Goal: Task Accomplishment & Management: Use online tool/utility

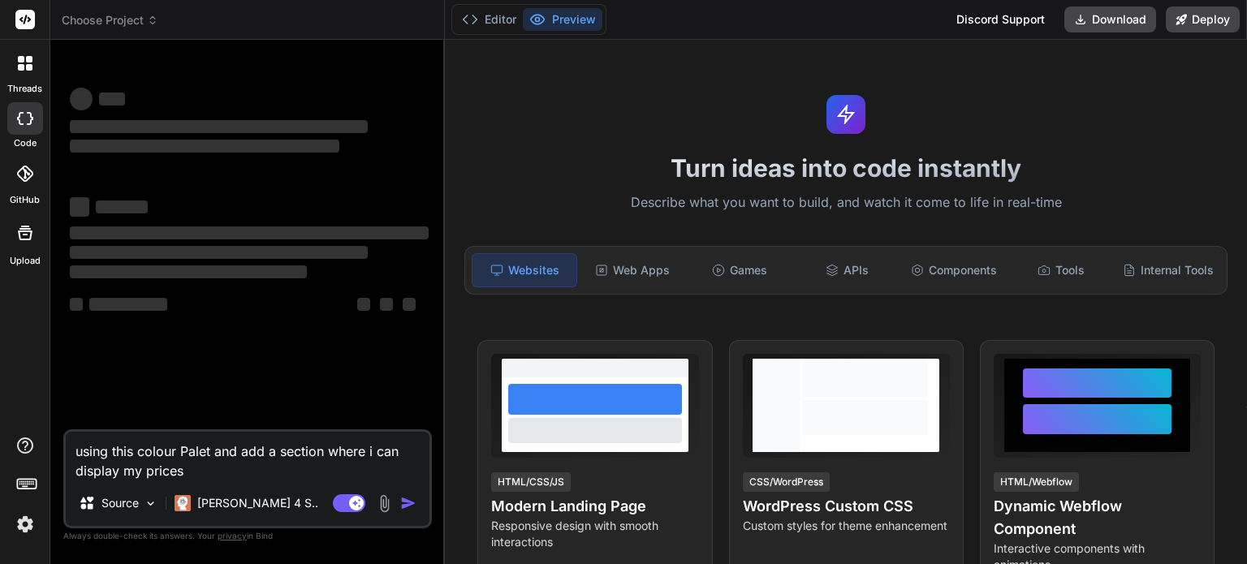
type textarea "x"
type textarea "using this colour Palet and add a section where i can display my prices"
type textarea "x"
type textarea "using this colour Palet and add a section where i can display my price"
type textarea "x"
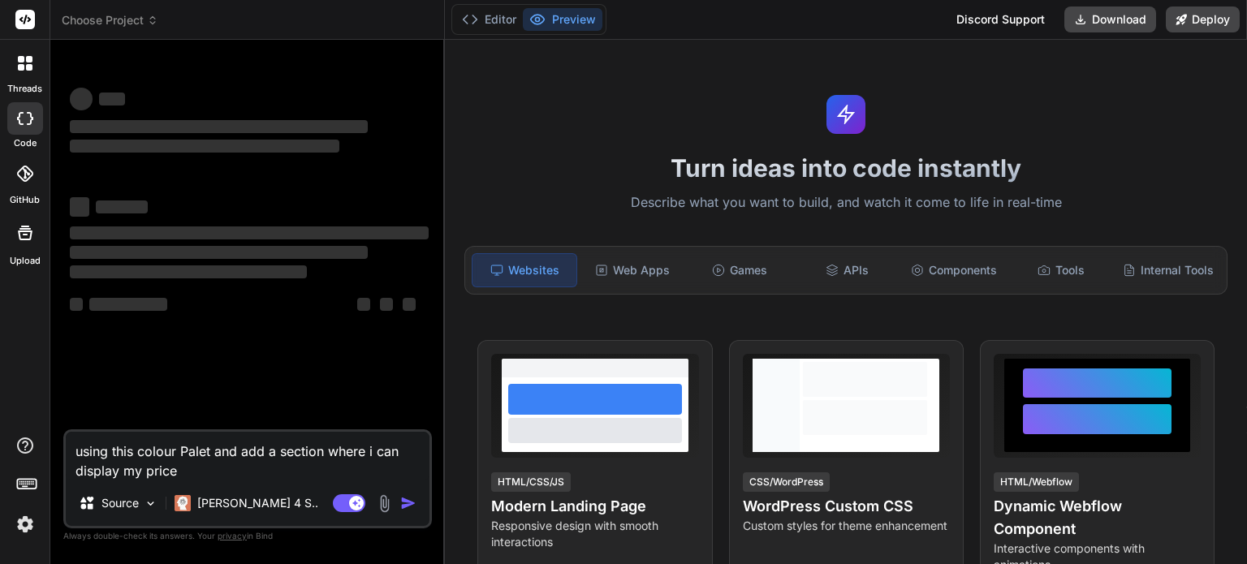
type textarea "using this colour Palet and add a section where i can display my pric"
type textarea "x"
type textarea "using this colour Palet and add a section where i can display my pri"
type textarea "x"
type textarea "using this colour Palet and add a section where i can display my pr"
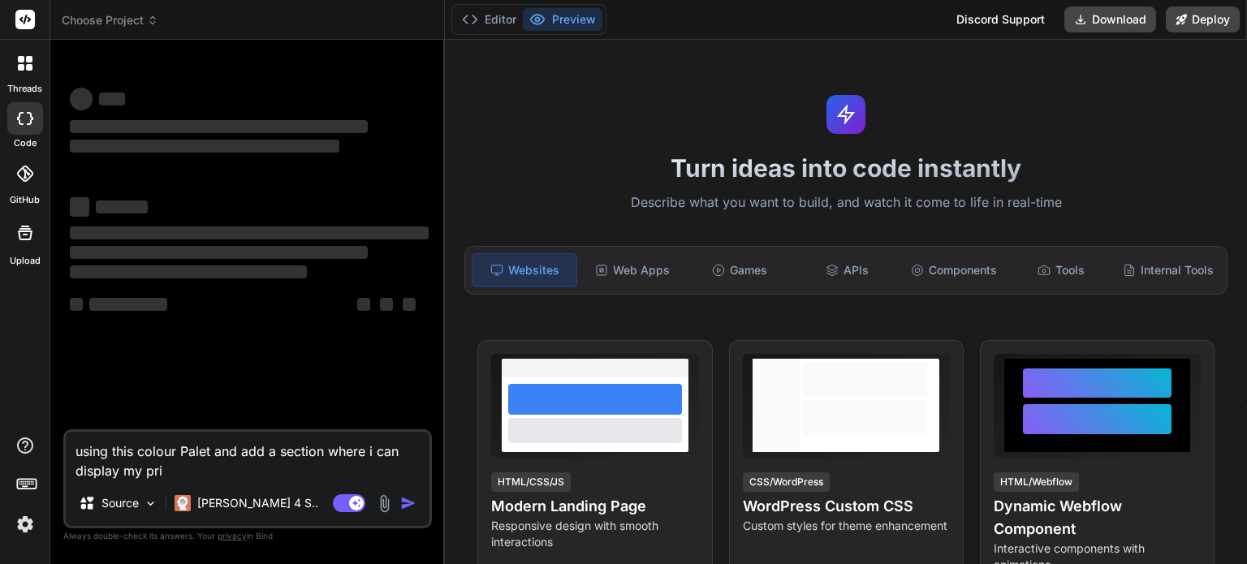
type textarea "x"
type textarea "using this colour Palet and add a section where i can display my p"
type textarea "x"
type textarea "using this colour Palet and add a section where i can display my"
type textarea "x"
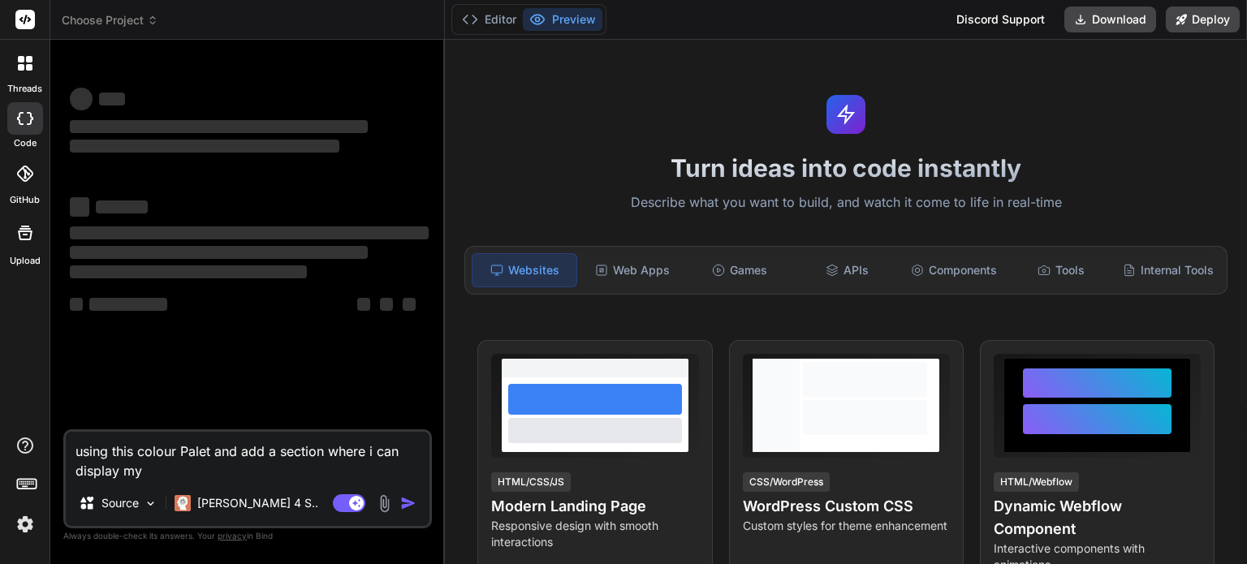
type textarea "using this colour Palet and add a section where i can display my"
type textarea "x"
type textarea "using this colour Palet and add a section where i can display m"
type textarea "x"
type textarea "using this colour Palet and add a section where i can display"
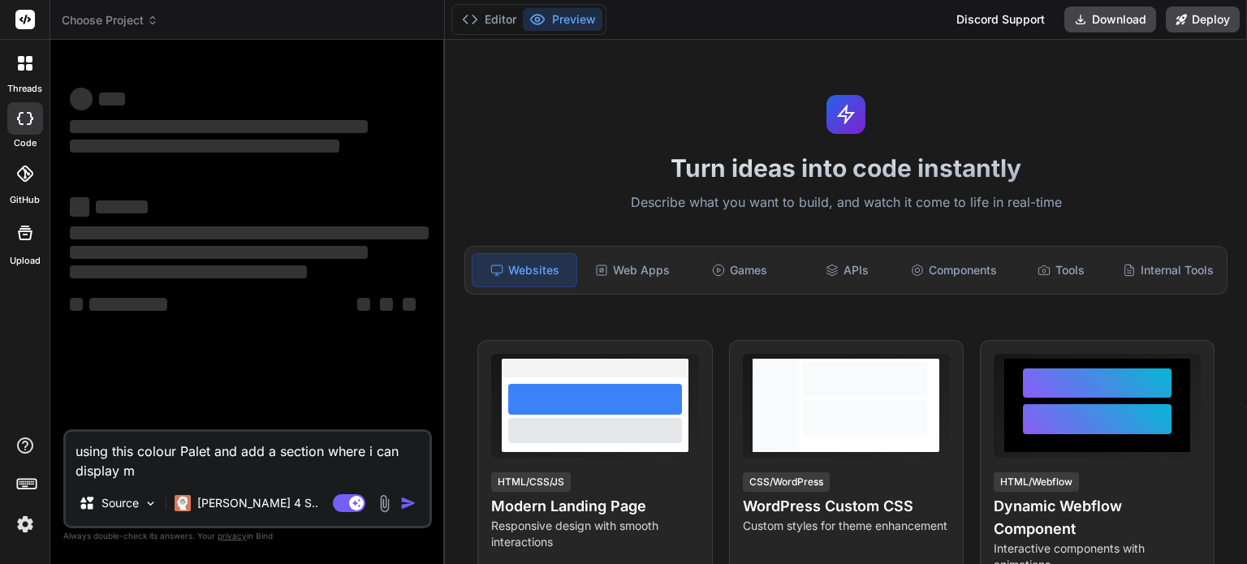
type textarea "x"
type textarea "using this colour Palet and add a section where i can display"
type textarea "x"
type textarea "using this colour Palet and add a section where i can displa"
type textarea "x"
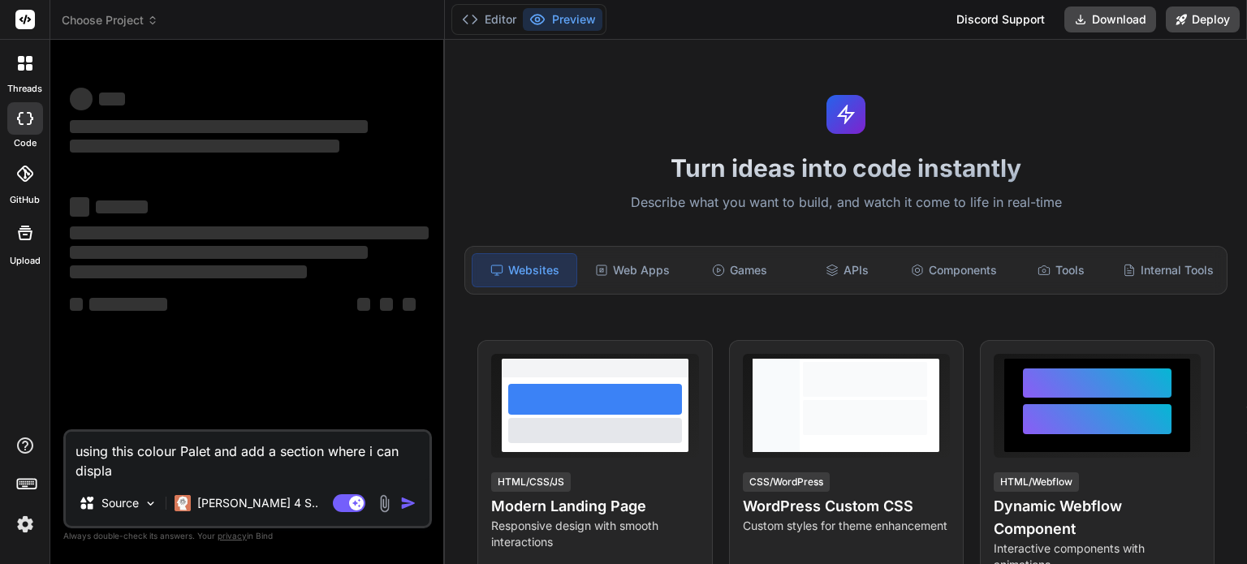
type textarea "using this colour Palet and add a section where i can displ"
type textarea "x"
type textarea "using this colour Palet and add a section where i can disp"
type textarea "x"
type textarea "using this colour Palet and add a section where i can dis"
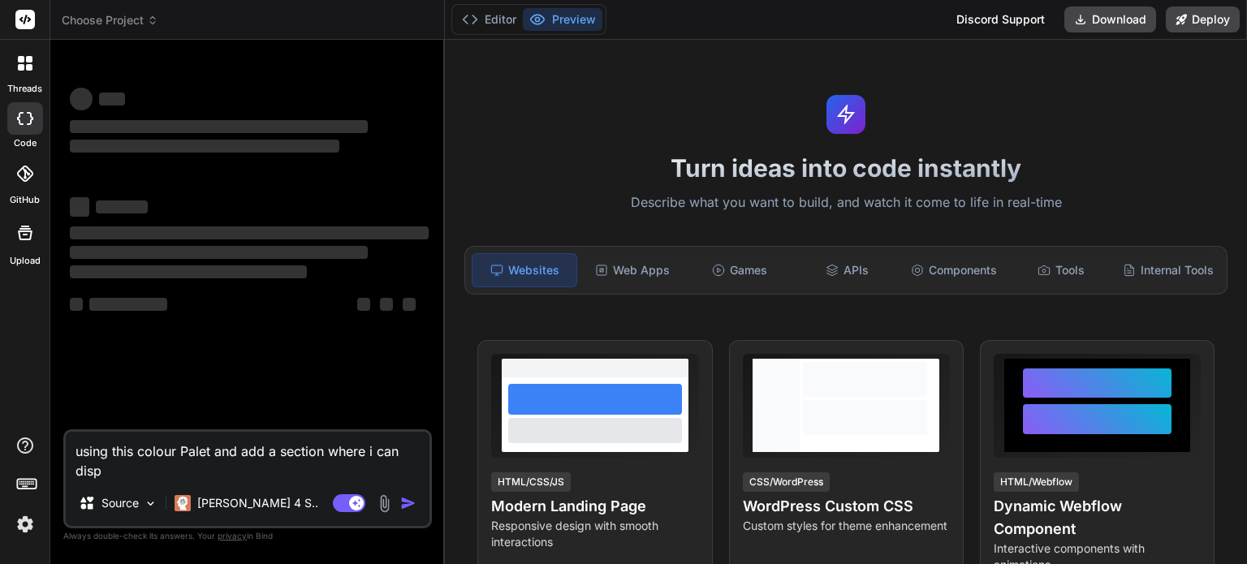
type textarea "x"
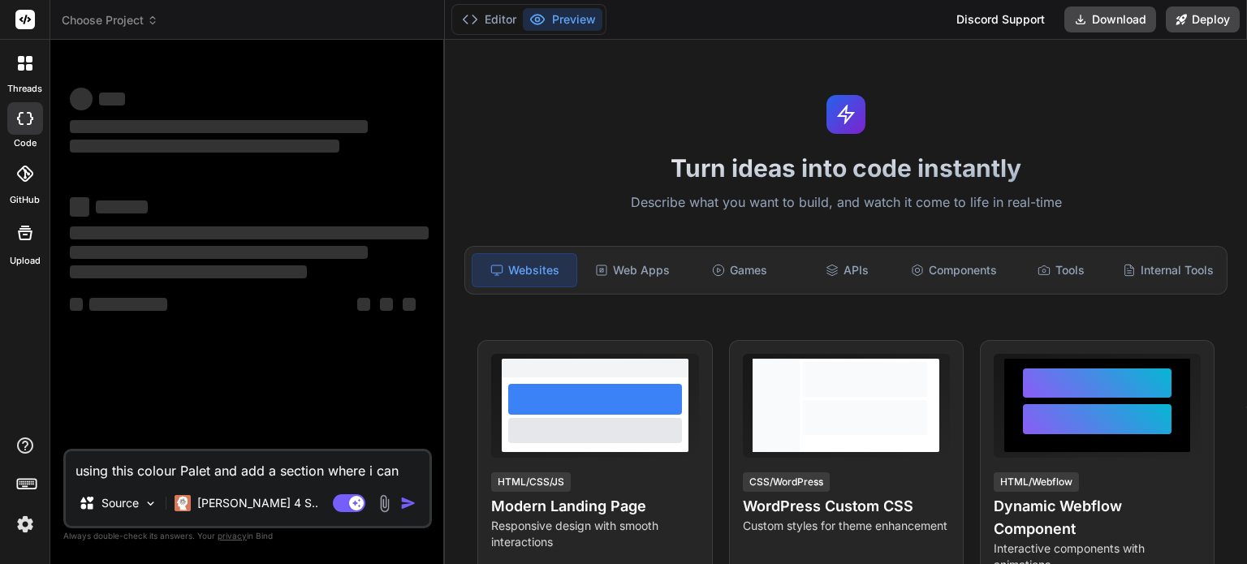
type textarea "using this colour Palet and add a section where i can di"
type textarea "x"
type textarea "using this colour Palet and add a section where i can d"
type textarea "x"
type textarea "using this colour Palet and add a section where i can"
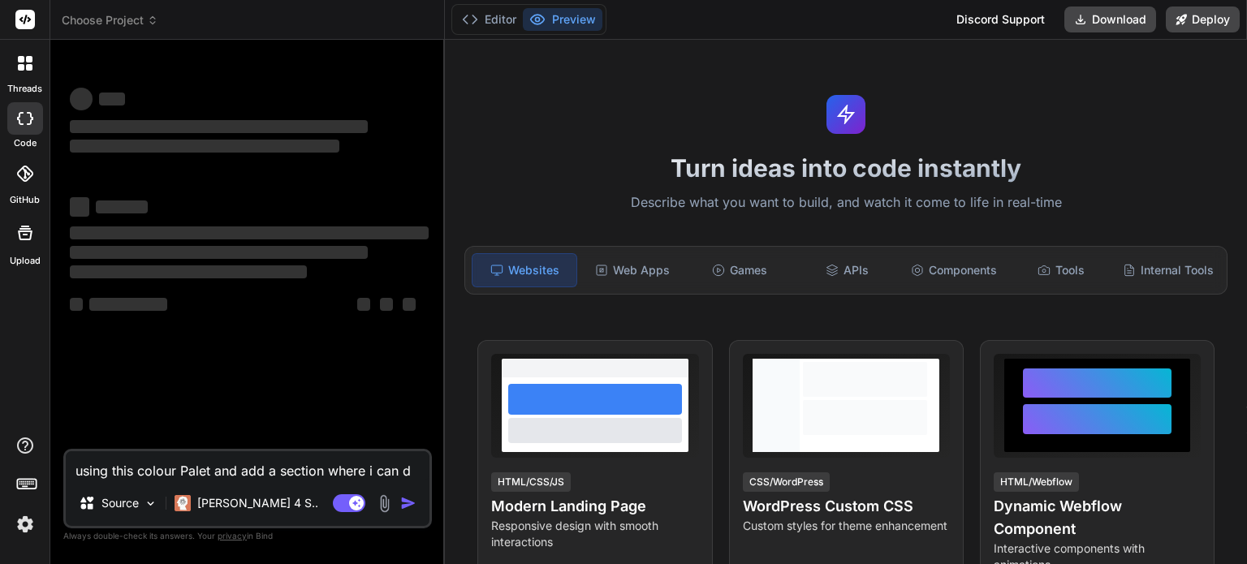
type textarea "x"
type textarea "using this colour Palet and add a section where i can"
type textarea "x"
type textarea "using this colour Palet and add a section where i ca"
type textarea "x"
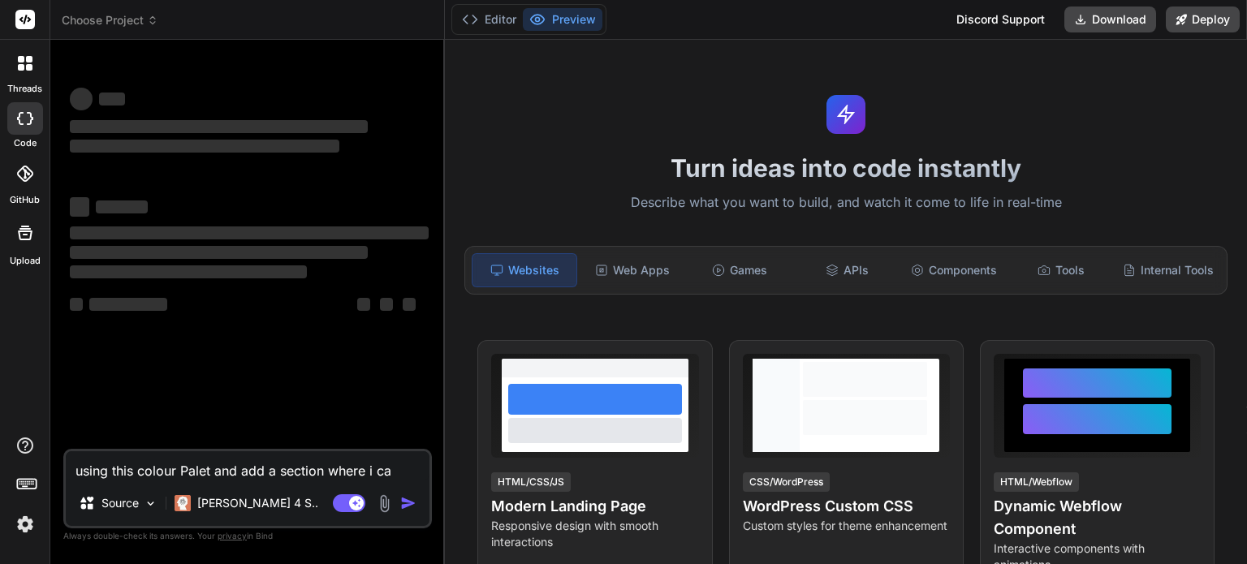
type textarea "using this colour Palet and add a section where i c"
type textarea "x"
type textarea "using this colour Palet and add a section where i"
type textarea "x"
type textarea "using this colour Palet and add a section where i"
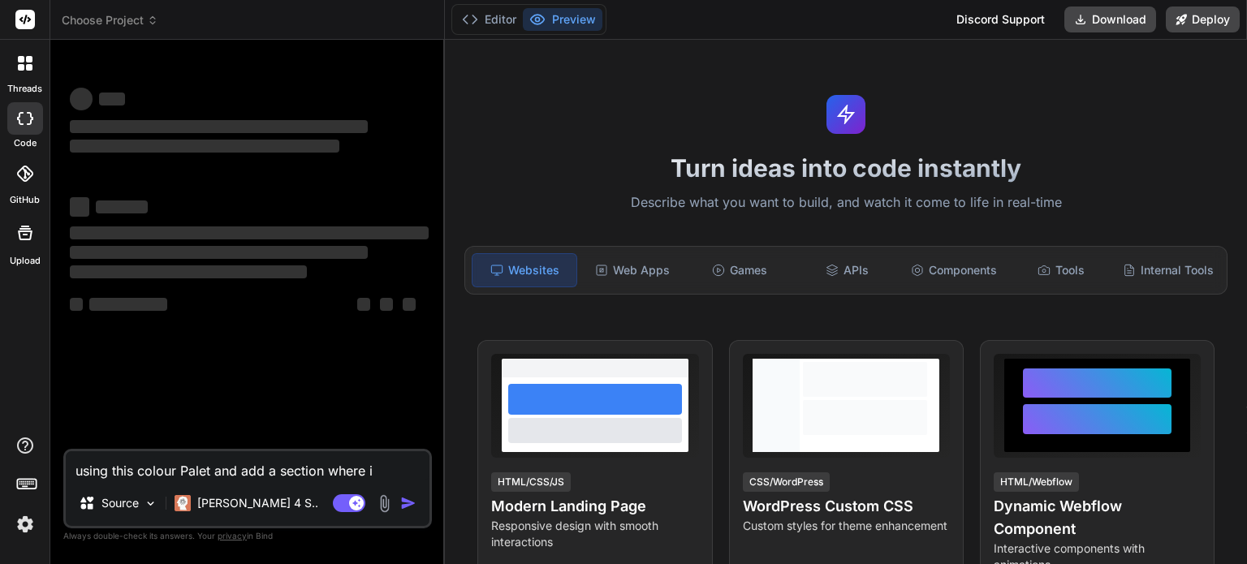
type textarea "x"
type textarea "using this colour Palet and add a section where"
type textarea "x"
type textarea "using this colour Palet and add a section where"
type textarea "x"
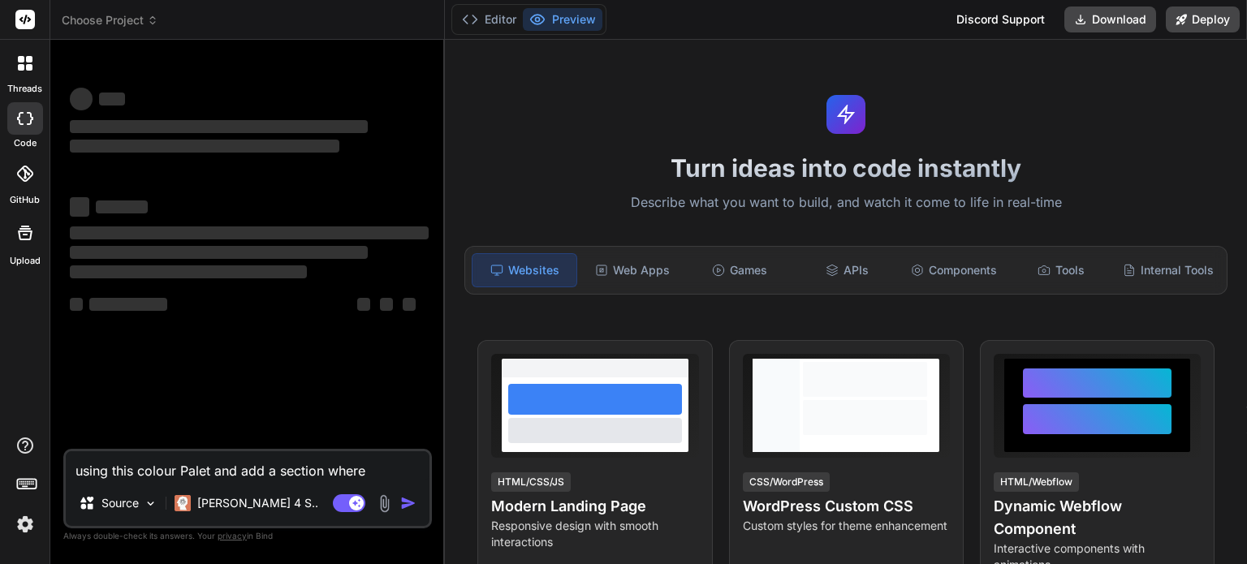
type textarea "using this colour Palet and add a section wher"
type textarea "x"
type textarea "using this colour Palet and add a section whe"
type textarea "x"
type textarea "using this colour Palet and add a section wh"
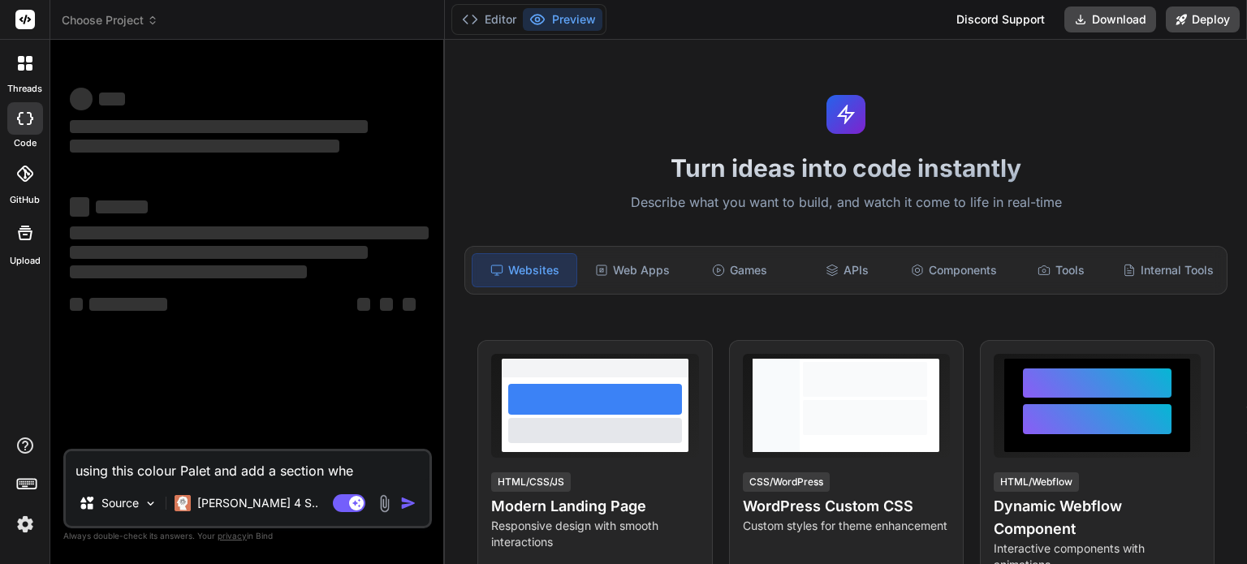
type textarea "x"
type textarea "using this colour Palet and add a section w"
type textarea "x"
type textarea "using this colour Palet and add a section"
type textarea "x"
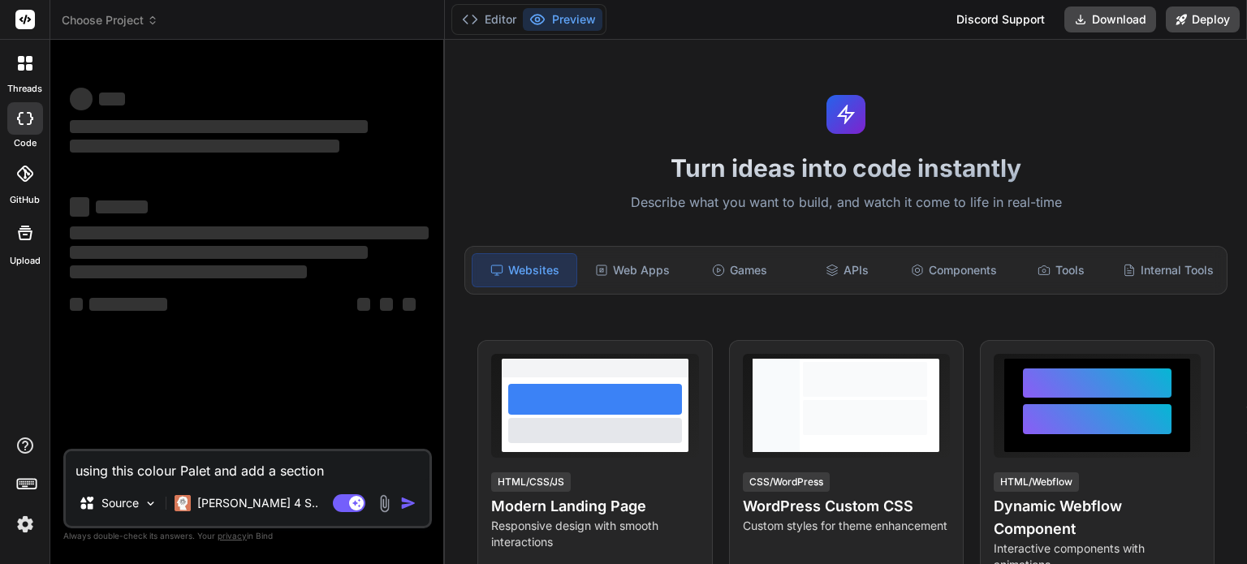
type textarea "using this colour Palet and add a section"
type textarea "x"
type textarea "using this colour Palet and add a sectio"
type textarea "x"
type textarea "using this colour Palet and add a secti"
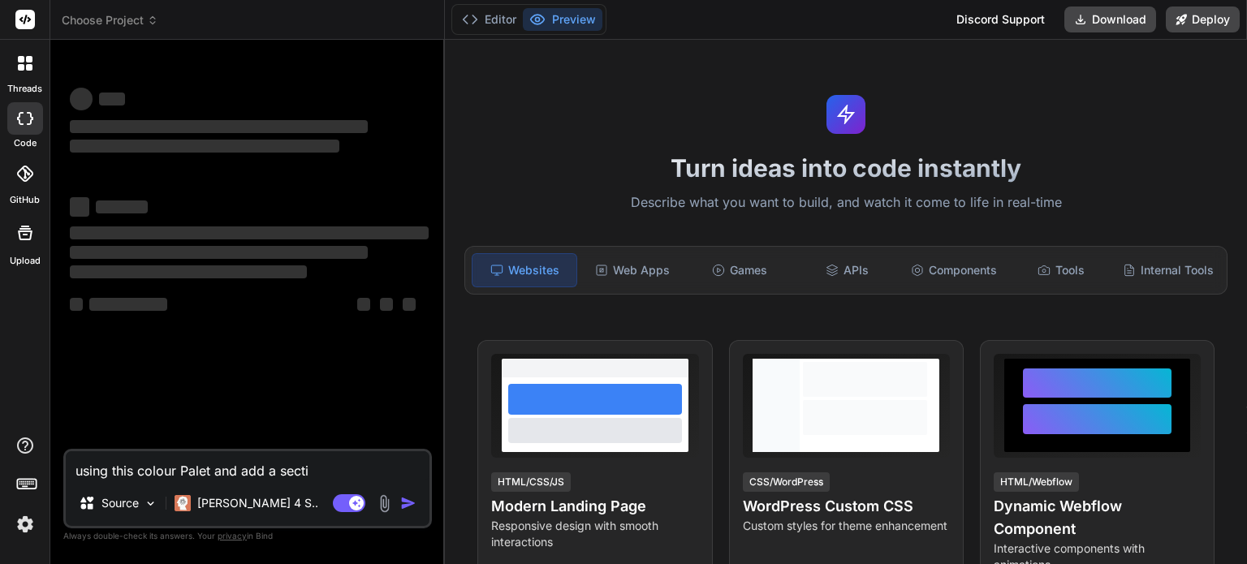
type textarea "x"
type textarea "using this colour Palet and add a sect"
type textarea "x"
type textarea "using this colour Palet and add a sec"
type textarea "x"
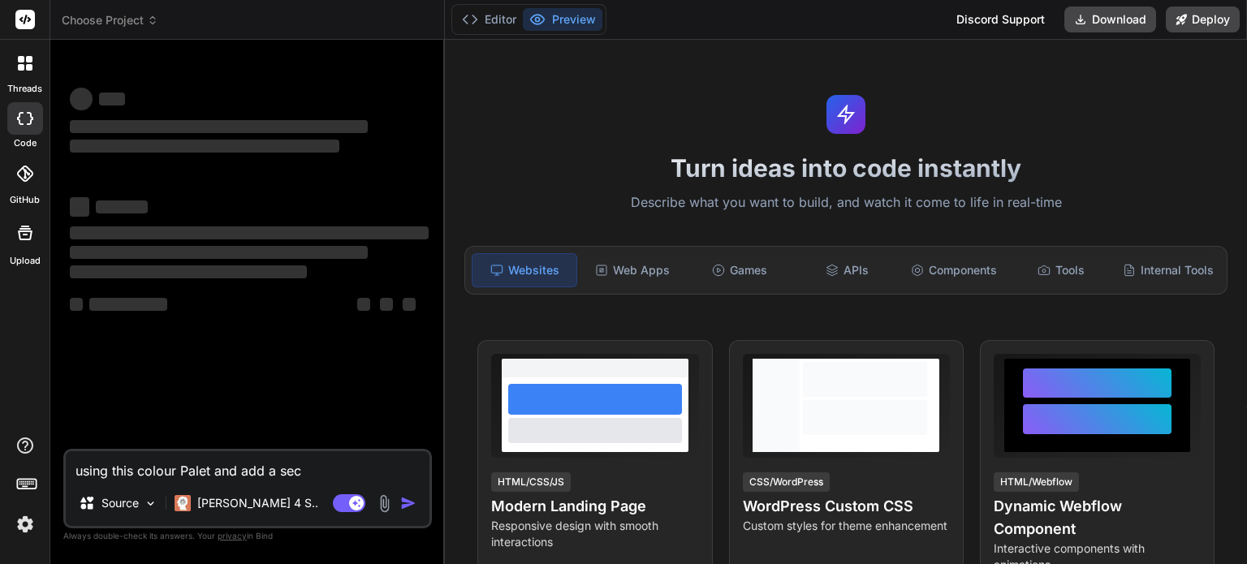
type textarea "using this colour Palet and add a se"
type textarea "x"
type textarea "using this colour Palet and add a s"
type textarea "x"
type textarea "using this colour Palet and add a"
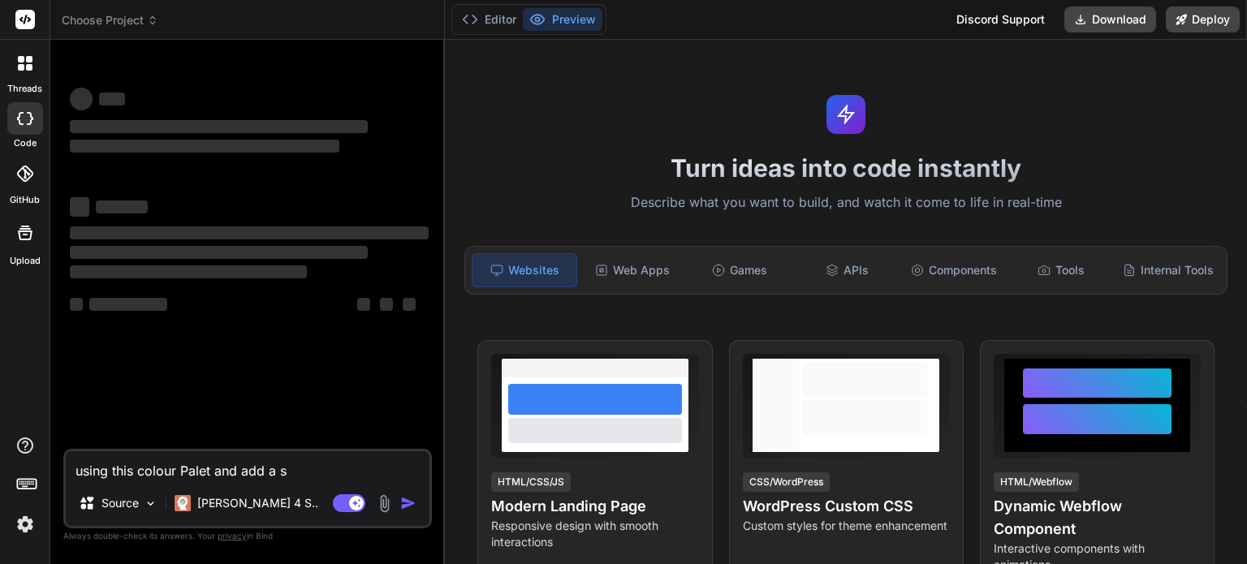
type textarea "x"
type textarea "using this colour Palet and add a"
type textarea "x"
type textarea "using this colour Palet and add"
type textarea "x"
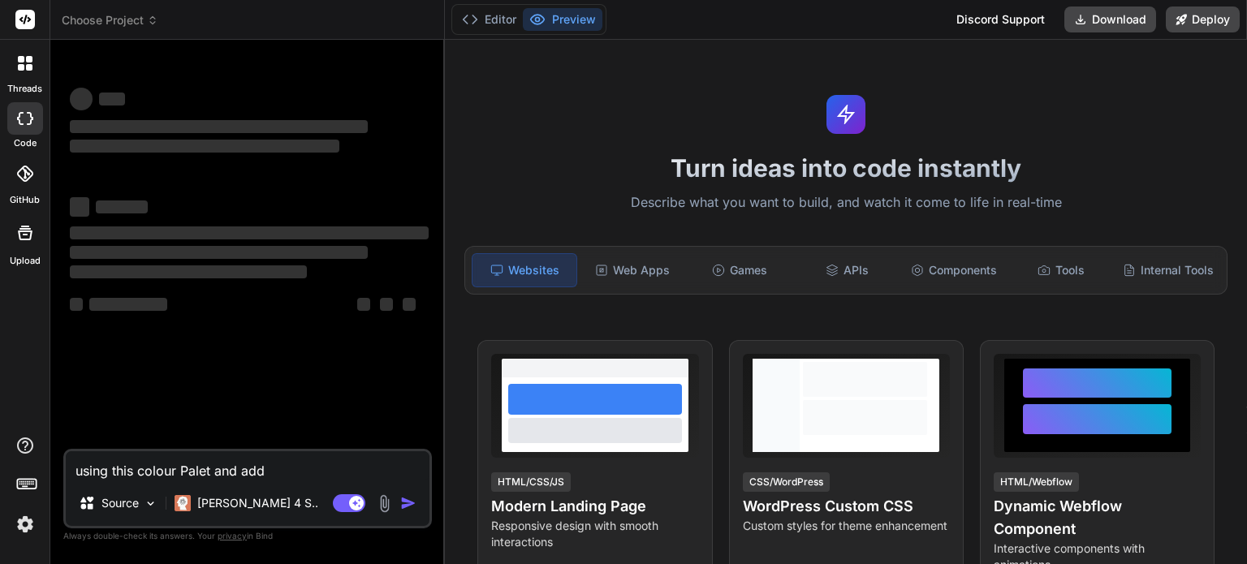
type textarea "using this colour Palet and add"
type textarea "x"
type textarea "using this colour Palet and ad"
type textarea "x"
type textarea "using this colour Palet and a"
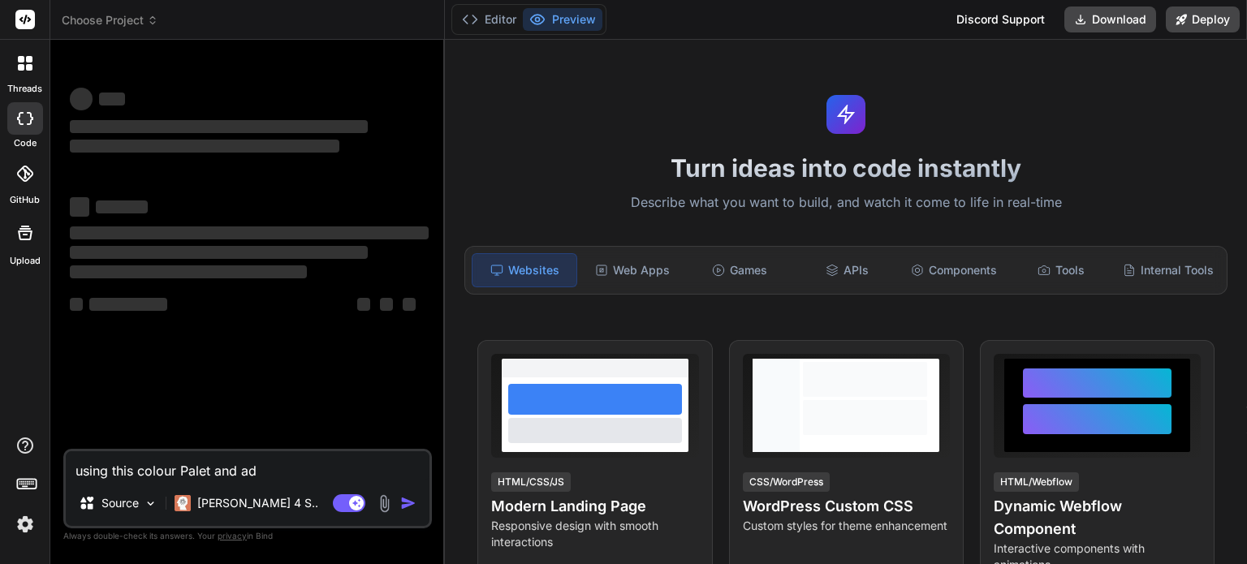
type textarea "x"
type textarea "using this colour Palet and"
type textarea "x"
type textarea "using this colour Palet and"
type textarea "x"
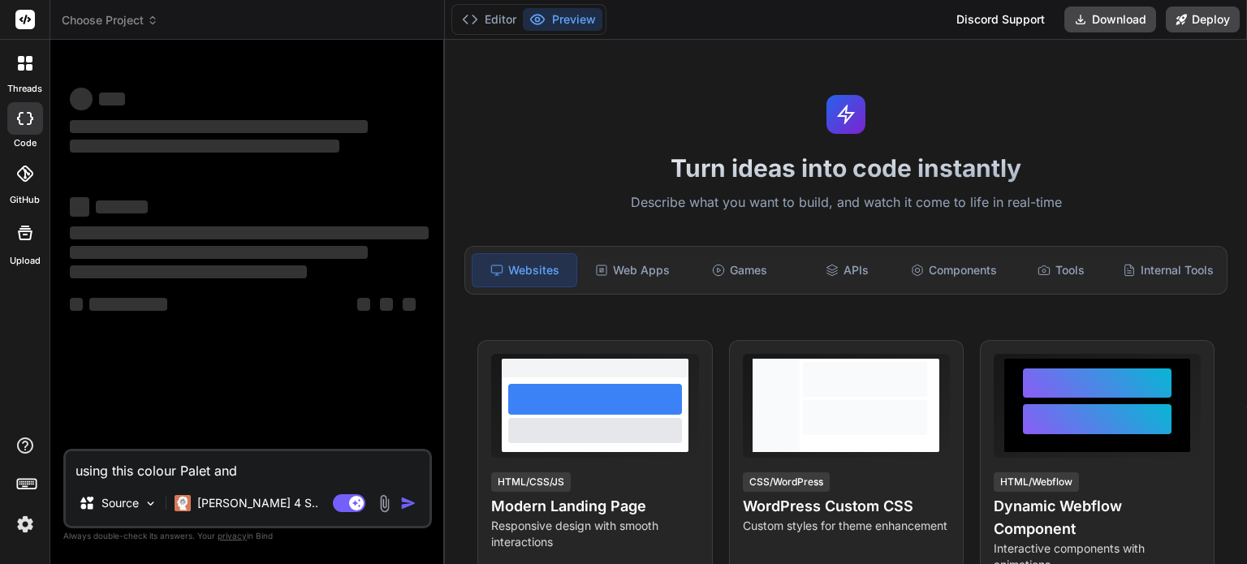
type textarea "using this colour Palet an"
type textarea "x"
type textarea "using this colour Palet a"
type textarea "x"
type textarea "using this colour Palet"
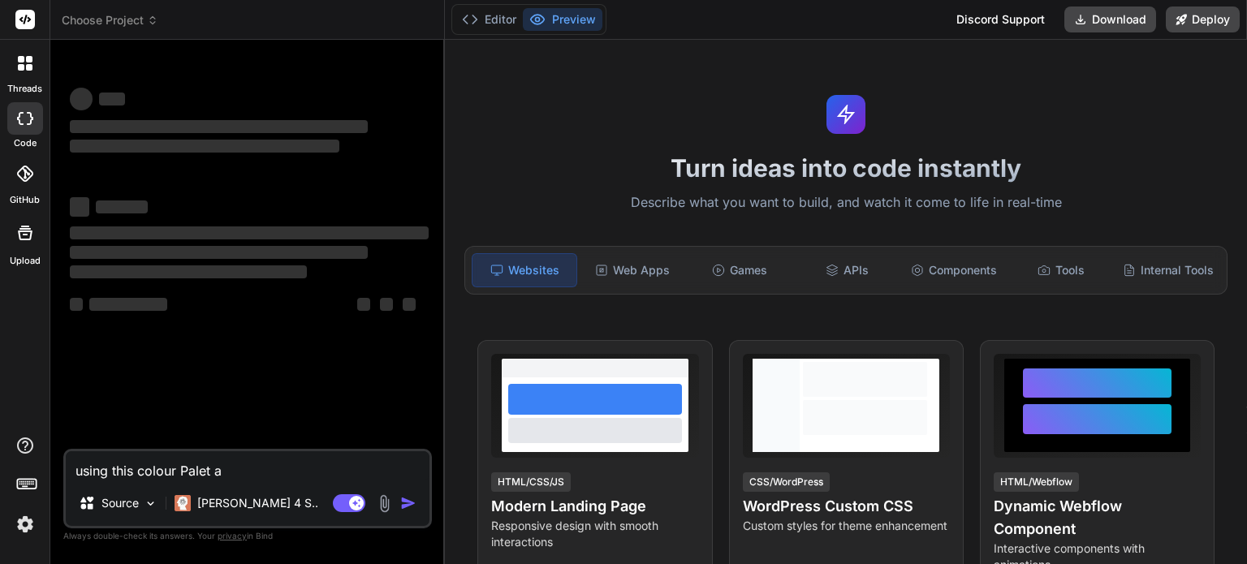
type textarea "x"
type textarea "using this colour Palet"
type textarea "x"
type textarea "using this colour Pale"
type textarea "x"
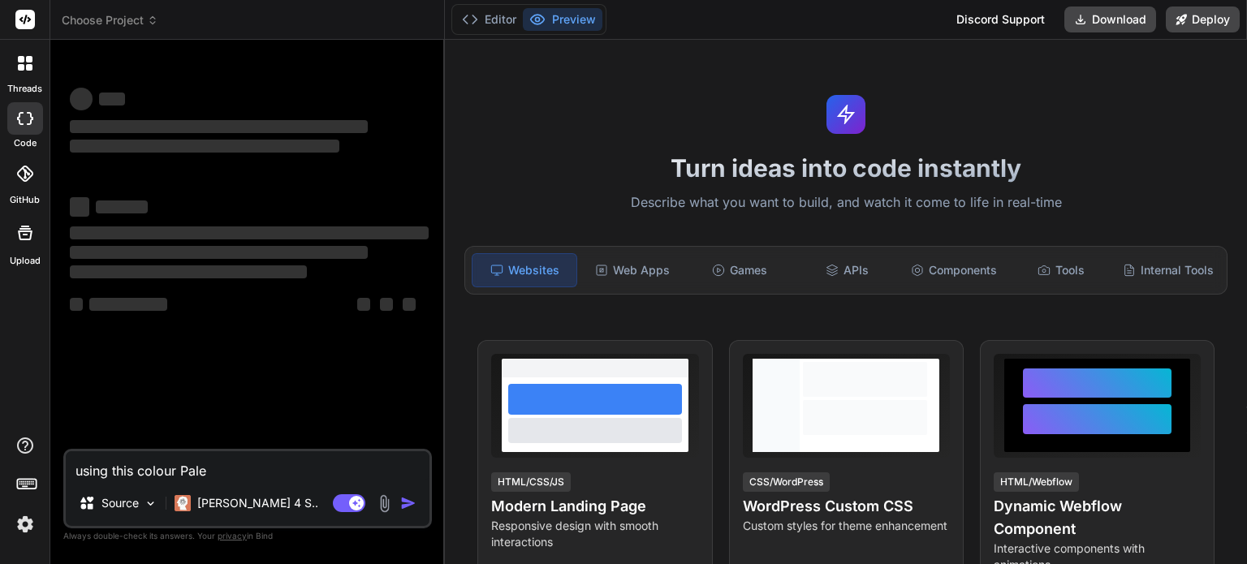
type textarea "using this colour Pal"
type textarea "x"
type textarea "using this colour Pa"
type textarea "x"
type textarea "using this colour P"
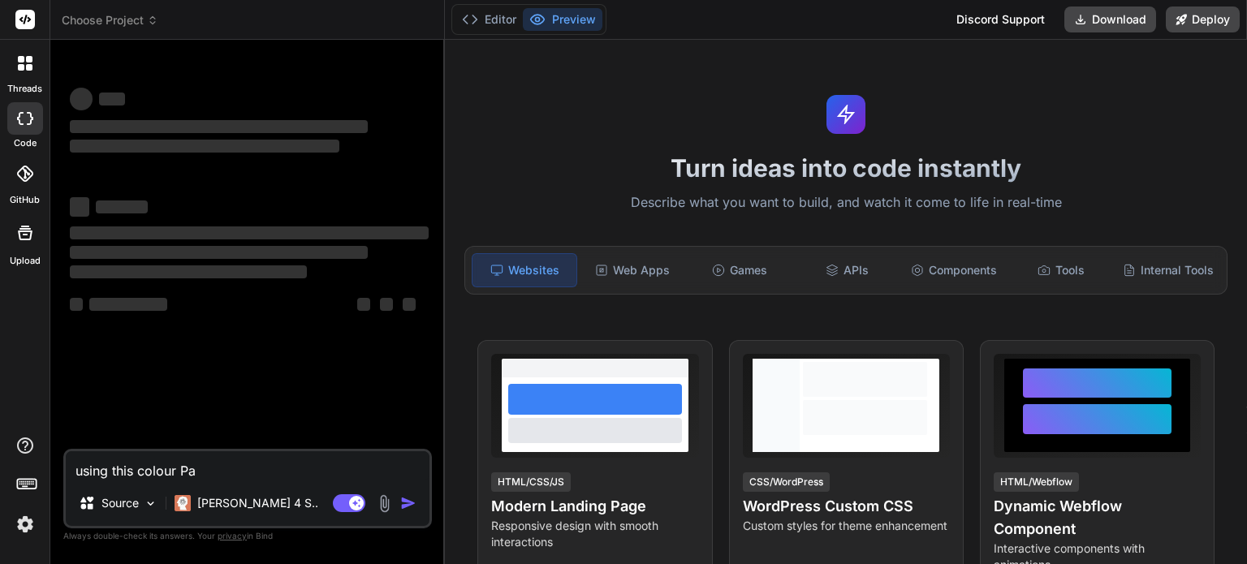
type textarea "x"
type textarea "using this colour"
type textarea "x"
type textarea "using this colour"
type textarea "x"
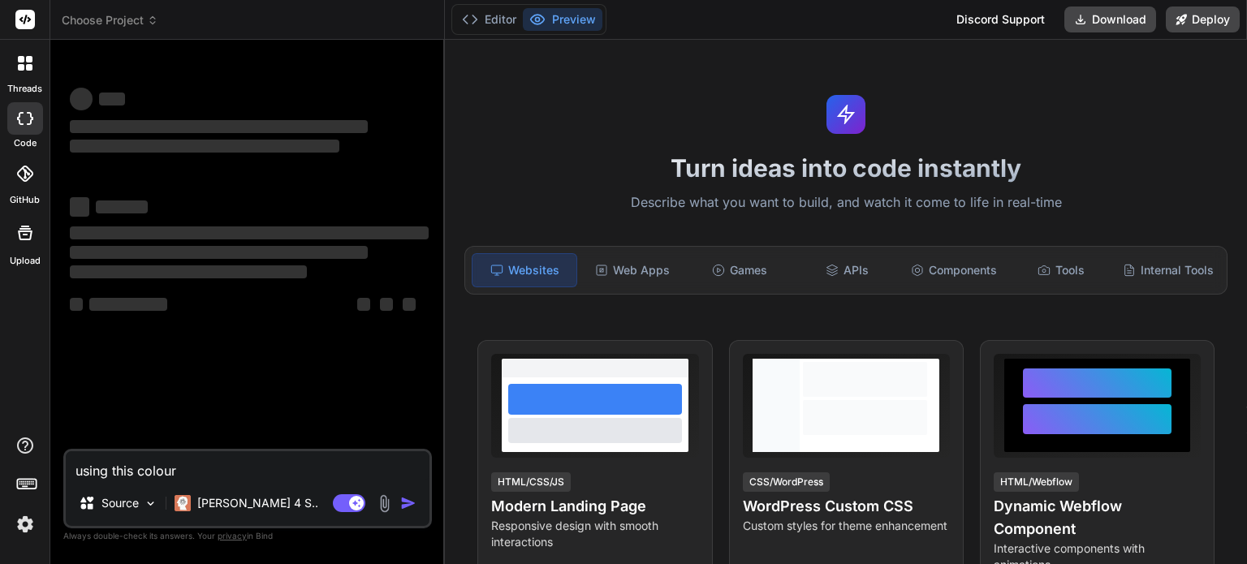
type textarea "using this colou"
type textarea "x"
type textarea "using this colo"
type textarea "x"
type textarea "using this col"
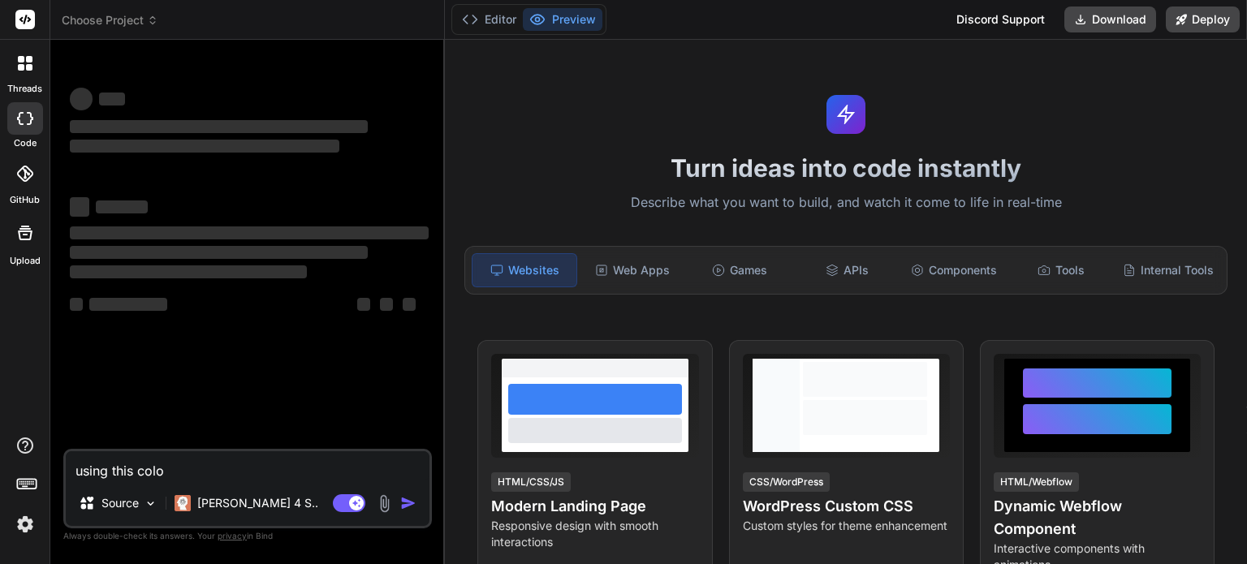
type textarea "x"
type textarea "using this co"
type textarea "x"
type textarea "using this c"
type textarea "x"
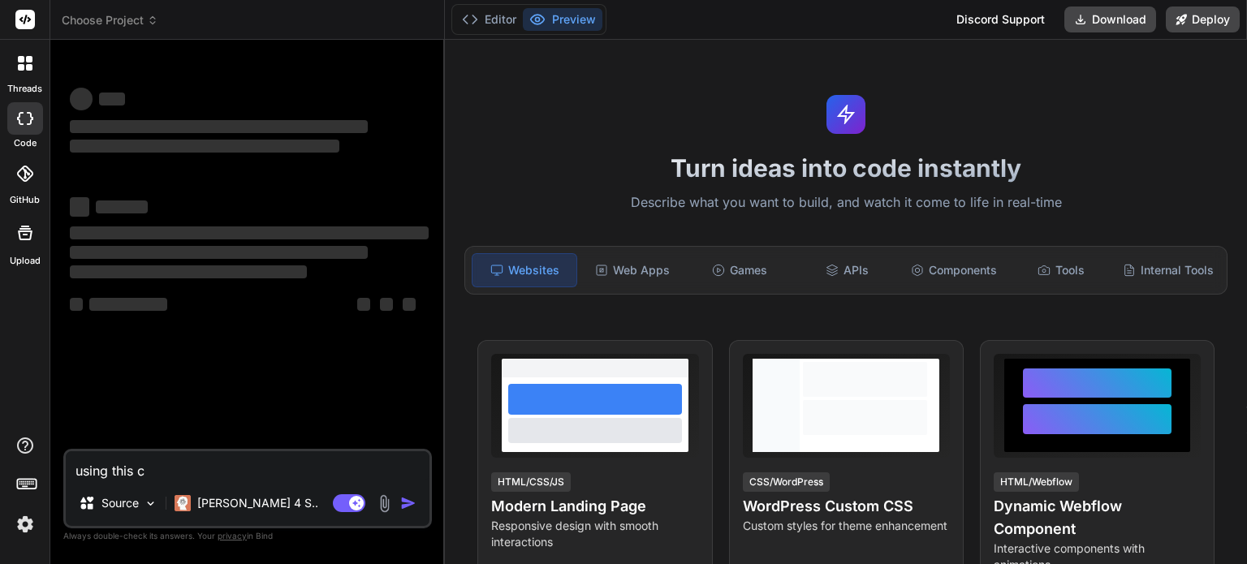
type textarea "using this"
type textarea "x"
type textarea "using this"
type textarea "x"
type textarea "using thi"
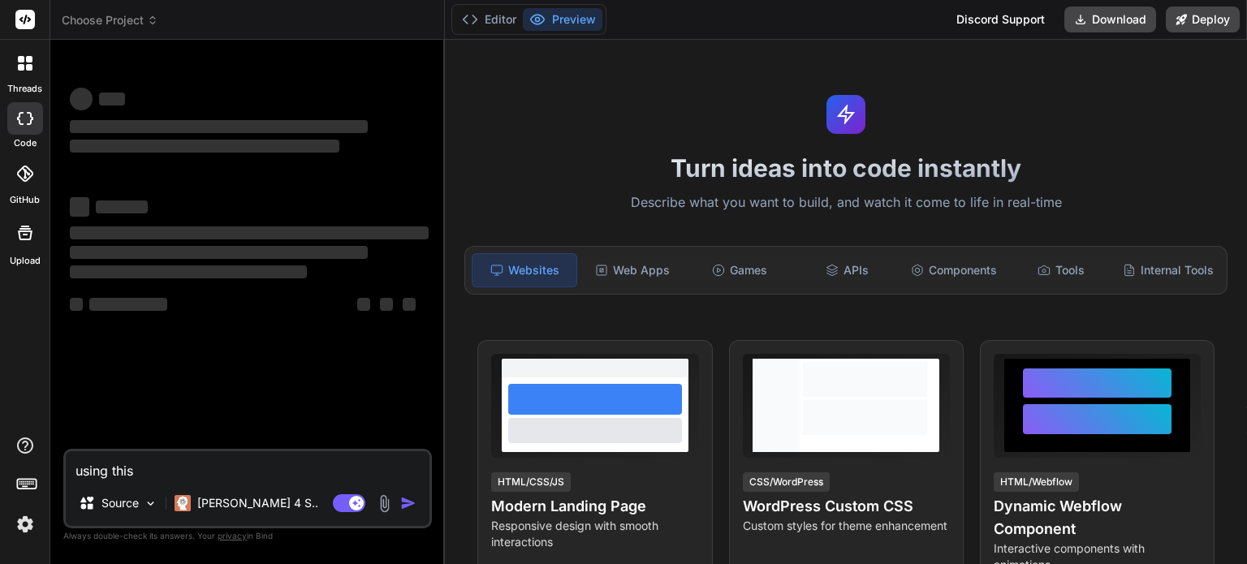
type textarea "x"
type textarea "using th"
type textarea "x"
type textarea "using t"
type textarea "x"
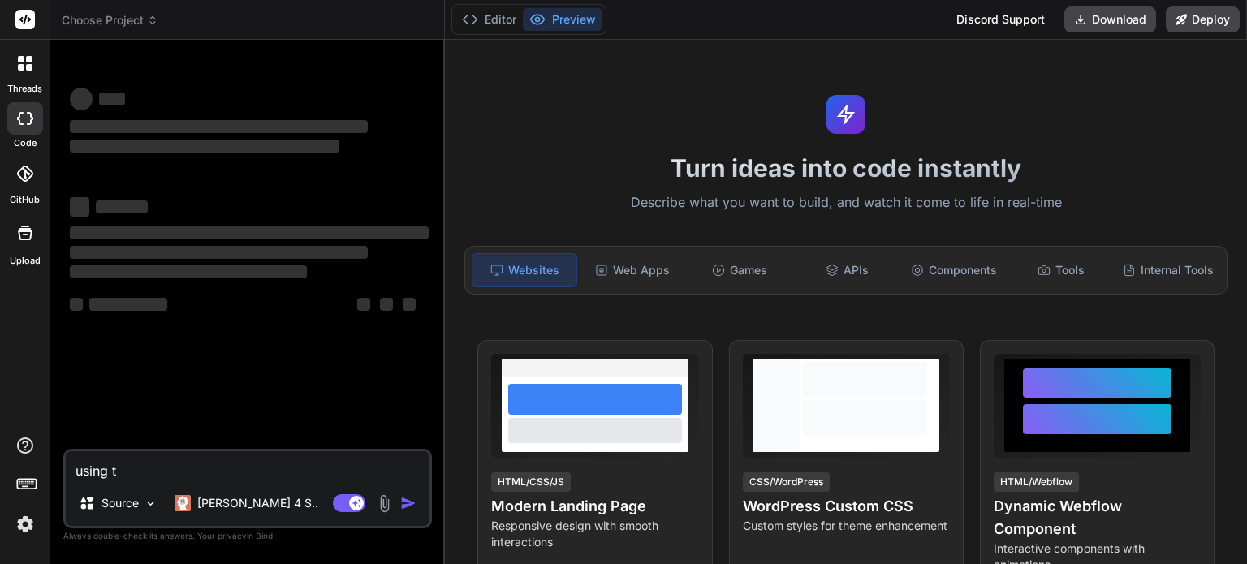
type textarea "using"
type textarea "x"
type textarea "using"
type textarea "x"
type textarea "usin"
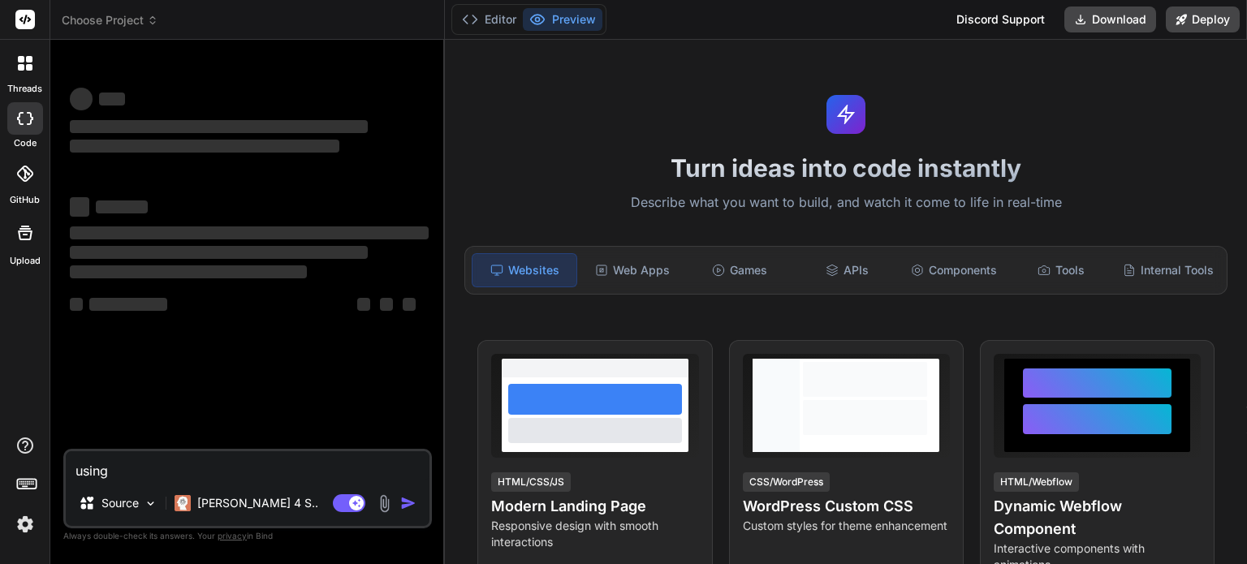
type textarea "x"
type textarea "usi"
type textarea "x"
type textarea "us"
type textarea "x"
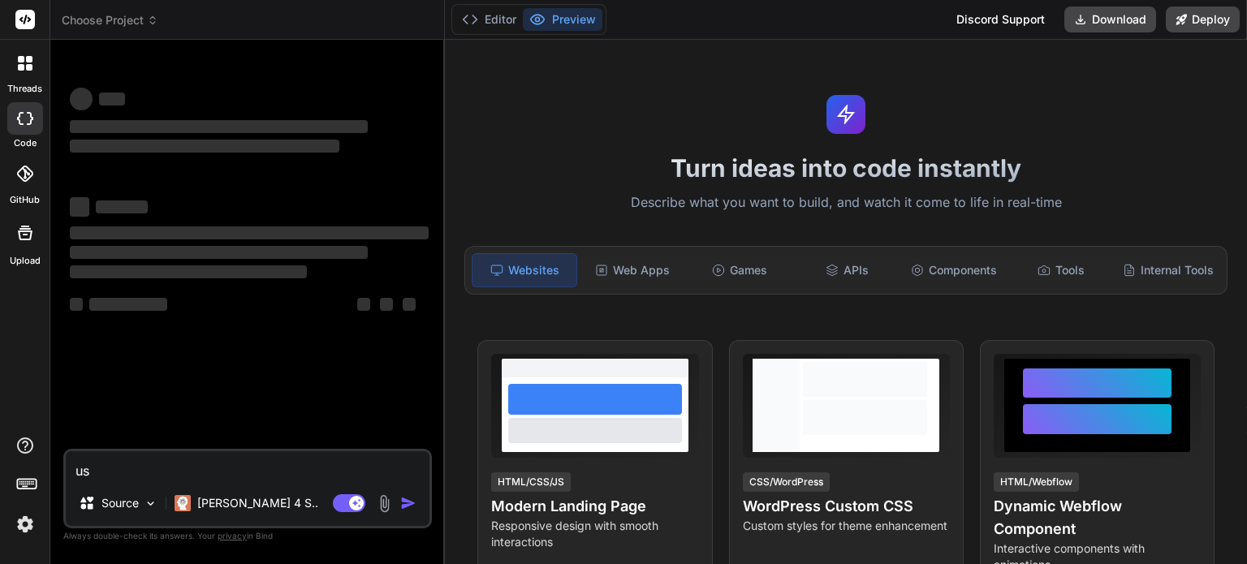
type textarea "u"
type textarea "x"
type textarea "u"
click at [144, 17] on span "Choose Project" at bounding box center [110, 20] width 97 height 16
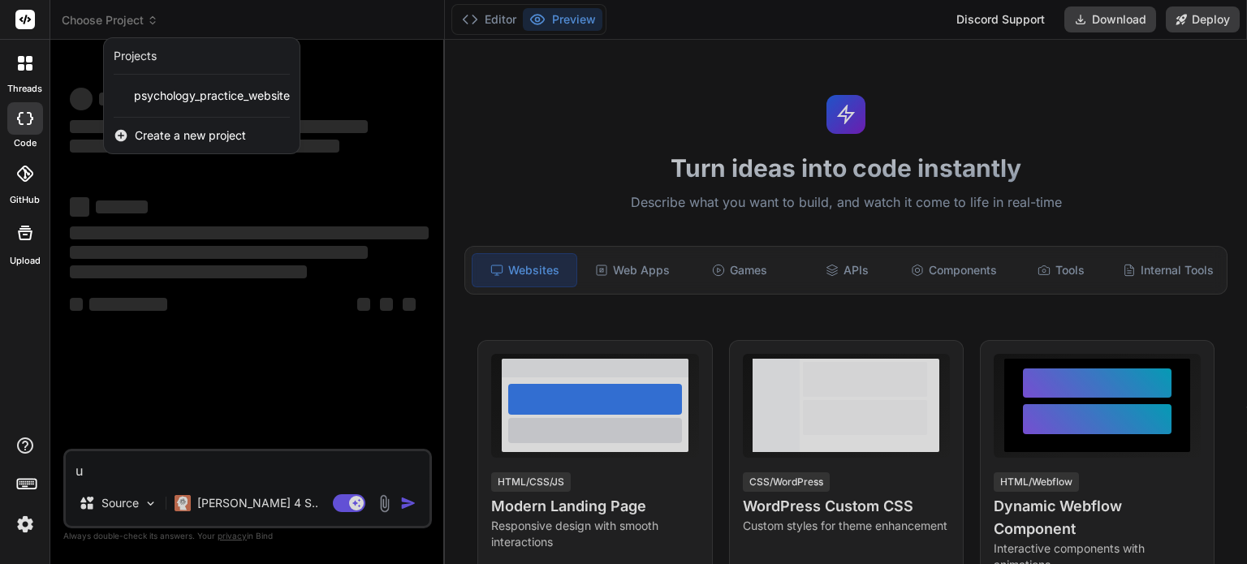
click at [185, 80] on div "Projects psychology_practice_website Create a new project" at bounding box center [201, 95] width 197 height 117
click at [187, 83] on div "psychology_practice_website" at bounding box center [202, 95] width 196 height 29
type textarea "x"
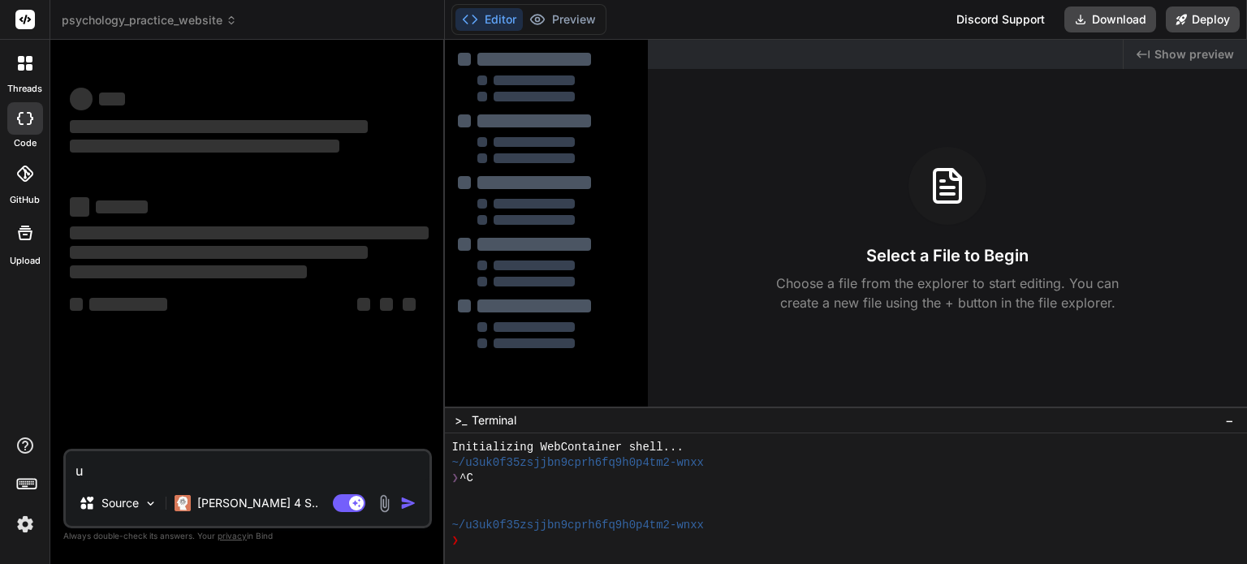
scroll to position [15, 0]
click at [28, 59] on icon at bounding box center [29, 59] width 6 height 6
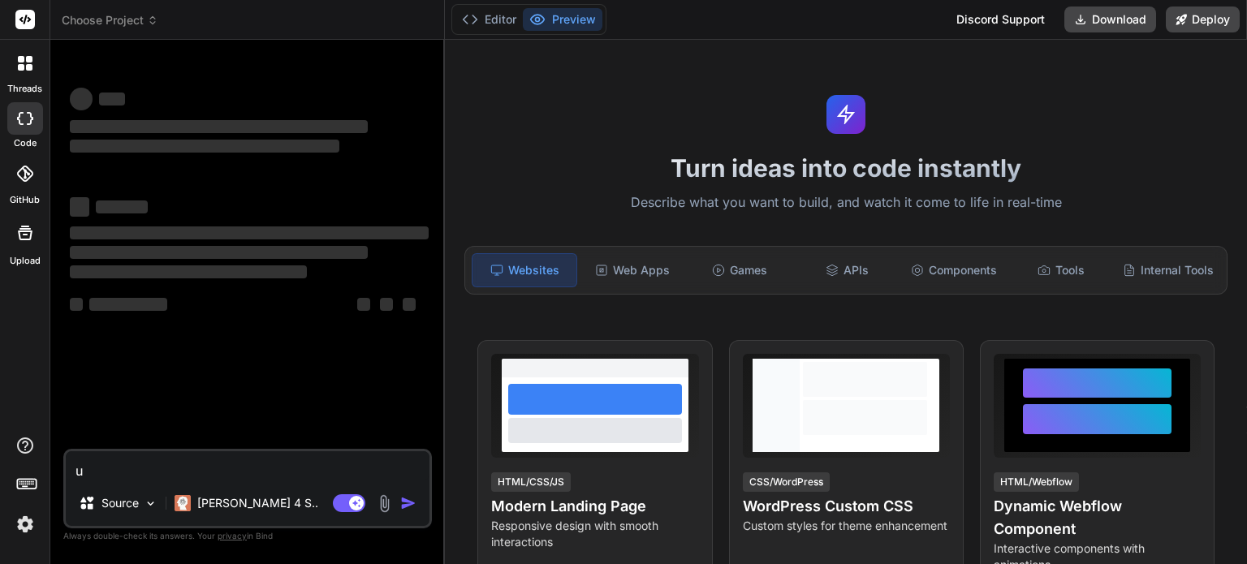
type textarea "x"
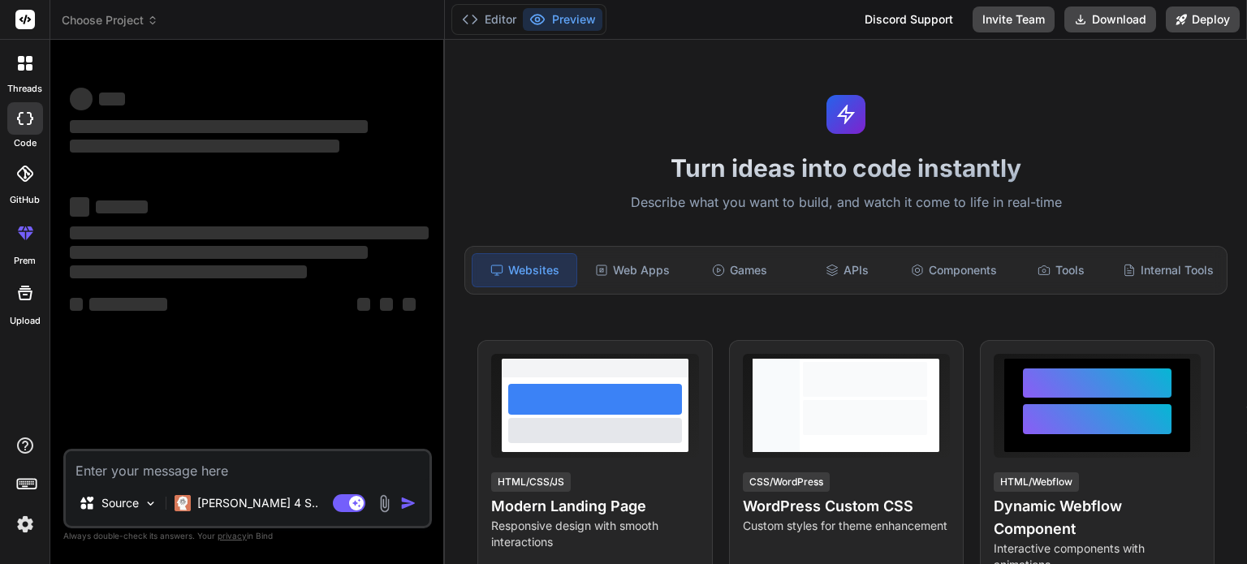
type textarea "x"
click at [38, 103] on div at bounding box center [25, 118] width 36 height 32
click at [26, 49] on div at bounding box center [25, 63] width 34 height 34
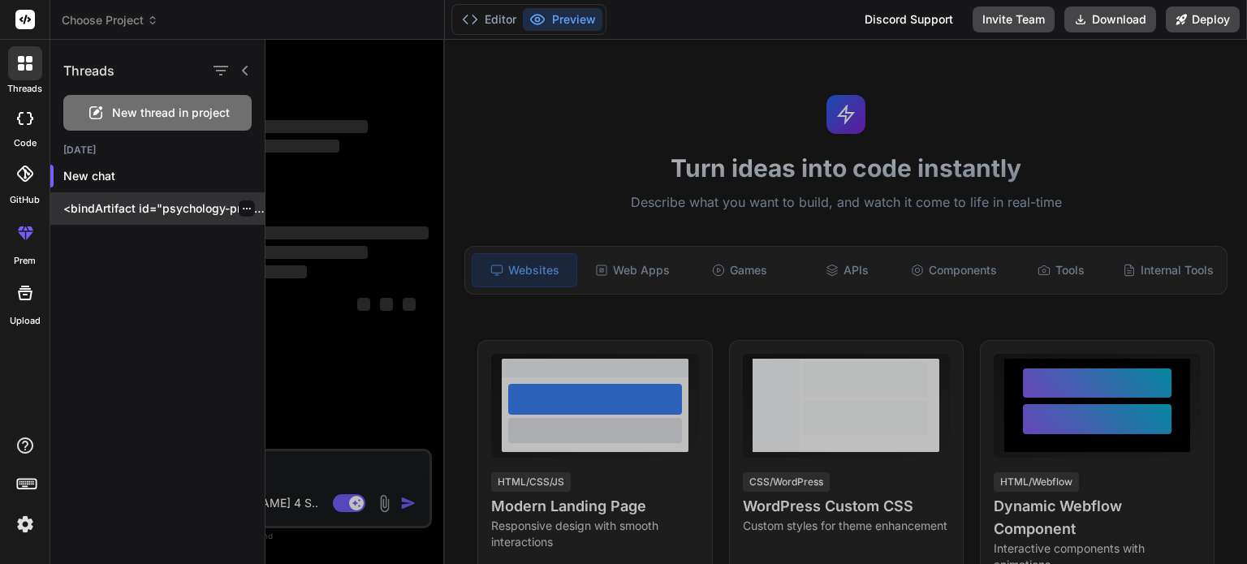
click at [192, 210] on p "<bindArtifact id="psychology-practice-website" title="Psychology Practice Websi…" at bounding box center [163, 209] width 201 height 16
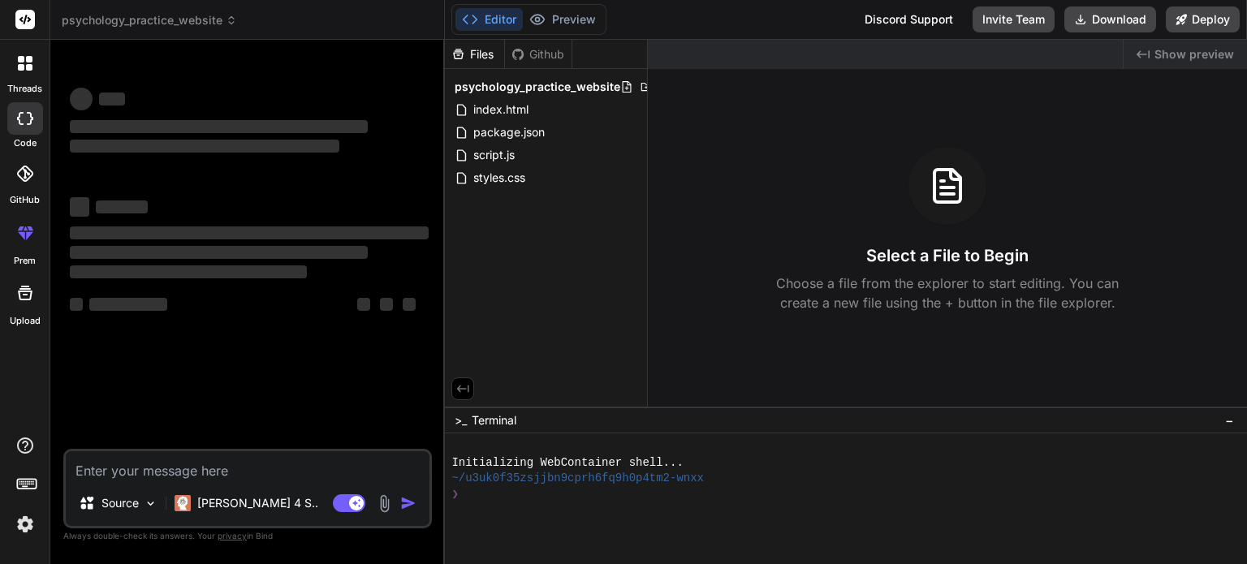
click at [503, 19] on button "Editor" at bounding box center [488, 19] width 67 height 23
click at [16, 512] on img at bounding box center [25, 525] width 28 height 28
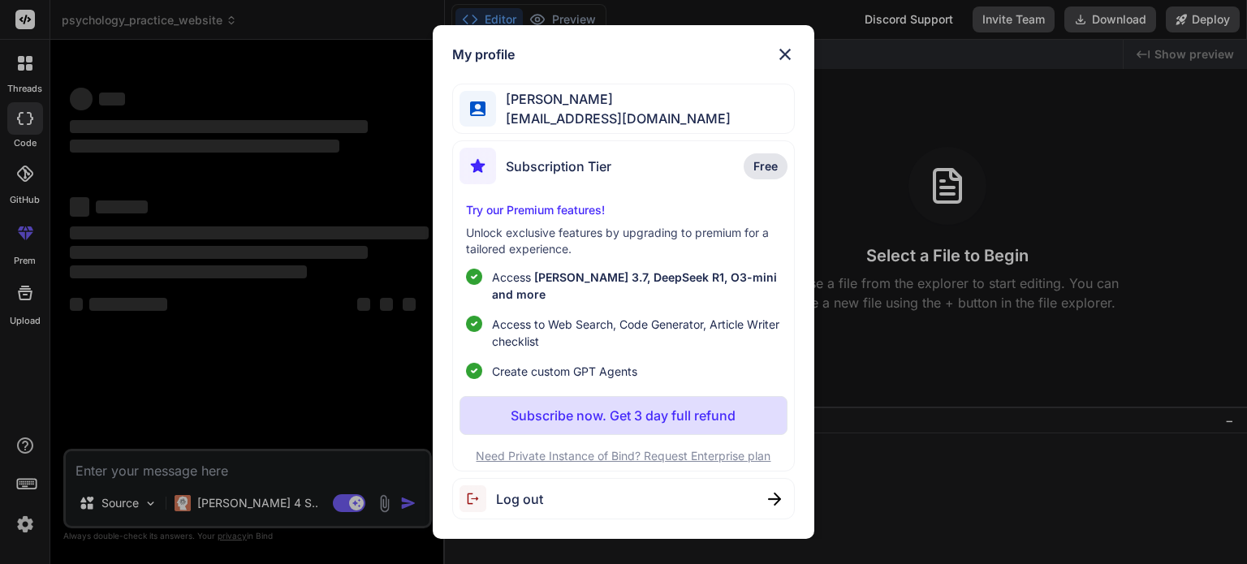
click at [783, 64] on img at bounding box center [784, 54] width 19 height 19
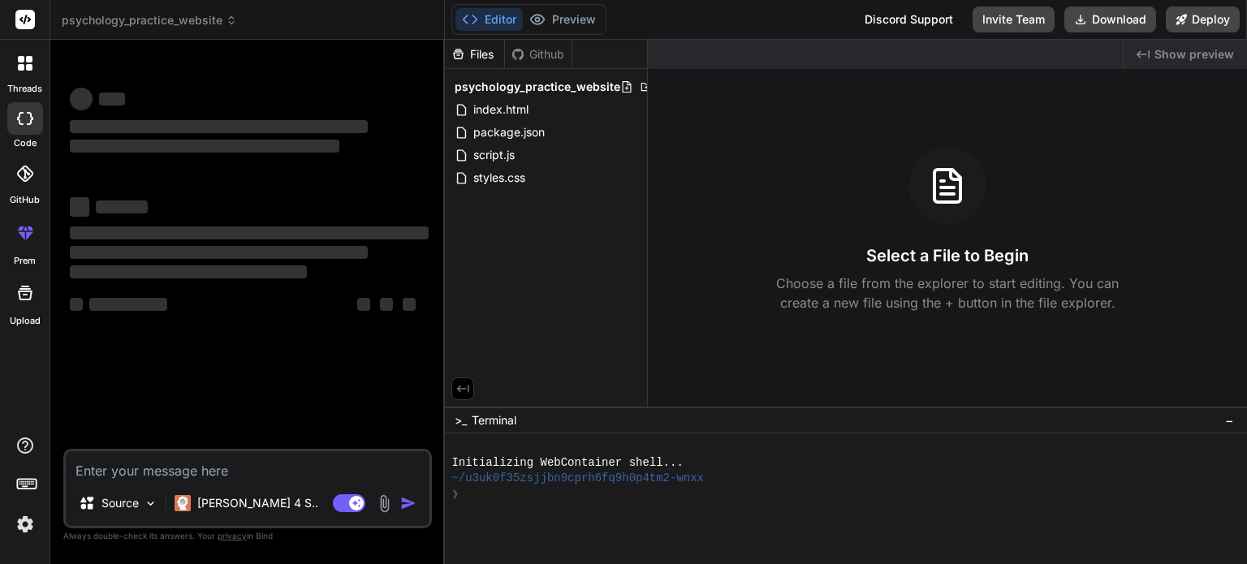
click at [13, 32] on div at bounding box center [25, 20] width 50 height 40
click at [19, 58] on icon at bounding box center [21, 59] width 6 height 6
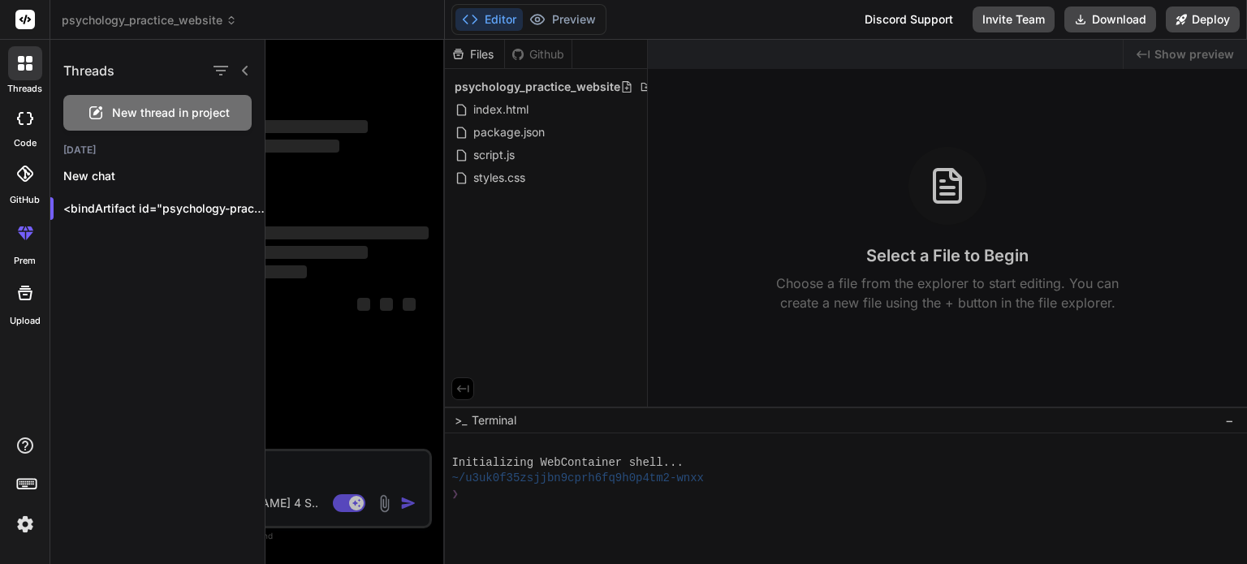
click at [35, 155] on div "GitHub" at bounding box center [25, 178] width 50 height 58
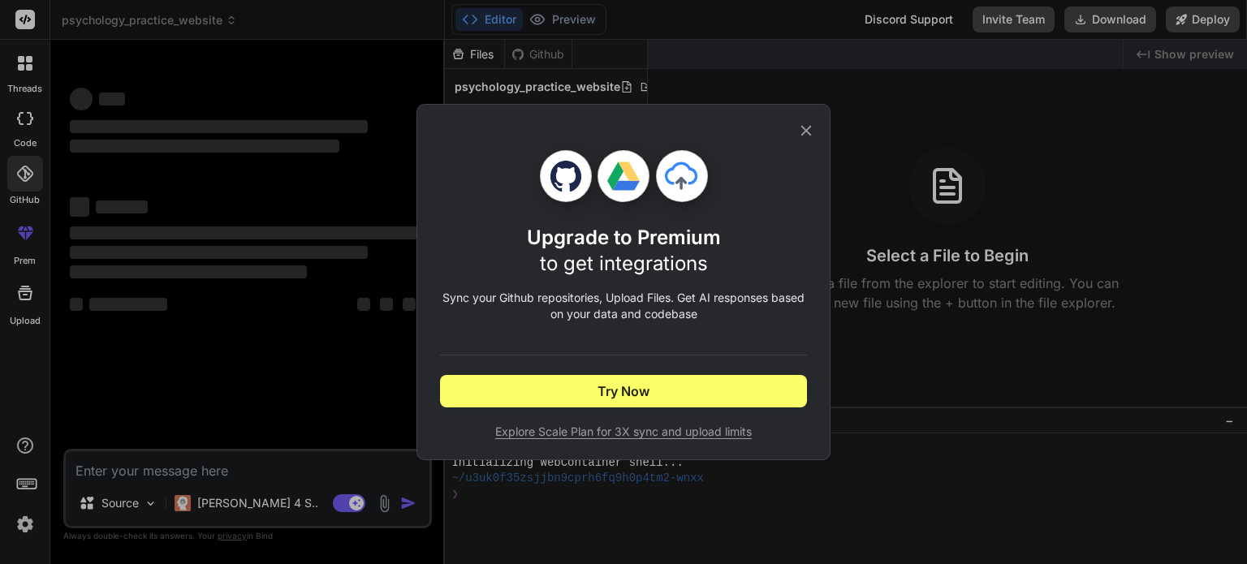
click at [802, 125] on icon at bounding box center [806, 131] width 18 height 18
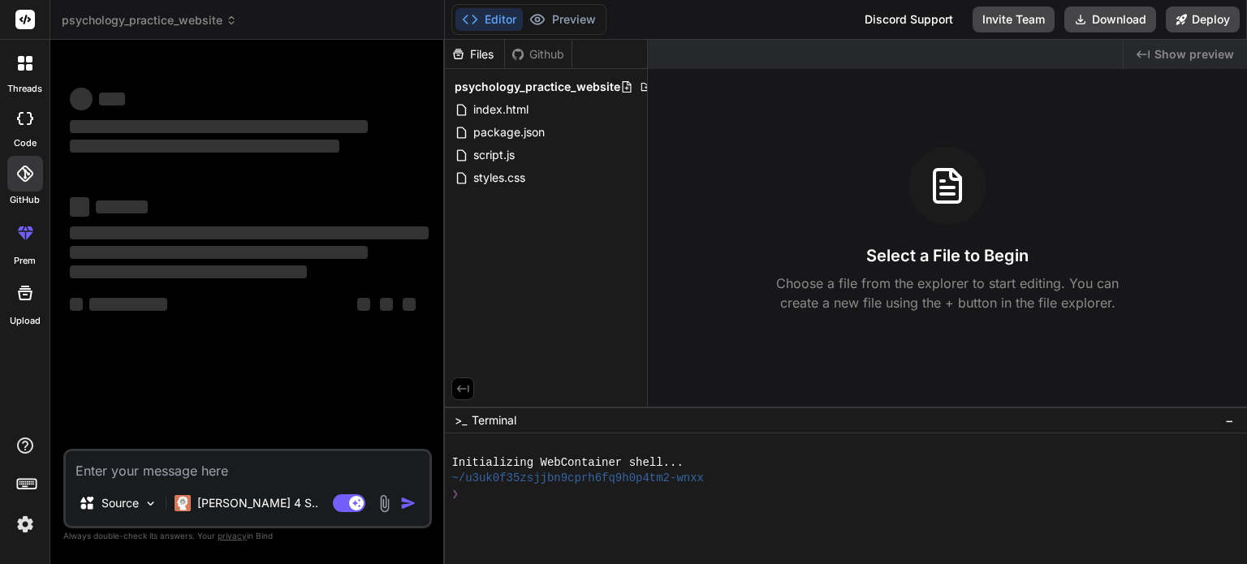
click at [32, 80] on div at bounding box center [25, 63] width 34 height 34
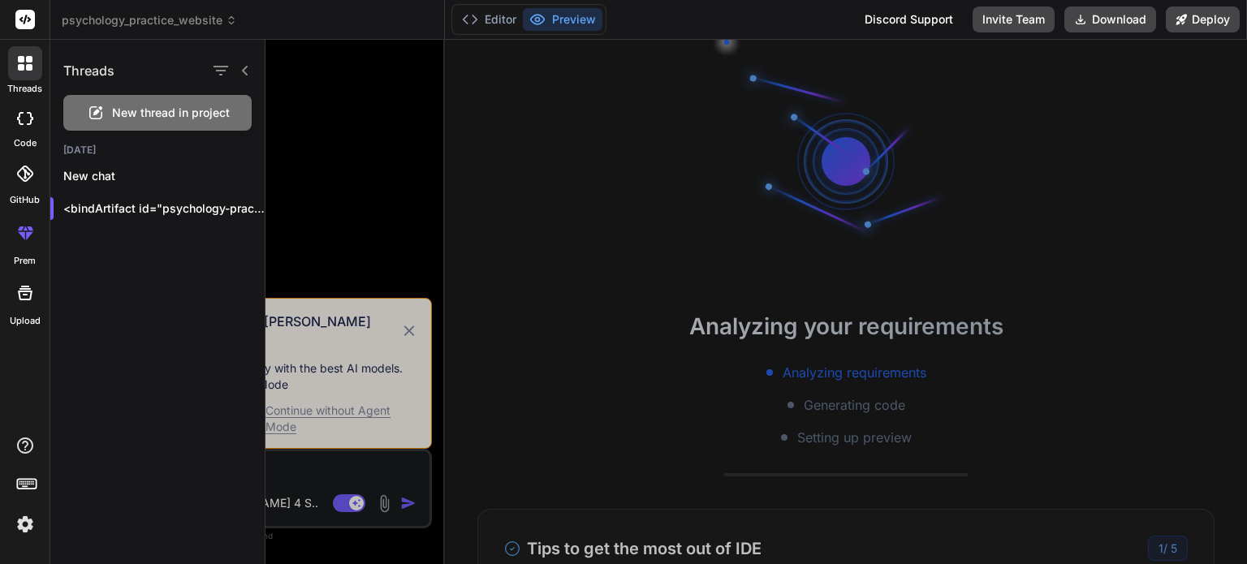
scroll to position [31, 0]
click at [365, 116] on div at bounding box center [757, 302] width 982 height 525
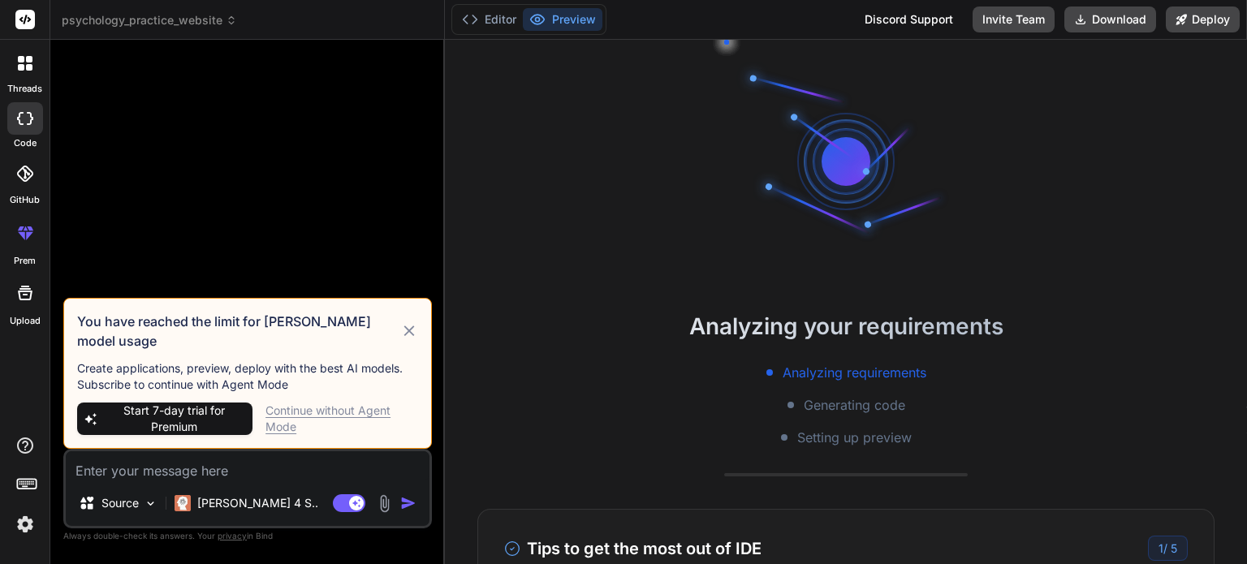
click at [409, 341] on icon at bounding box center [409, 331] width 19 height 19
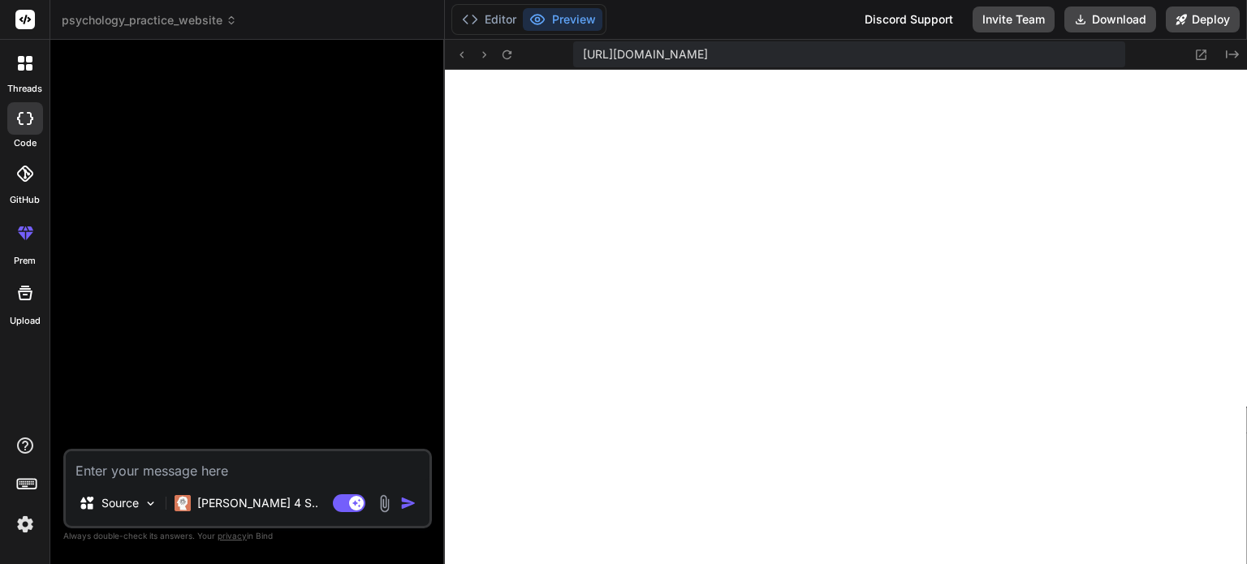
scroll to position [624, 0]
click at [571, 16] on button "Preview" at bounding box center [563, 19] width 80 height 23
click at [1233, 53] on icon "Created with Pixso." at bounding box center [1232, 54] width 13 height 13
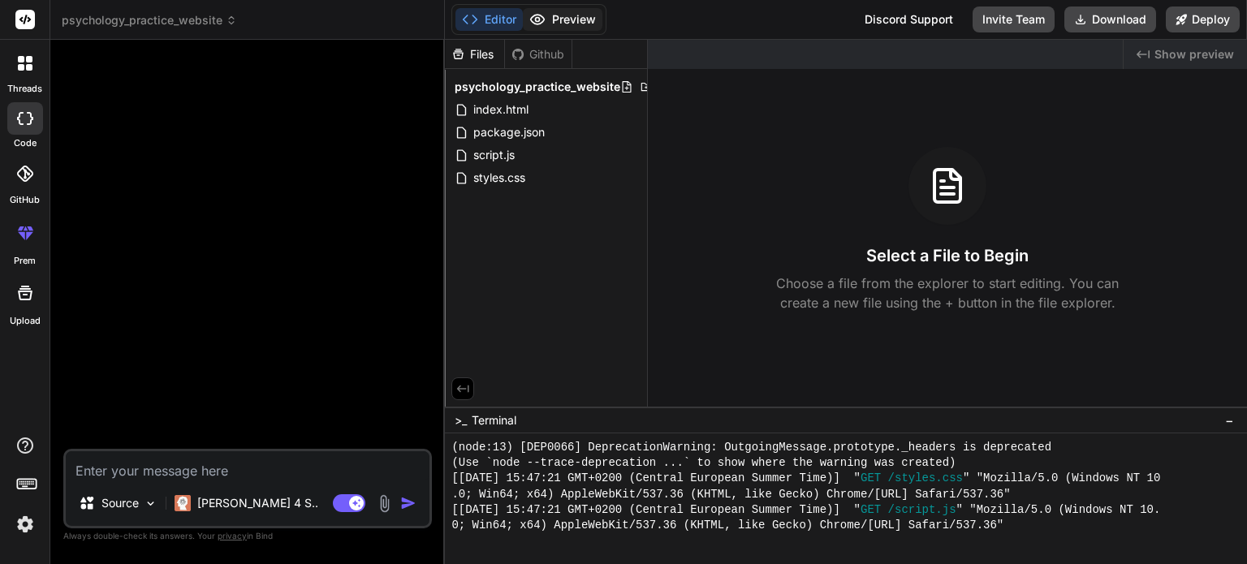
click at [549, 13] on button "Preview" at bounding box center [563, 19] width 80 height 23
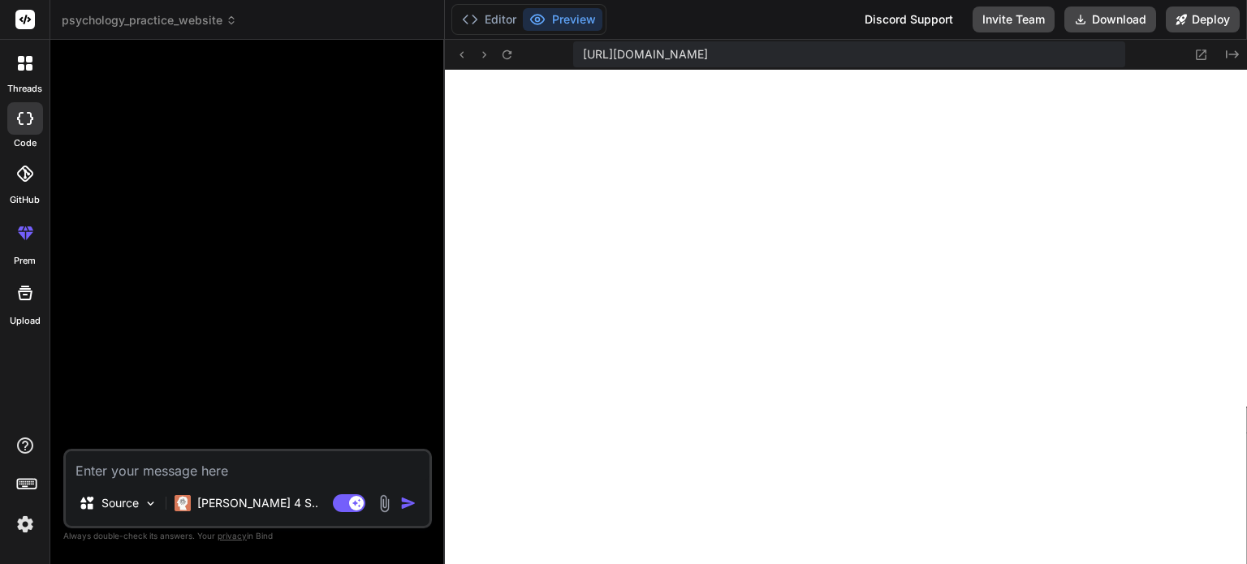
click at [29, 516] on img at bounding box center [25, 525] width 28 height 28
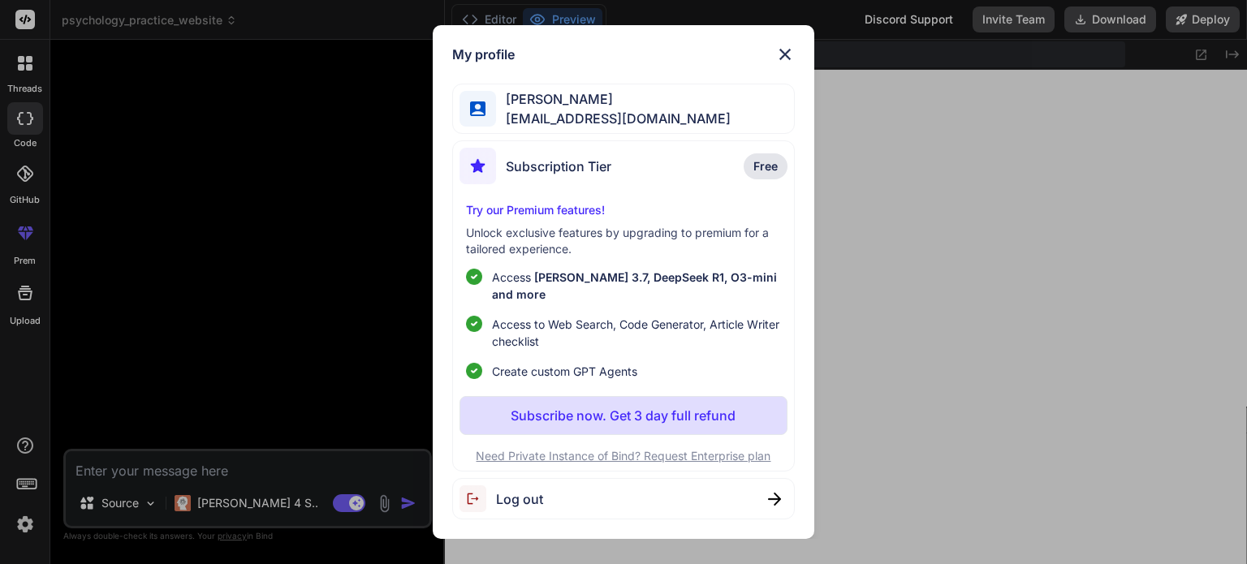
click at [28, 519] on div "My profile [PERSON_NAME] [PERSON_NAME][EMAIL_ADDRESS][DOMAIN_NAME] Subscription…" at bounding box center [623, 282] width 1247 height 564
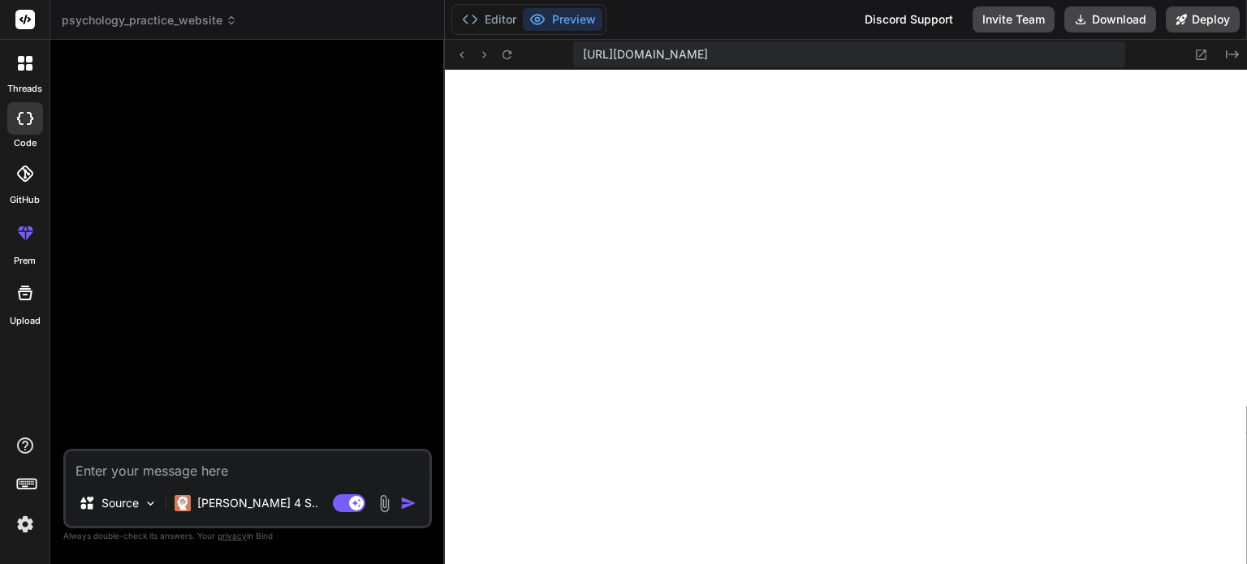
click at [25, 520] on img at bounding box center [25, 525] width 28 height 28
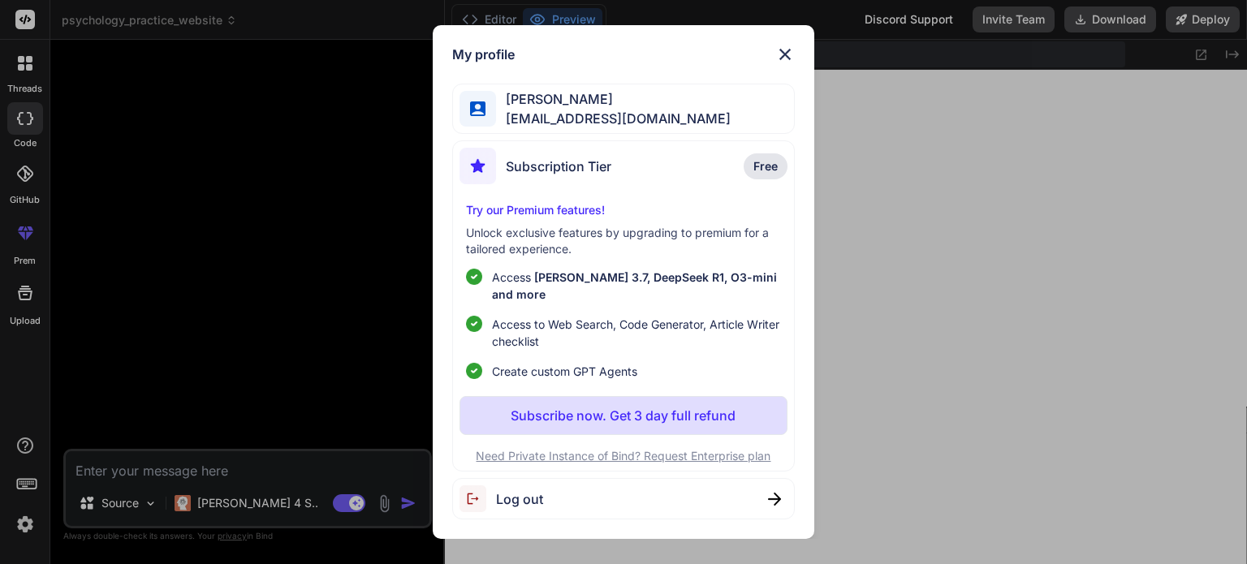
click at [785, 64] on img at bounding box center [784, 54] width 19 height 19
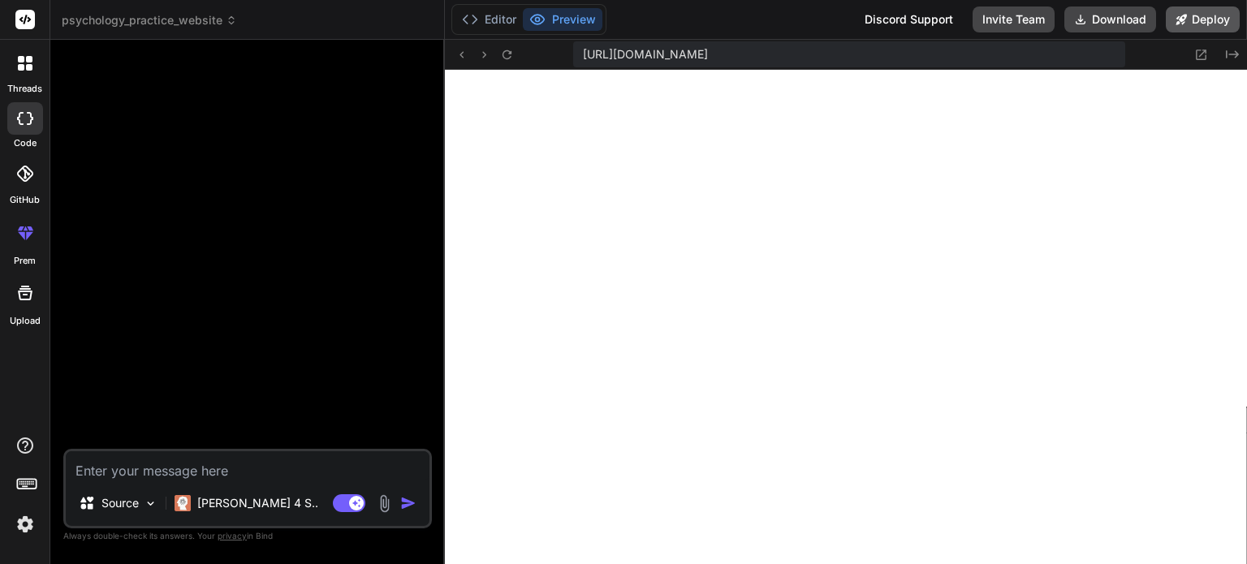
click at [1206, 23] on button "Deploy" at bounding box center [1203, 19] width 74 height 26
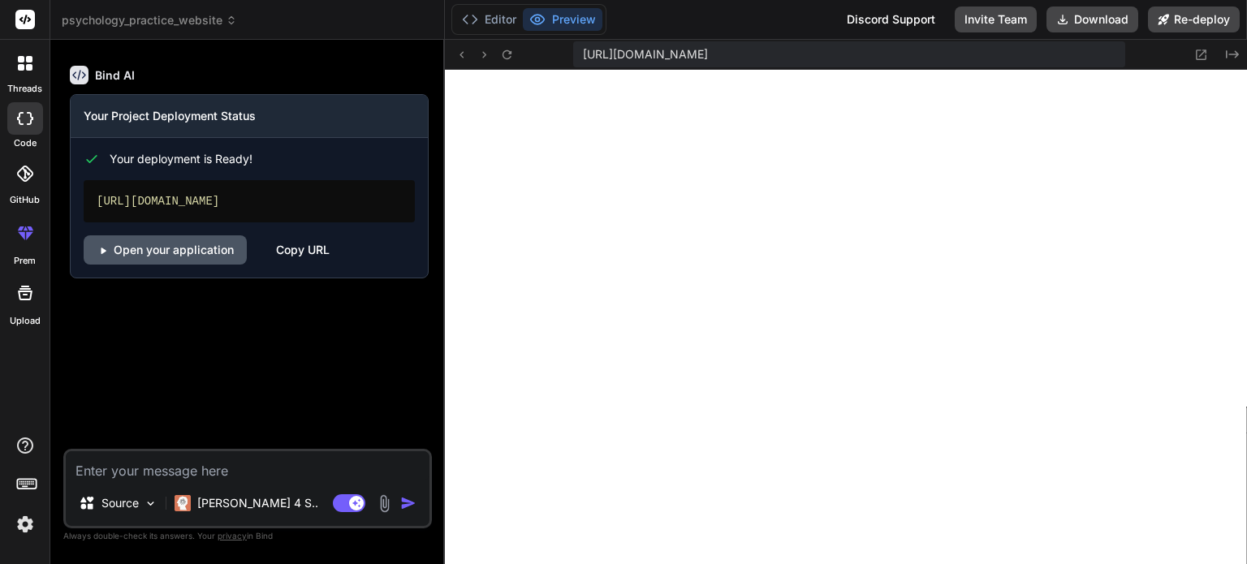
click at [179, 253] on link "Open your application" at bounding box center [165, 249] width 163 height 29
click at [291, 242] on div "Copy URL" at bounding box center [303, 249] width 54 height 29
click at [490, 17] on button "Editor" at bounding box center [488, 19] width 67 height 23
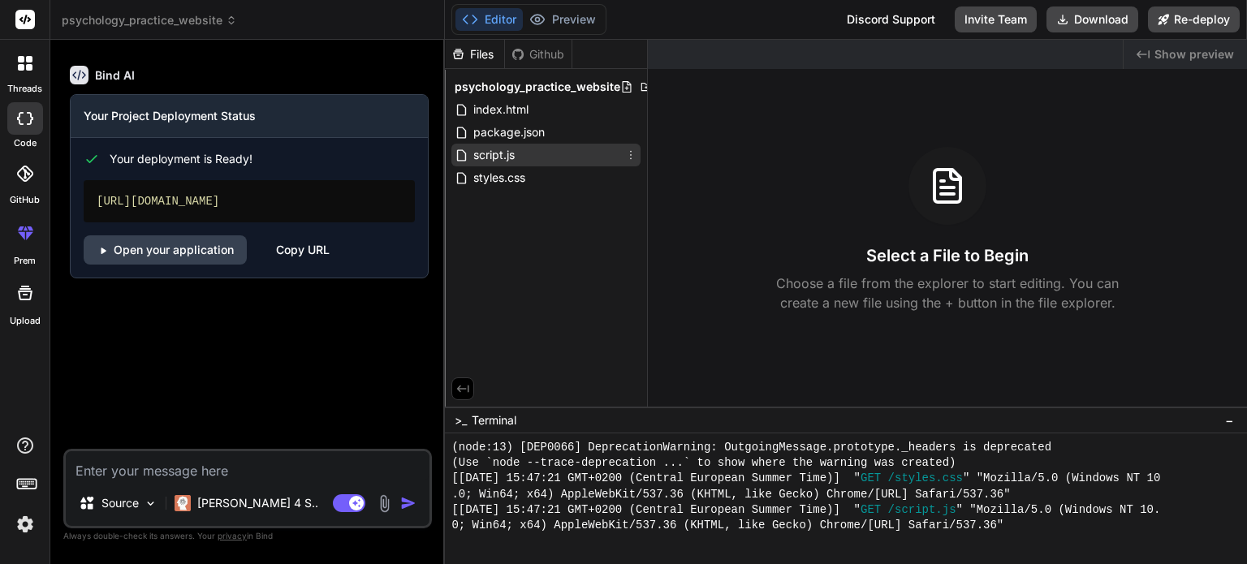
click at [549, 158] on div "script.js" at bounding box center [545, 155] width 189 height 23
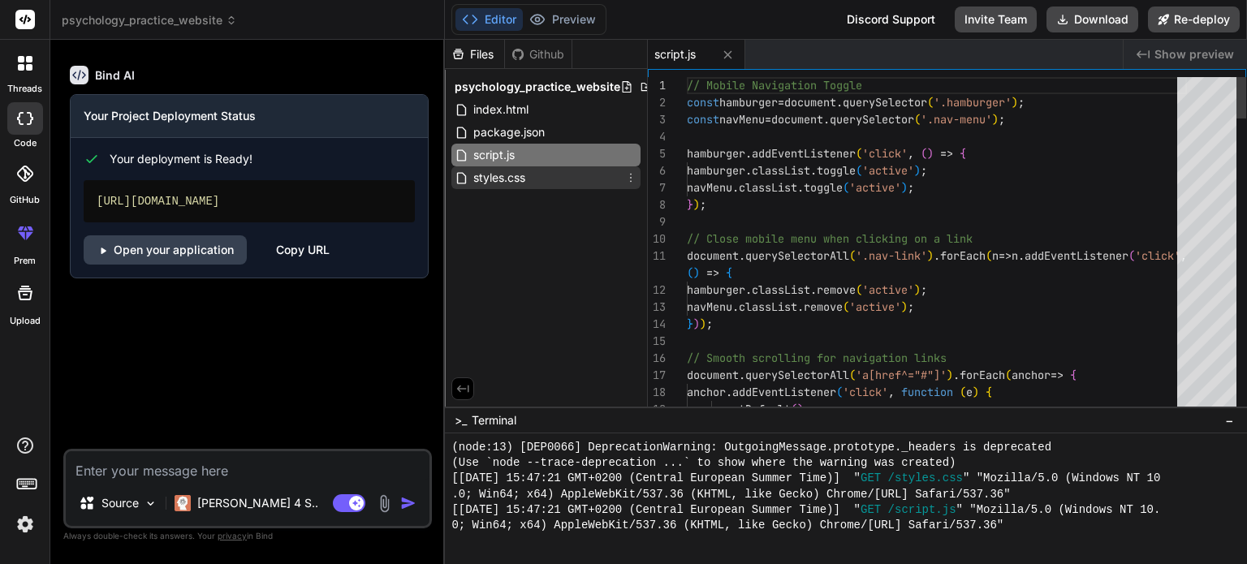
type textarea "x"
click at [559, 173] on div "styles.css" at bounding box center [545, 177] width 189 height 23
type textarea "grid-template-columns: 1fr; } }"
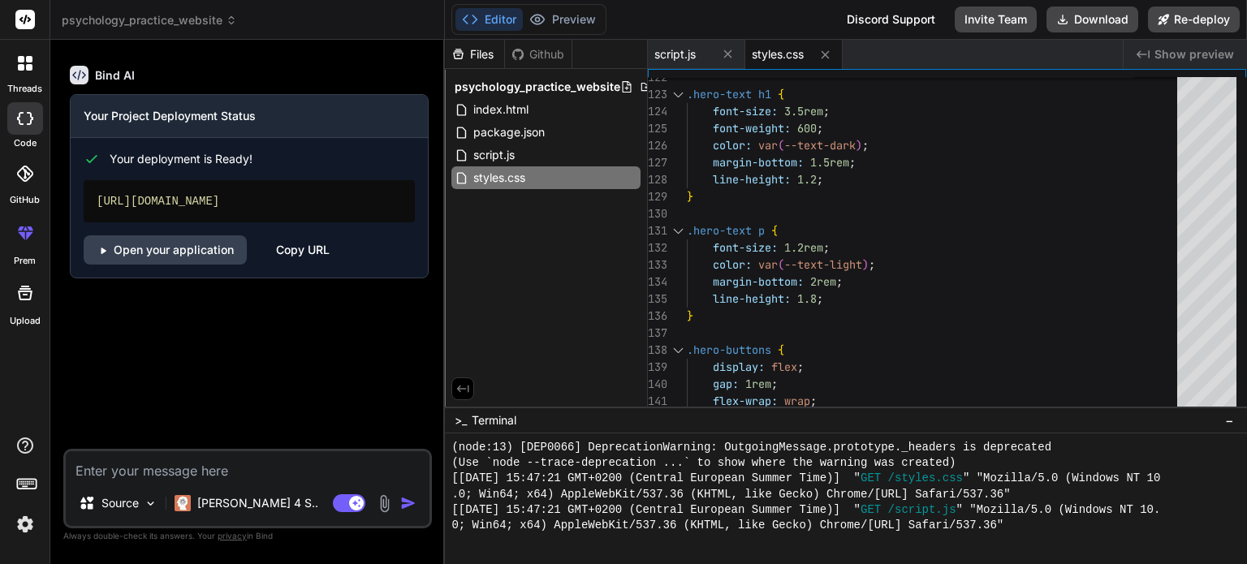
click at [218, 460] on textarea at bounding box center [248, 465] width 364 height 29
type textarea "p"
type textarea "x"
type textarea "ple"
type textarea "x"
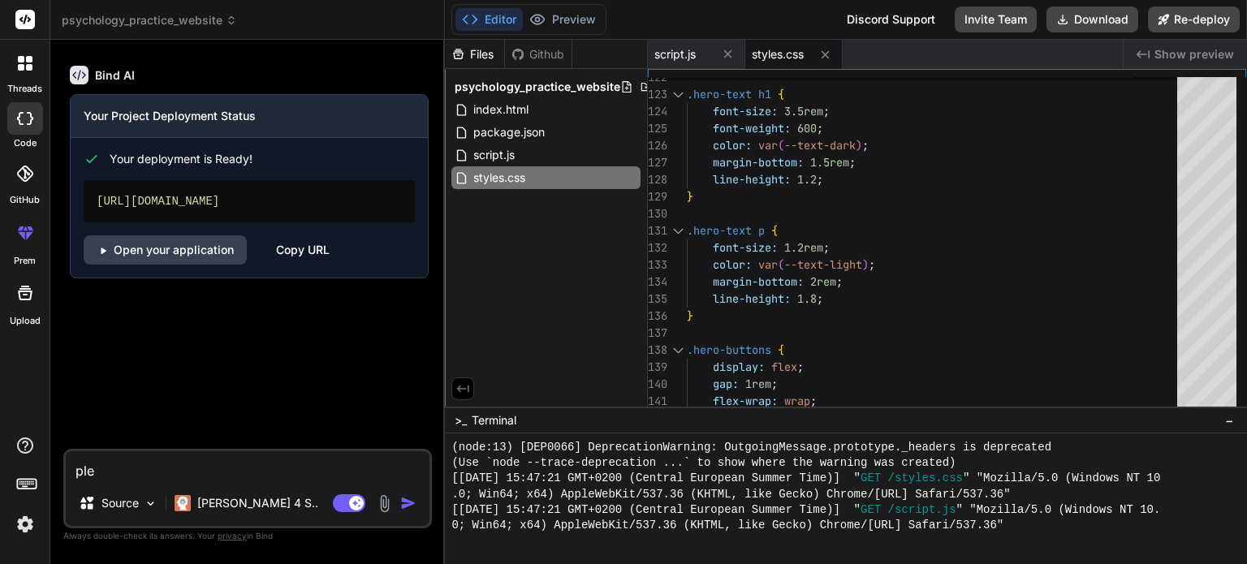
type textarea "plea"
type textarea "x"
type textarea "pleas"
type textarea "x"
type textarea "please"
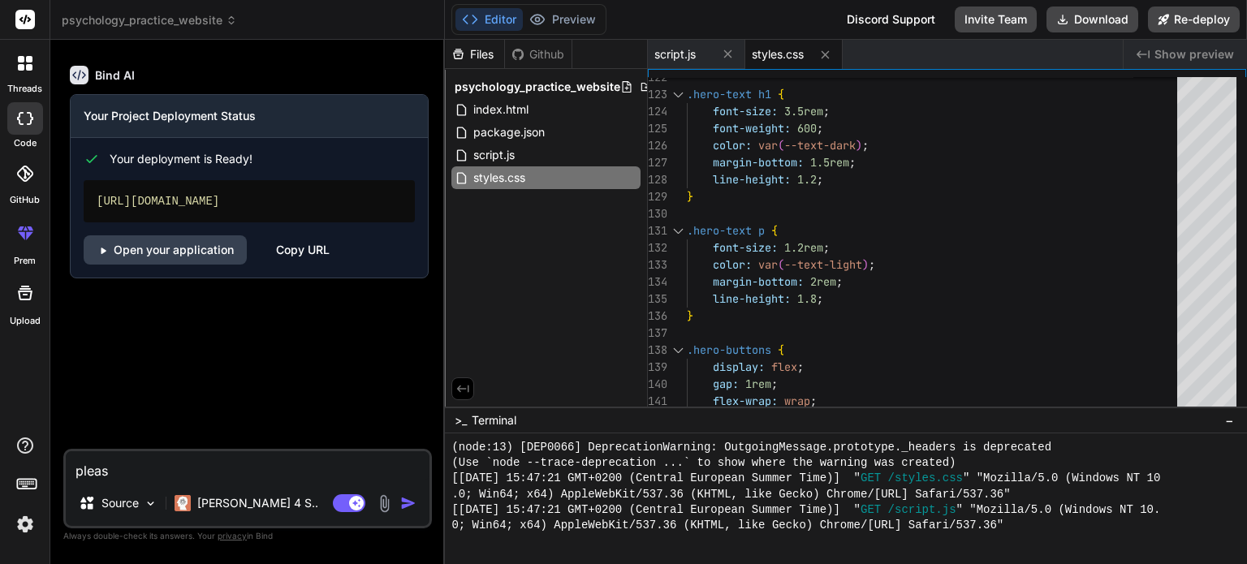
type textarea "x"
type textarea "please"
type textarea "x"
type textarea "please c"
type textarea "x"
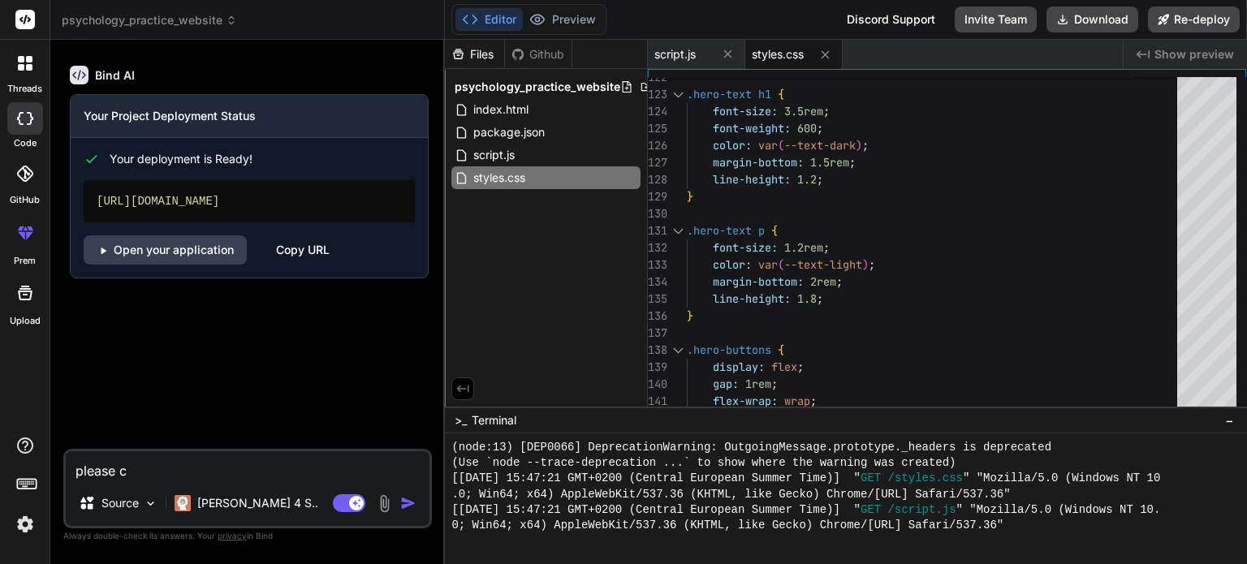
type textarea "please ca"
type textarea "x"
type textarea "please can"
type textarea "x"
type textarea "please ca"
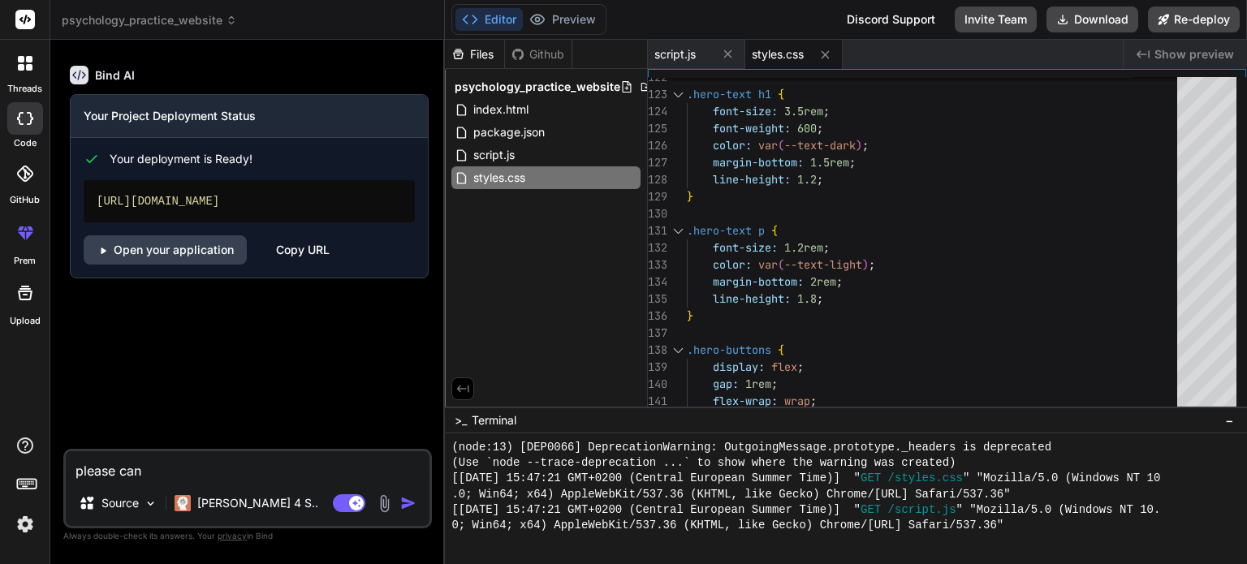
type textarea "x"
type textarea "please c"
type textarea "x"
type textarea "please ch"
type textarea "x"
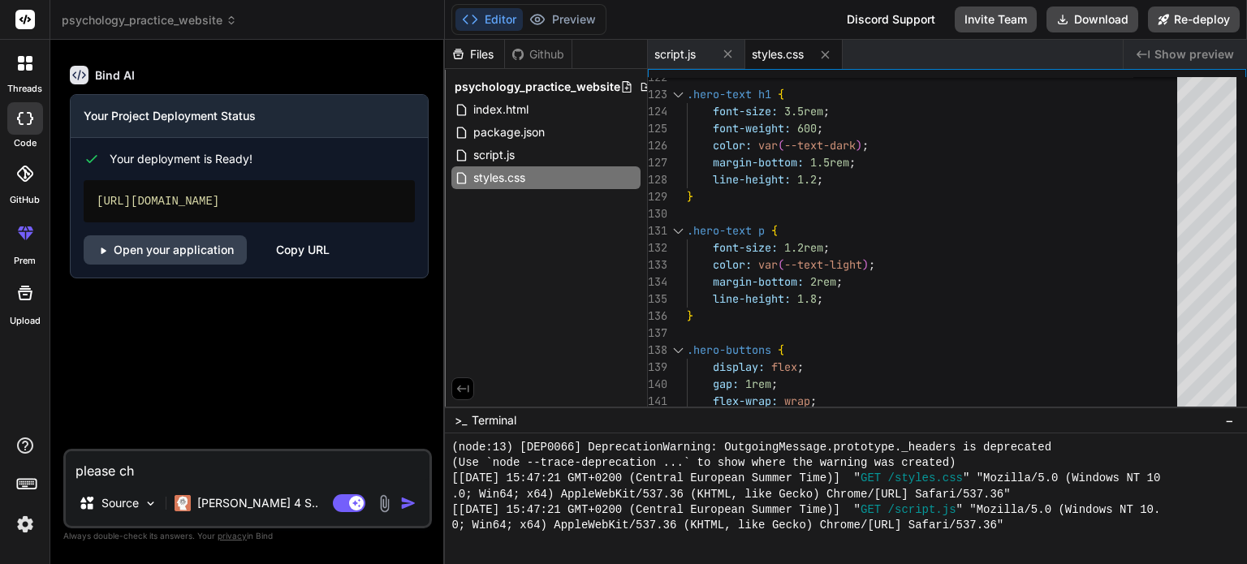
type textarea "please cha"
type textarea "x"
type textarea "please [PERSON_NAME]"
type textarea "x"
type textarea "please chane"
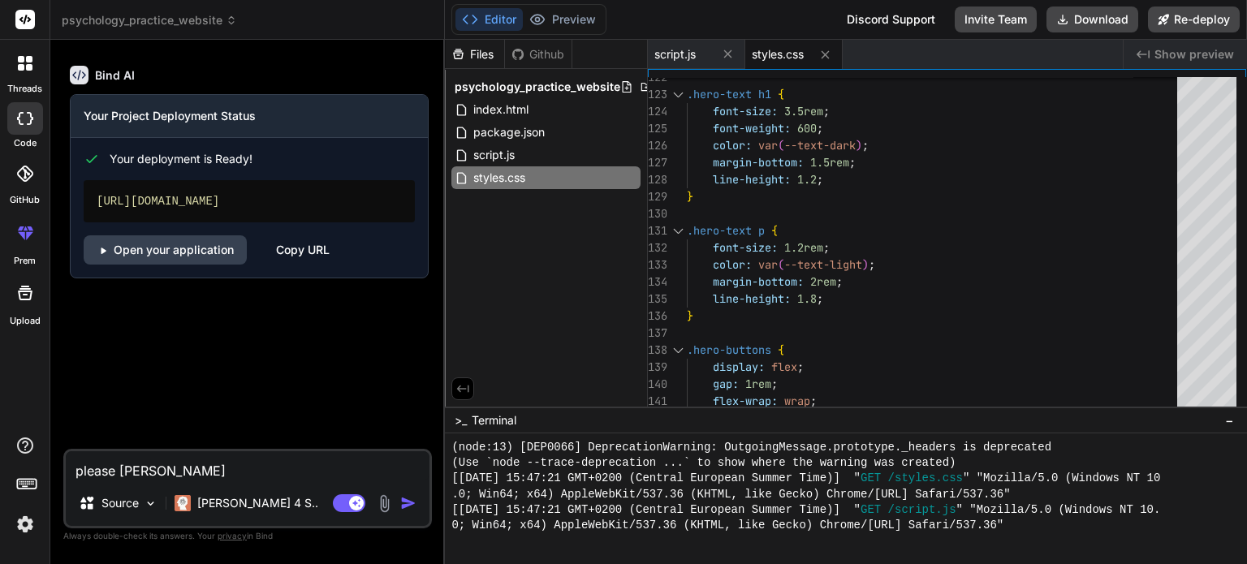
type textarea "x"
type textarea "please chanev"
type textarea "x"
type textarea "please chanev"
type textarea "x"
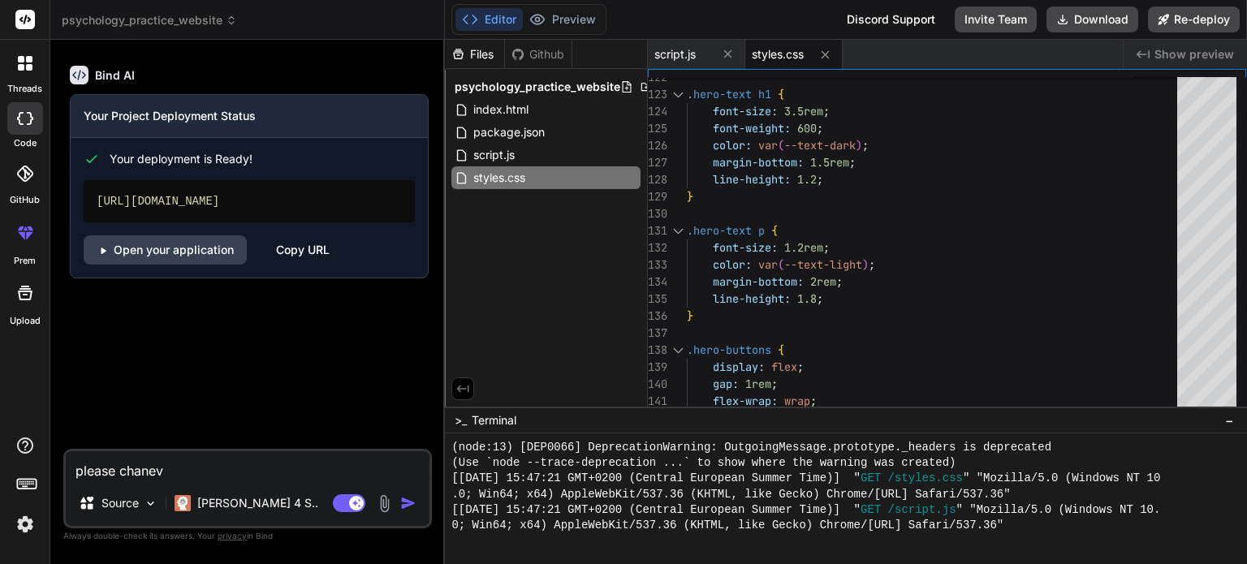
type textarea "please chanev"
type textarea "x"
type textarea "please chane"
type textarea "x"
type textarea "please [PERSON_NAME]"
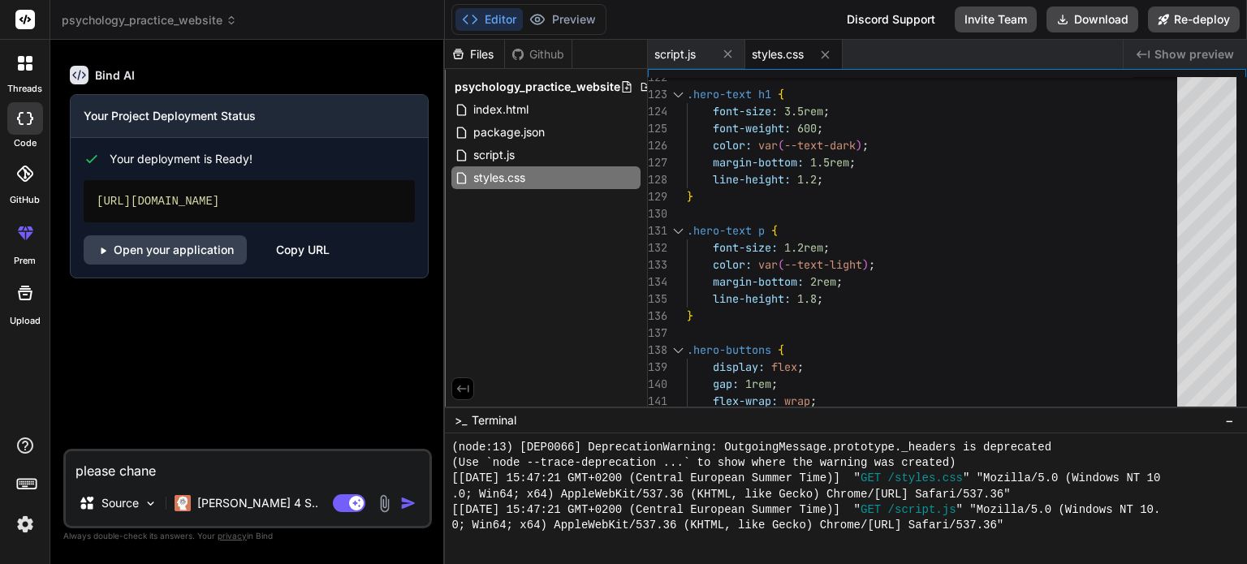
type textarea "x"
type textarea "please [PERSON_NAME]"
type textarea "x"
type textarea "please change"
type textarea "x"
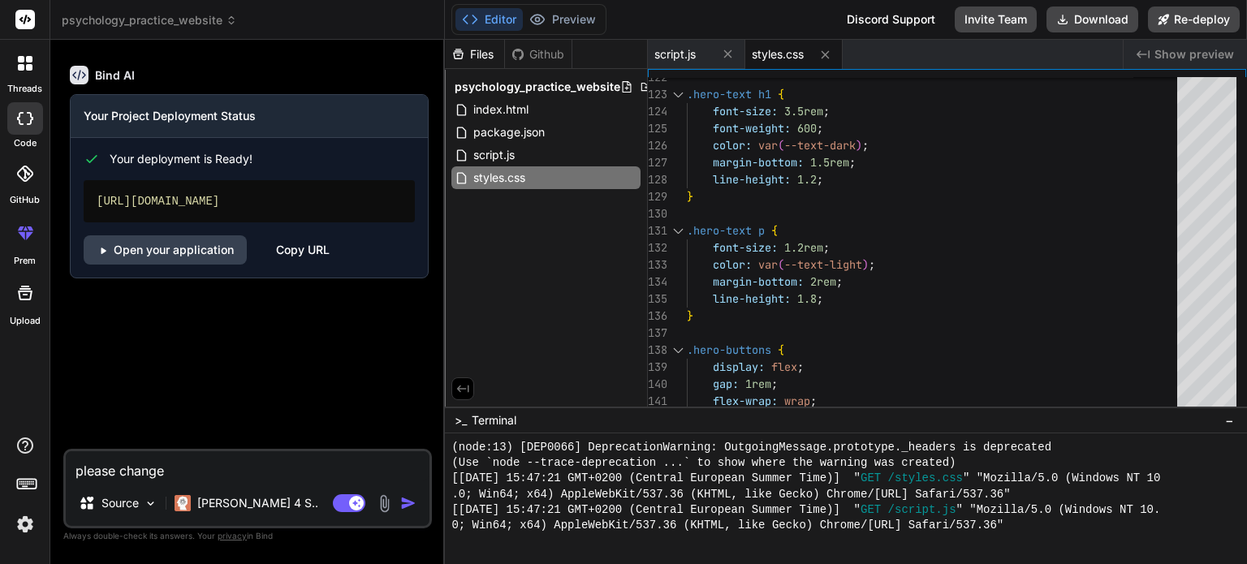
type textarea "please change"
type textarea "x"
type textarea "please change t"
type textarea "x"
type textarea "please change th"
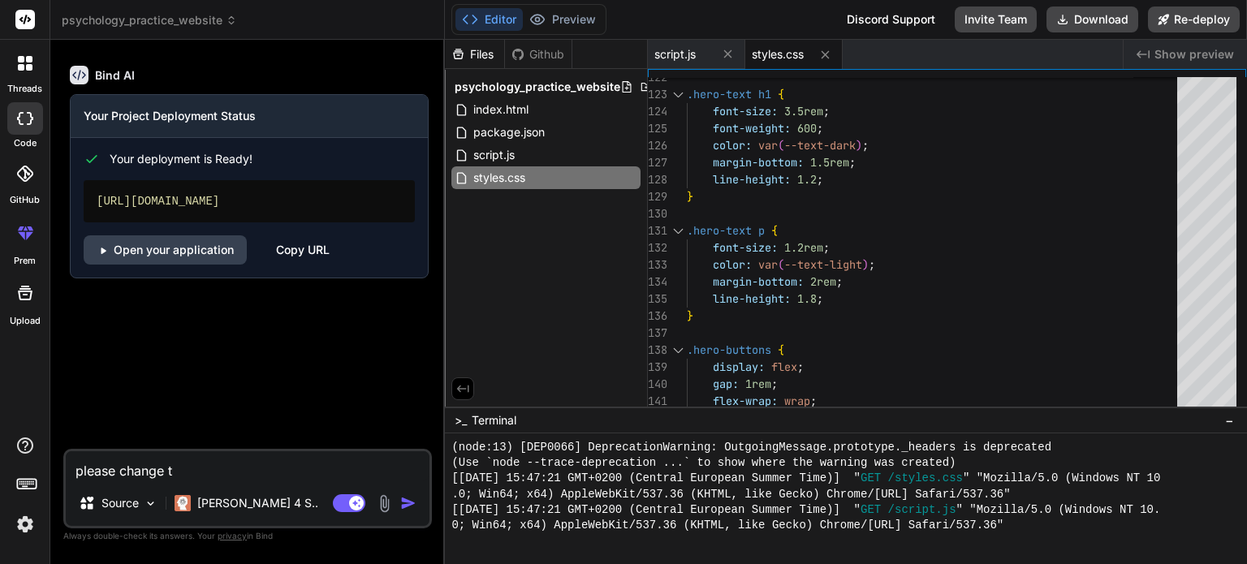
type textarea "x"
type textarea "please change the"
type textarea "x"
type textarea "please change the"
type textarea "x"
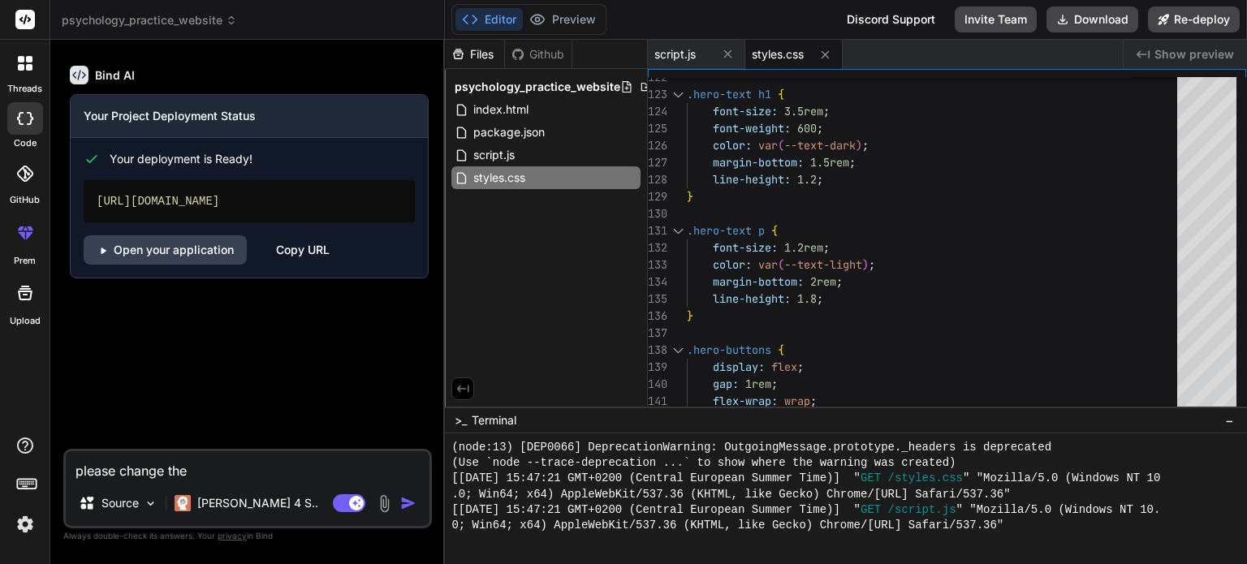
type textarea "please change the c"
type textarea "x"
type textarea "please change the co"
type textarea "x"
type textarea "please change the con"
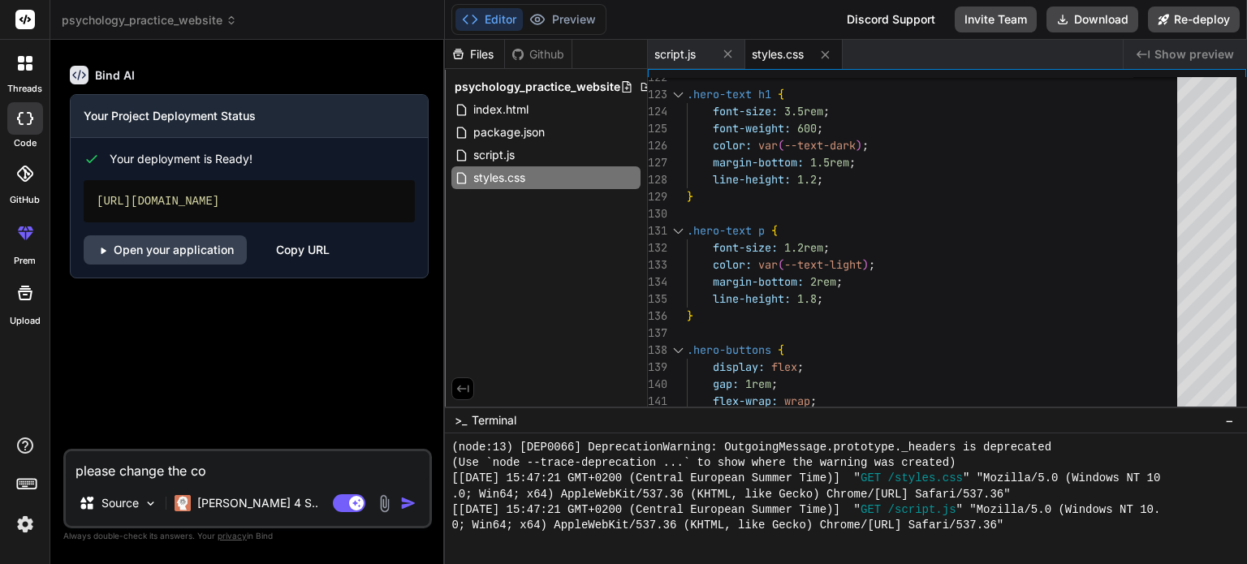
type textarea "x"
type textarea "please change the cont"
type textarea "x"
type textarea "please change the conta"
type textarea "x"
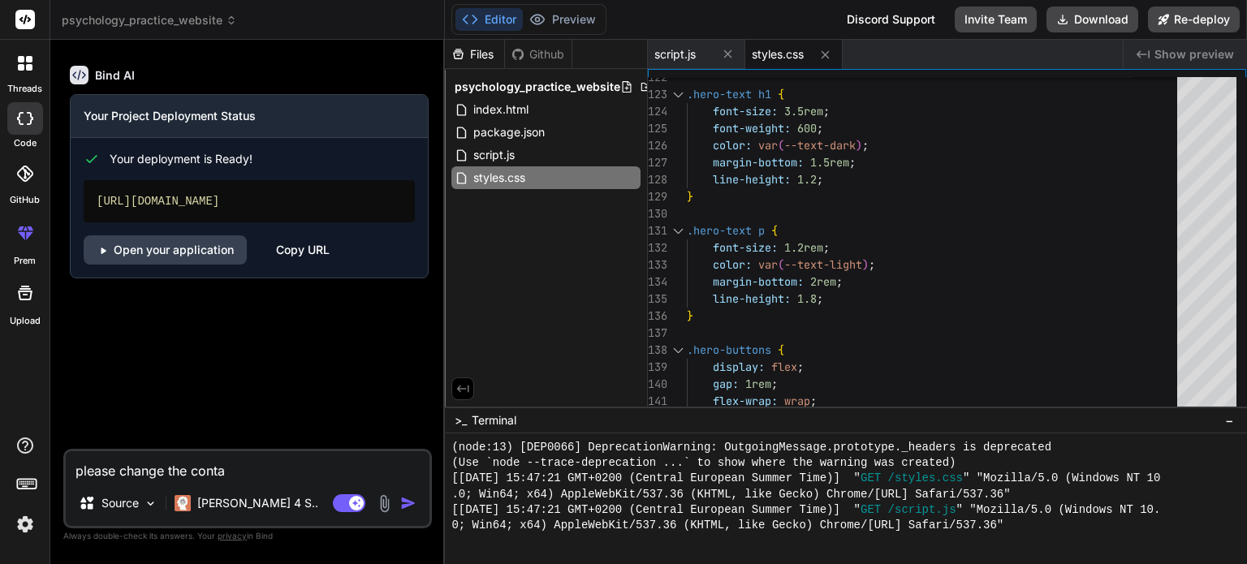
type textarea "please change the contac"
type textarea "x"
type textarea "please change the contact"
type textarea "x"
type textarea "please change the contact"
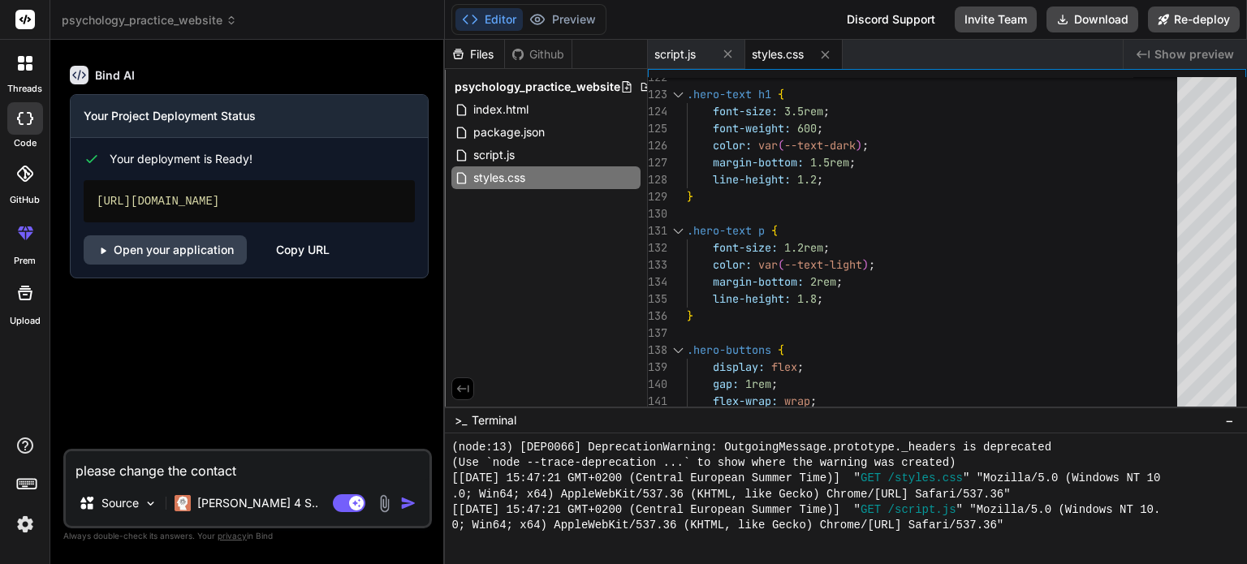
type textarea "x"
type textarea "please change the contact i"
type textarea "x"
type textarea "please change the contact in"
type textarea "x"
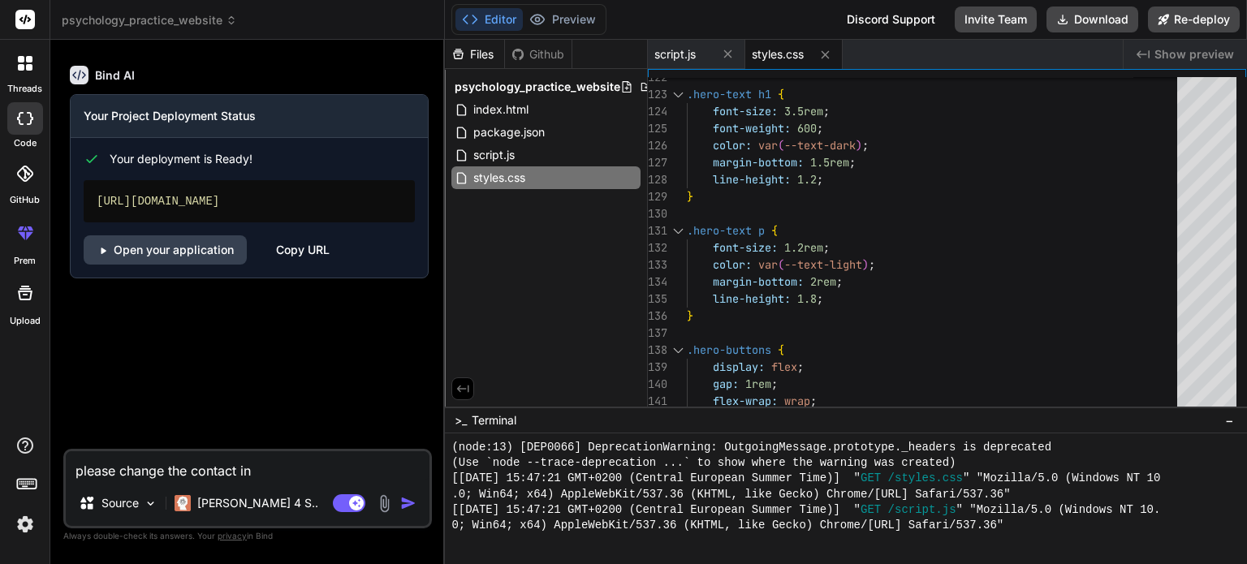
type textarea "please change the contact ing"
type textarea "x"
type textarea "please change the contact ingf"
type textarea "x"
type textarea "please change the contact ingfo"
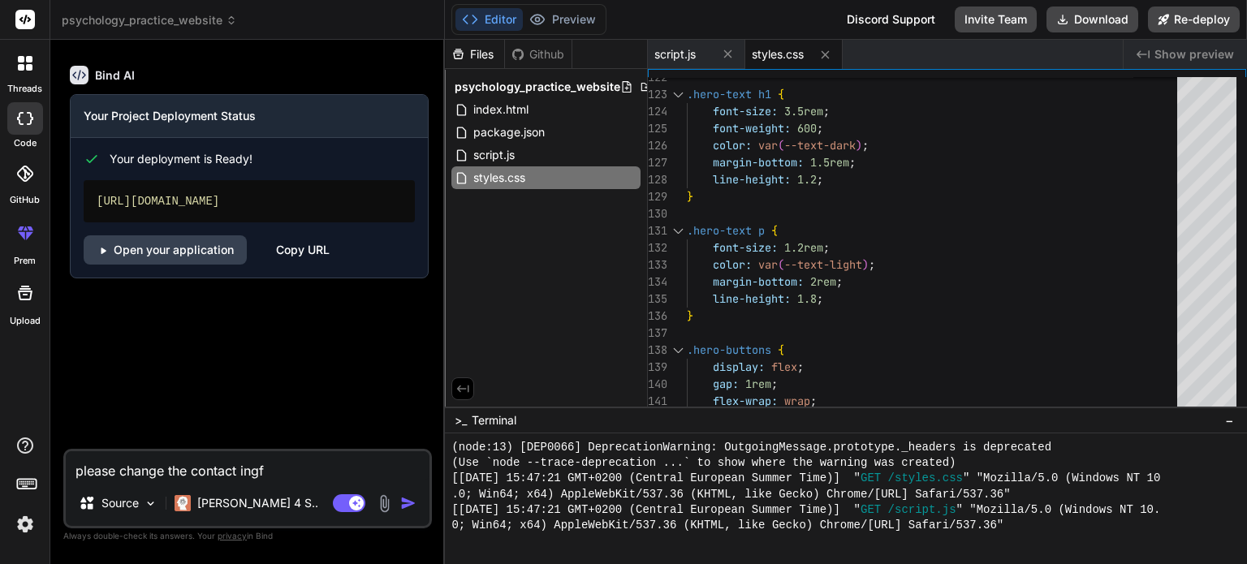
type textarea "x"
type textarea "please change the contact ingfor"
type textarea "x"
type textarea "please change the contact ingform"
type textarea "x"
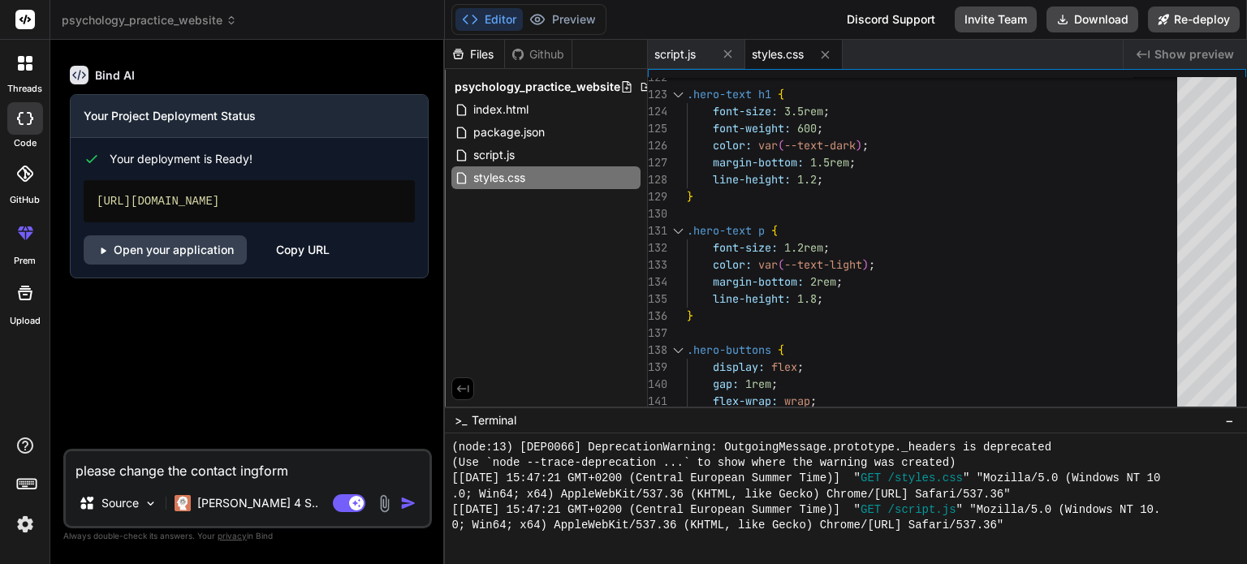
type textarea "please change the contact ingforma"
type textarea "x"
type textarea "please change the contact ingformat"
type textarea "x"
type textarea "please change the contact ingformato"
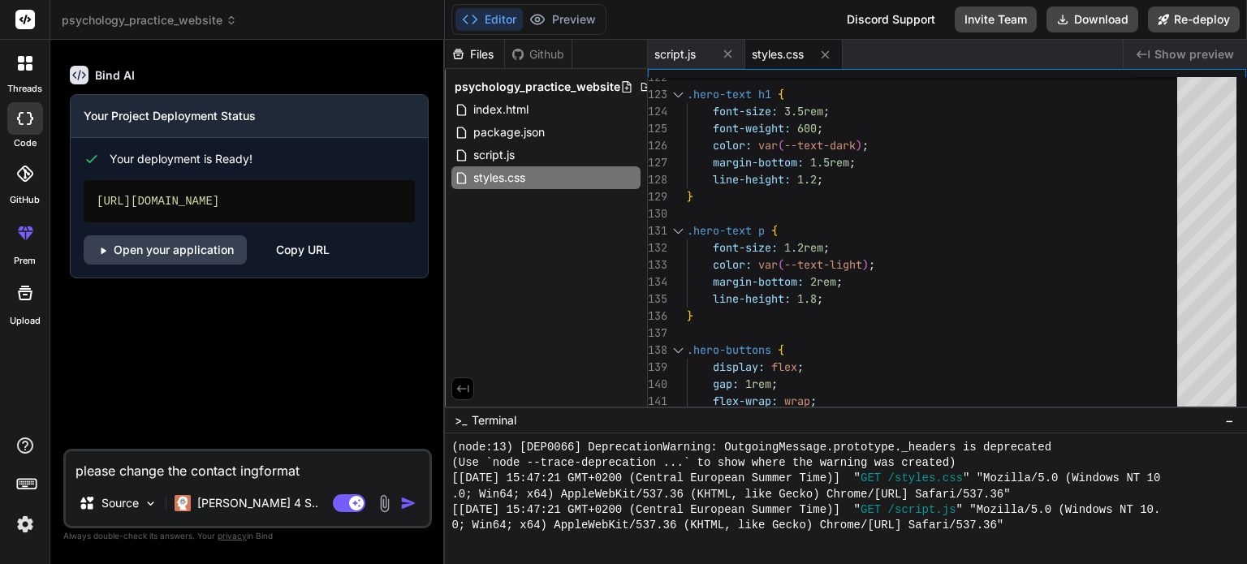
type textarea "x"
type textarea "please change the contact ingformatoi"
type textarea "x"
type textarea "please change the contact ingformatoin"
type textarea "x"
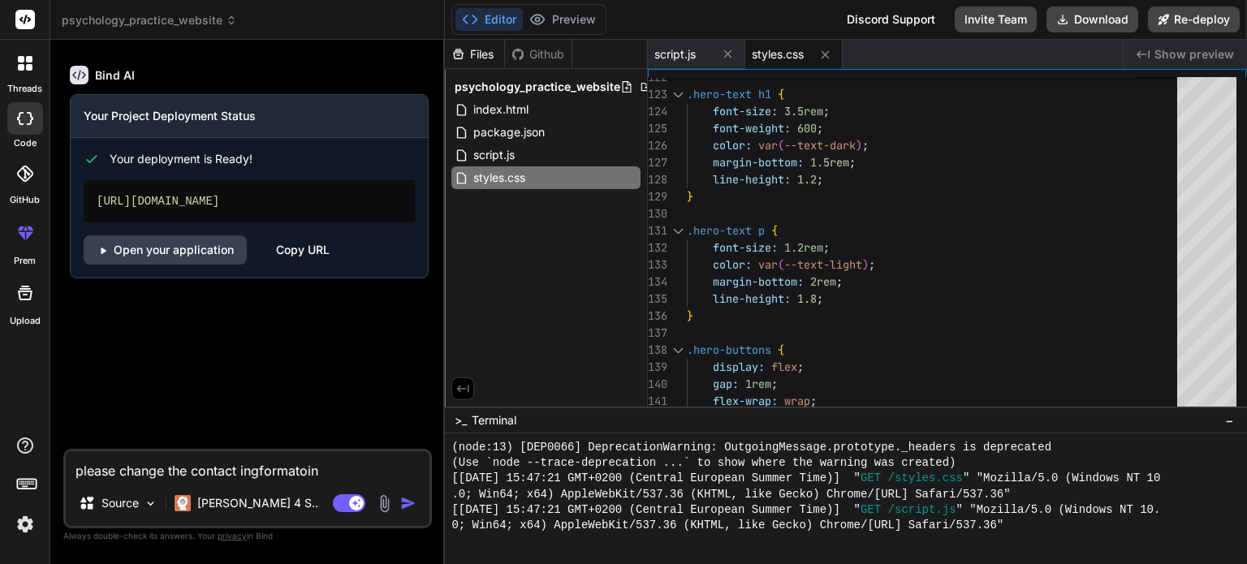
type textarea "please change the contact ingformatoin"
type textarea "x"
type textarea "please change the contact ingformatoin t"
type textarea "x"
type textarea "please change the contact ingformatoin to"
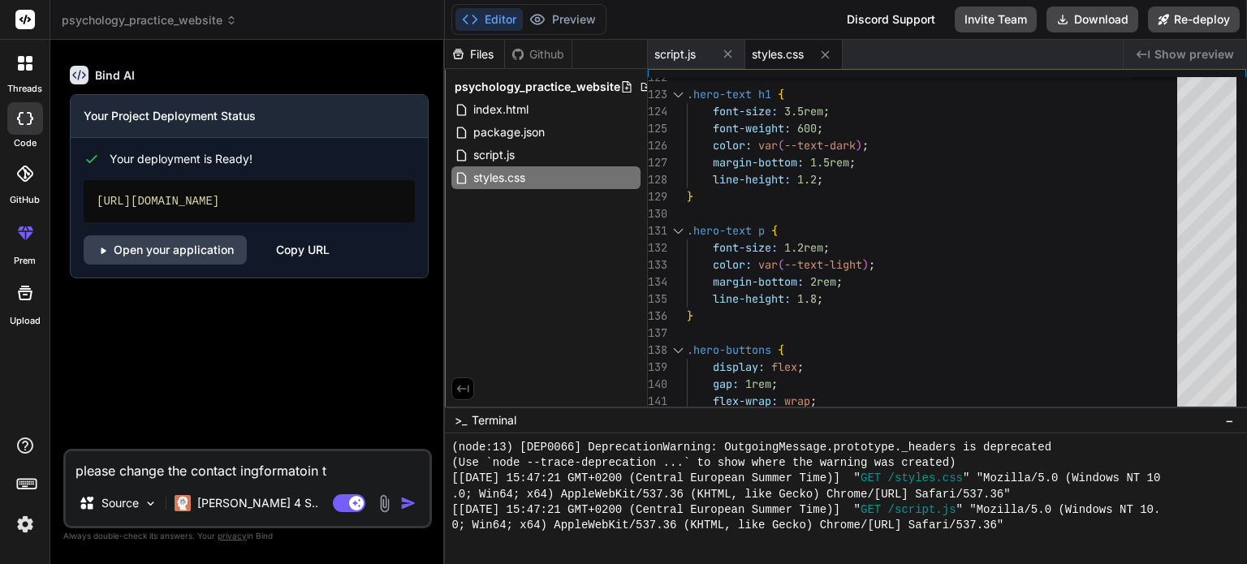
type textarea "x"
type textarea "please change the contact ingformatoin to"
type textarea "x"
type textarea "please change the contact ingformatoin to"
type textarea "x"
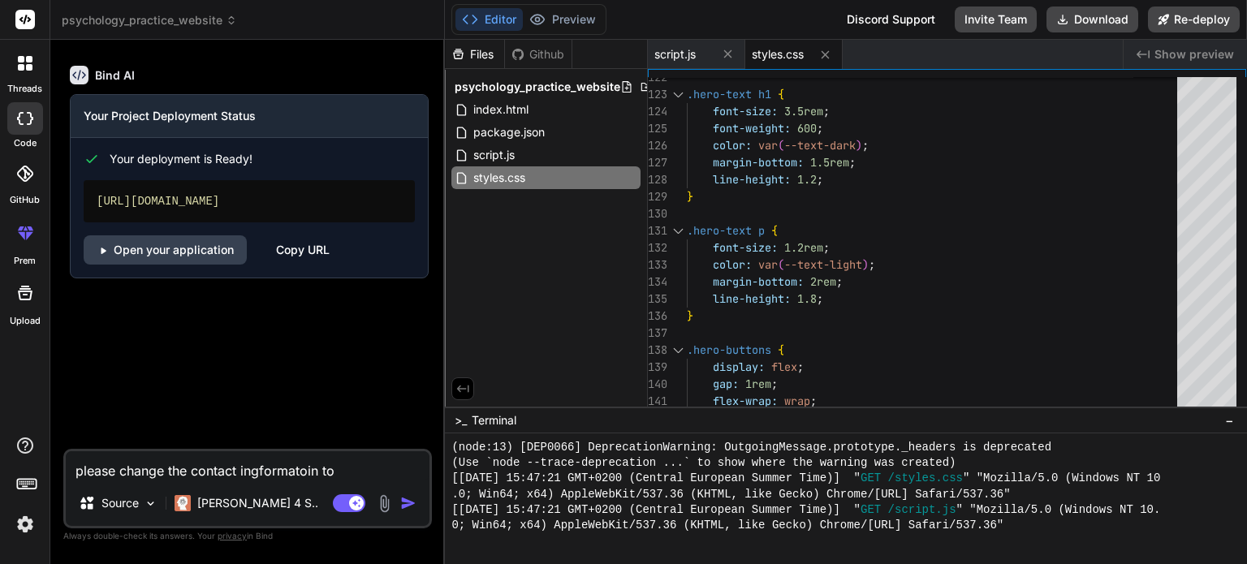
type textarea "please change the contact ingformatoin t"
type textarea "x"
type textarea "please change the contact ingformatoin"
type textarea "x"
type textarea "please change the contact ingformatoin"
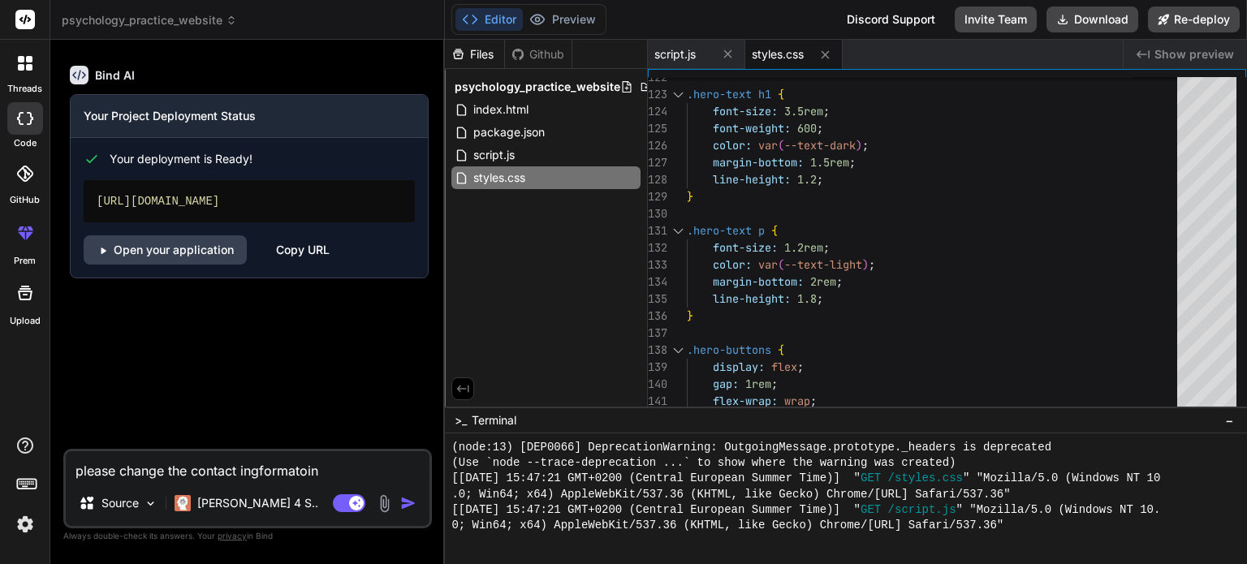
type textarea "x"
type textarea "please change the contact ingformatoi"
type textarea "x"
type textarea "please change the contact ingformato"
type textarea "x"
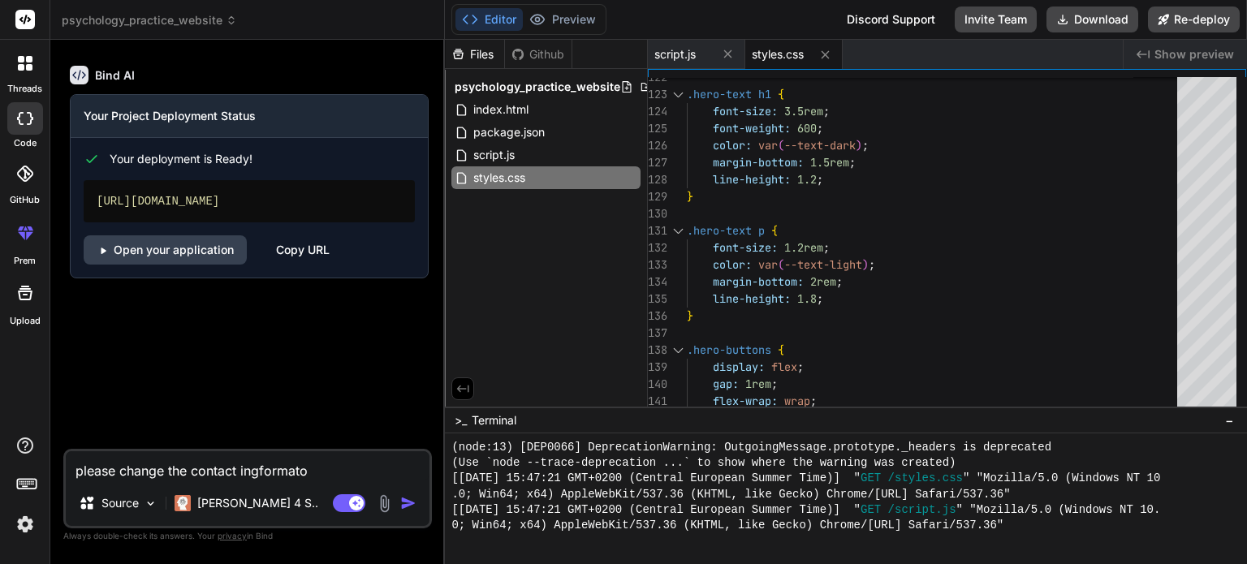
type textarea "please change the contact ingformat"
type textarea "x"
type textarea "please change the contact ingforma"
type textarea "x"
type textarea "please change the contact ingform"
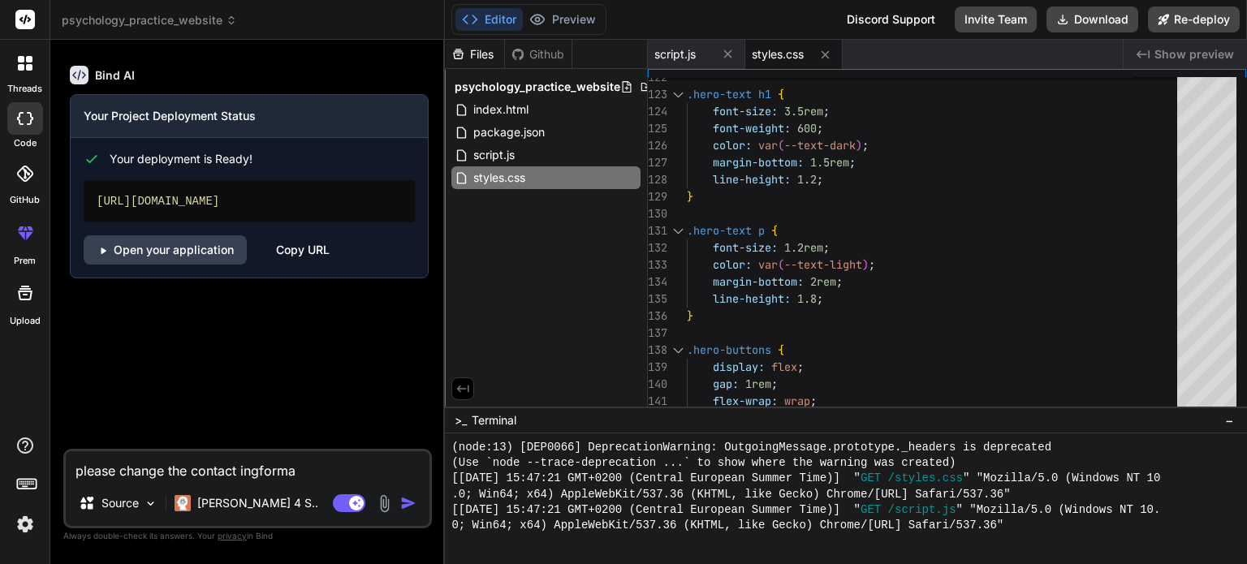
type textarea "x"
type textarea "please change the contact ingfor"
type textarea "x"
type textarea "please change the contact ingfo"
type textarea "x"
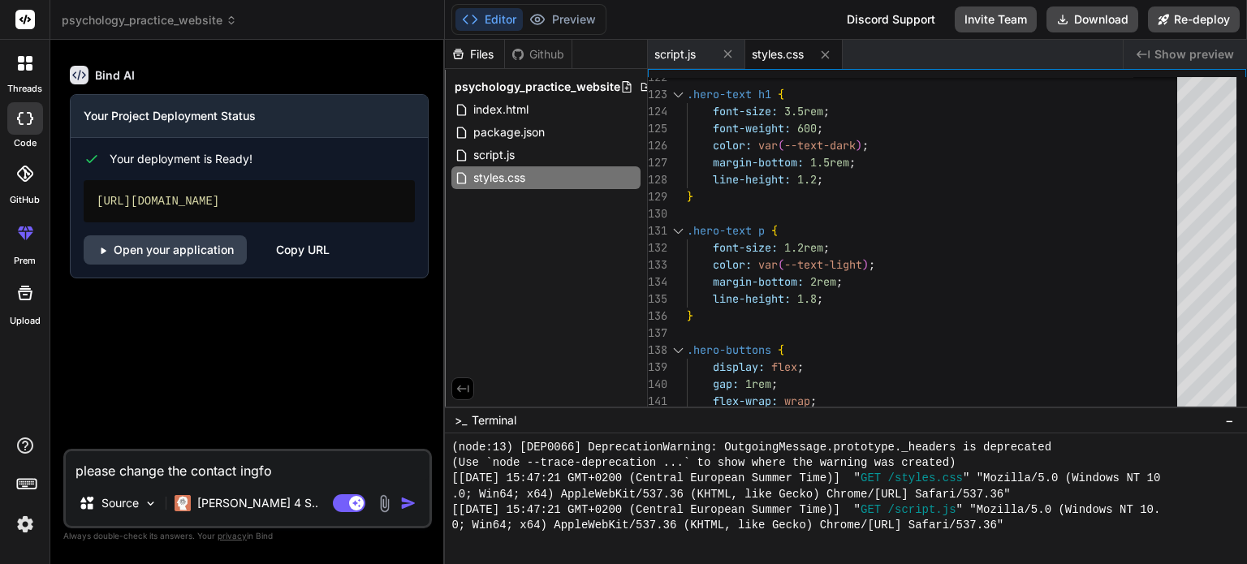
type textarea "please change the contact ingf"
type textarea "x"
type textarea "please change the contact ing"
type textarea "x"
type textarea "please change the contact in"
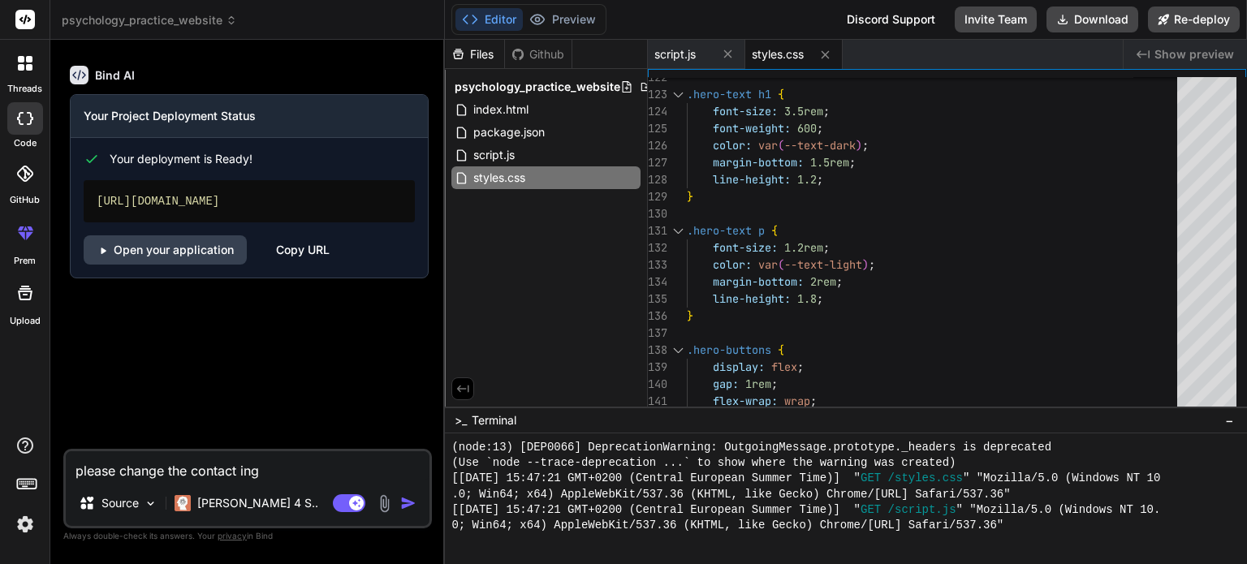
type textarea "x"
type textarea "please change the contact inf"
type textarea "x"
type textarea "please change the contact info"
type textarea "x"
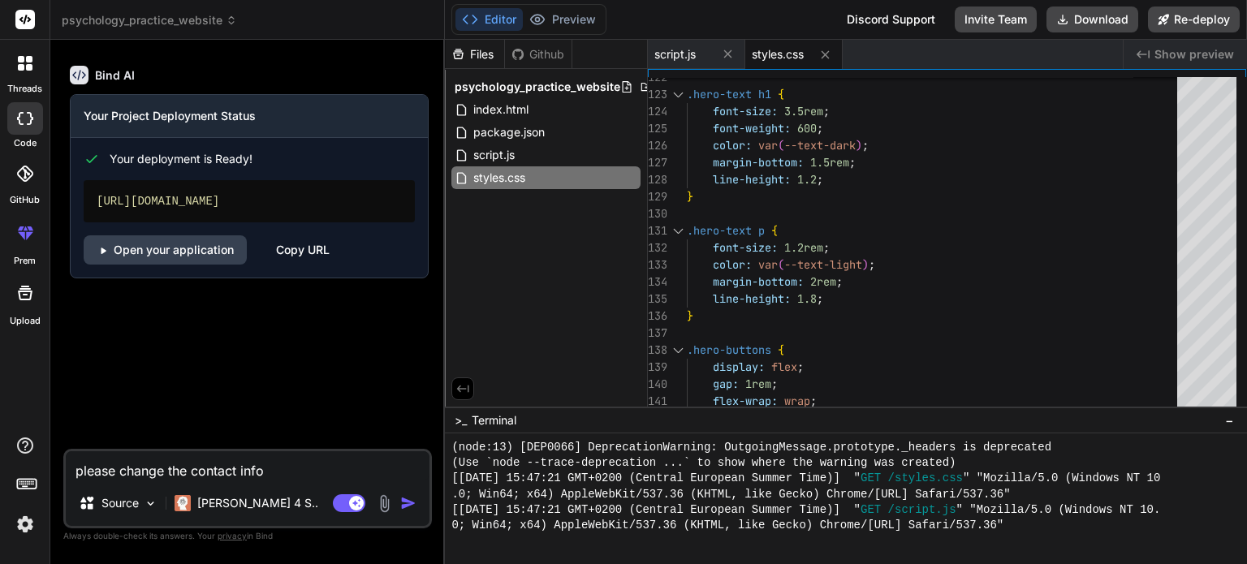
type textarea "please change the contact infor"
type textarea "x"
type textarea "please change the contact inform"
type textarea "x"
type textarea "please change the contact informa"
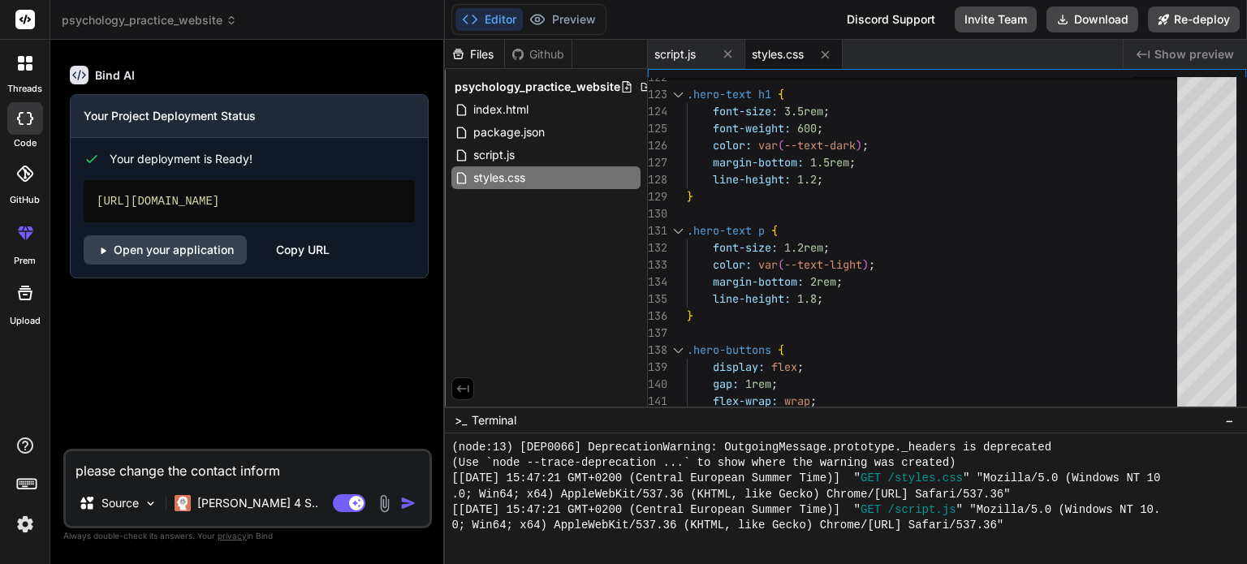
type textarea "x"
type textarea "please change the contact informat"
type textarea "x"
type textarea "please change the contact informati"
type textarea "x"
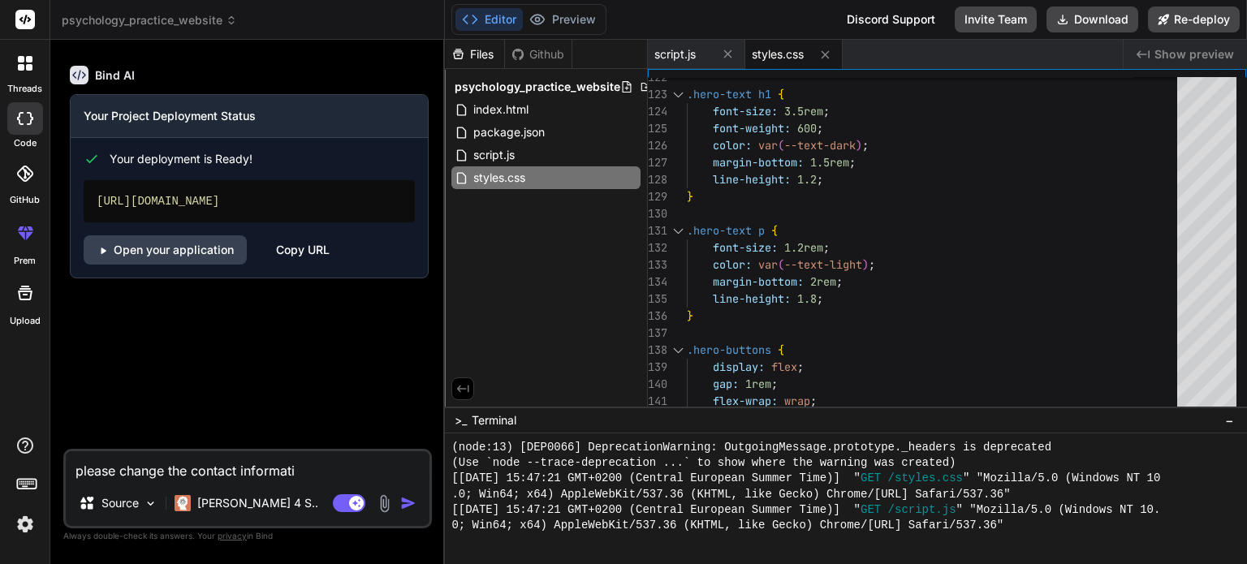
type textarea "please change the contact informatio"
type textarea "x"
type textarea "please change the contact information"
type textarea "x"
type textarea "please change the contact information"
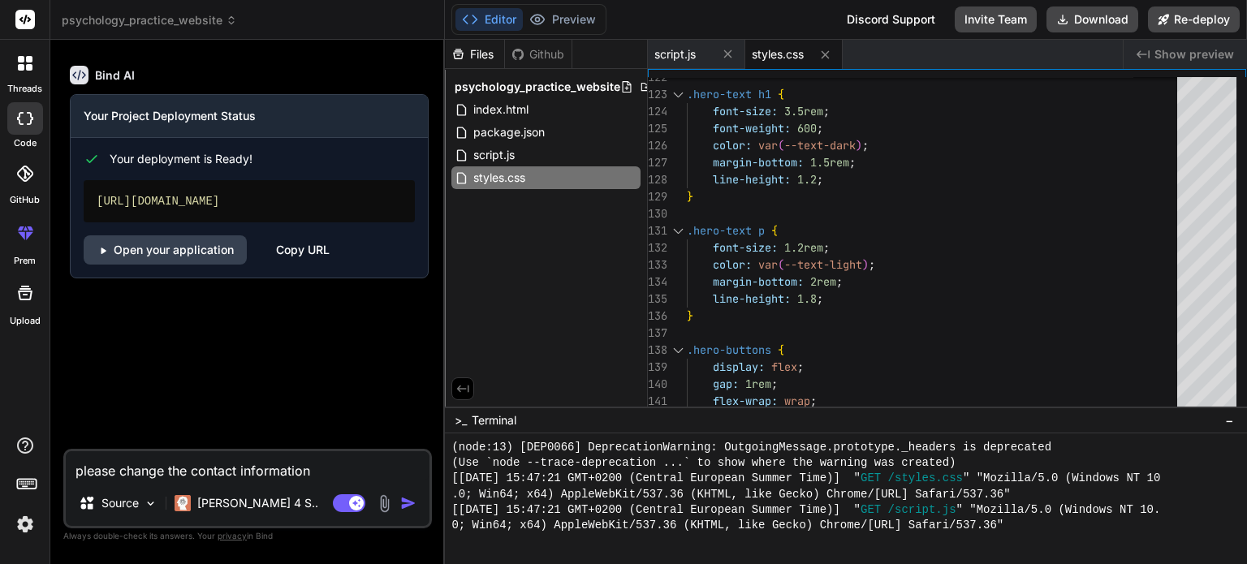
type textarea "x"
type textarea "please change the contact information t"
type textarea "x"
type textarea "please change the contact information to"
type textarea "x"
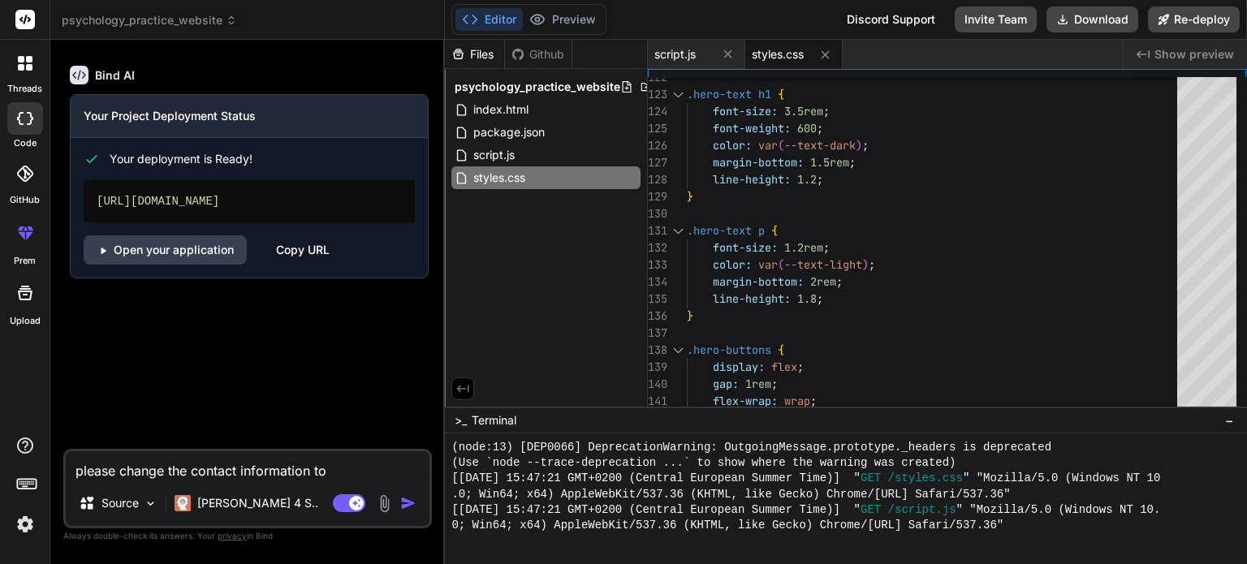
type textarea "please change the contact information to"
type textarea "x"
type textarea "please change the contact information to"
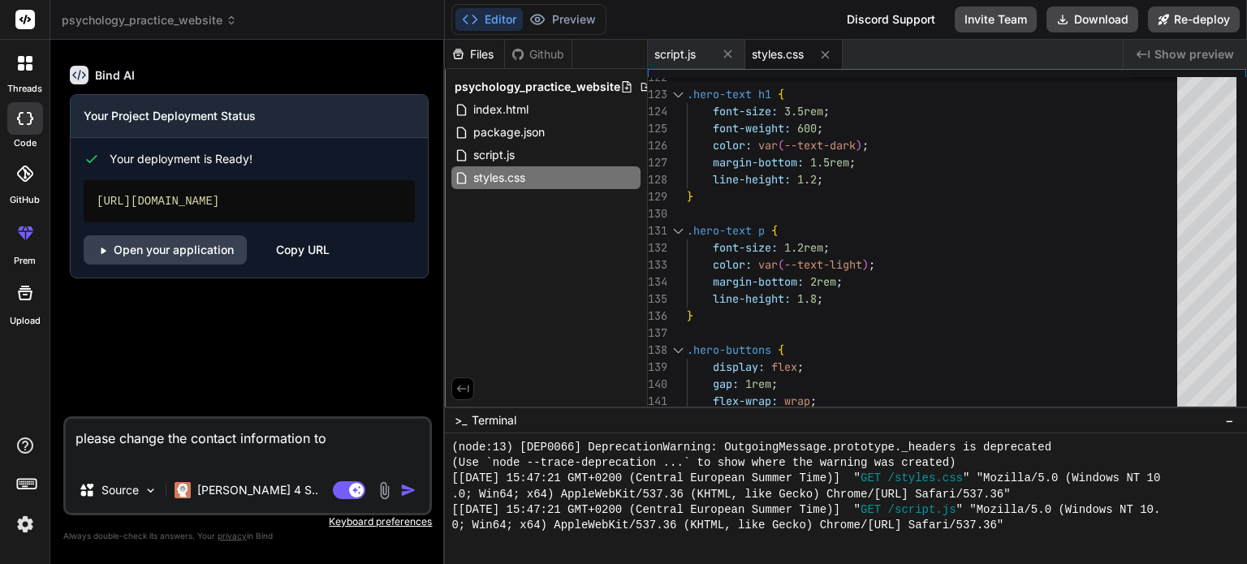
type textarea "x"
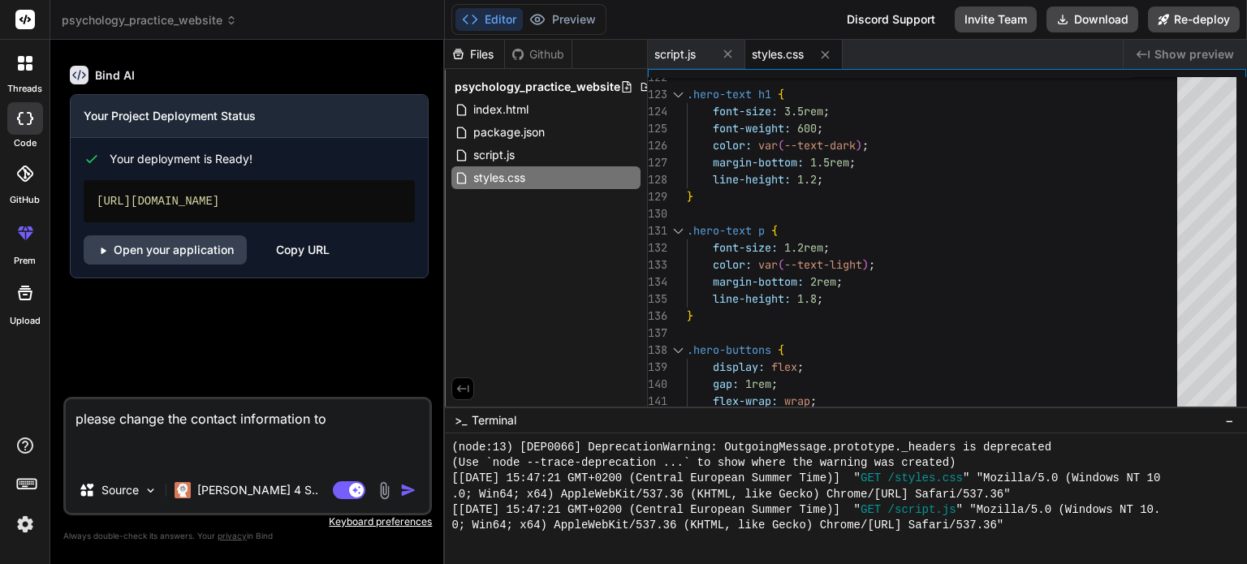
type textarea "please change the contact information to t"
type textarea "x"
type textarea "please change the contact information to te"
type textarea "x"
type textarea "please change the contact information to tel"
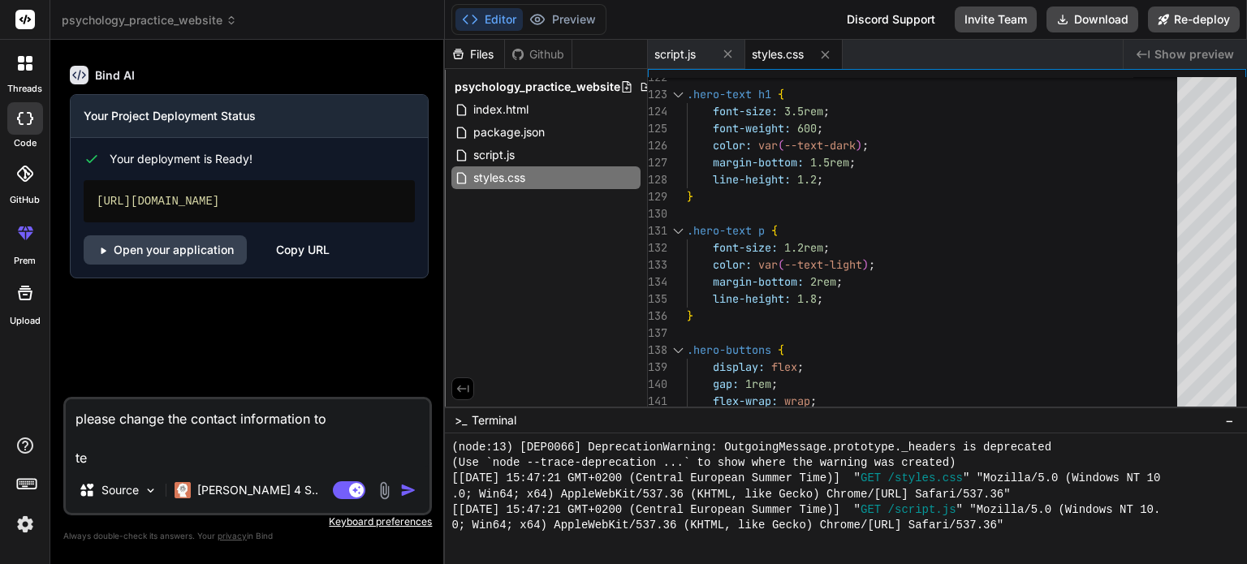
type textarea "x"
type textarea "please change the contact information to tel:"
type textarea "x"
type textarea "please change the contact information to tel:+"
type textarea "x"
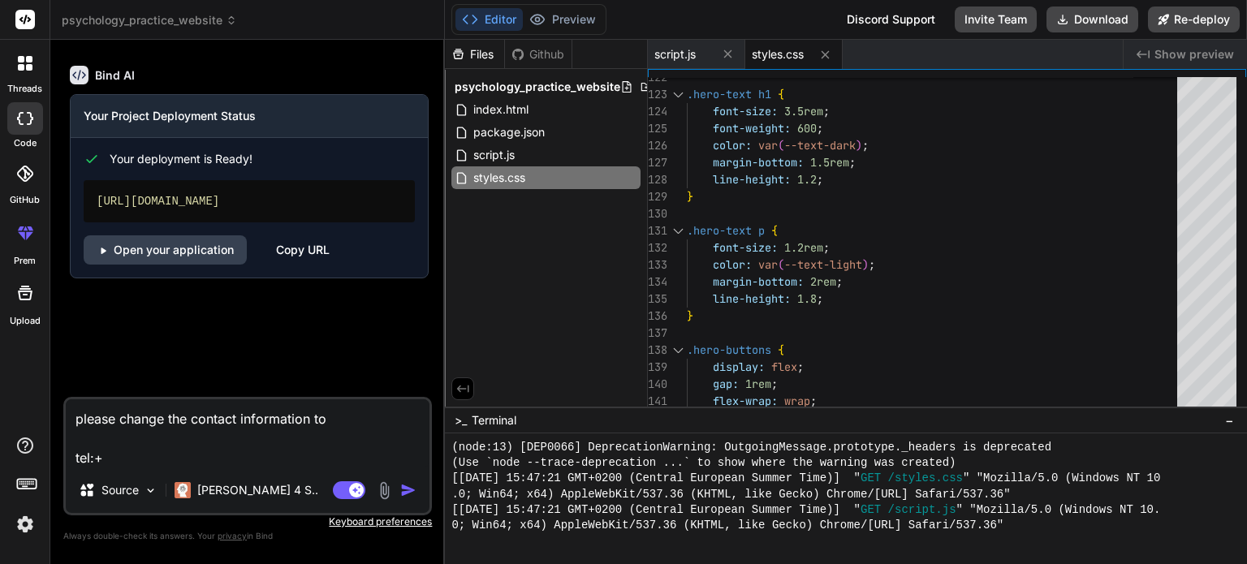
type textarea "please change the contact information to tel:+4"
type textarea "x"
type textarea "please change the contact information to tel:+48"
type textarea "x"
type textarea "please change the contact information to tel:+48"
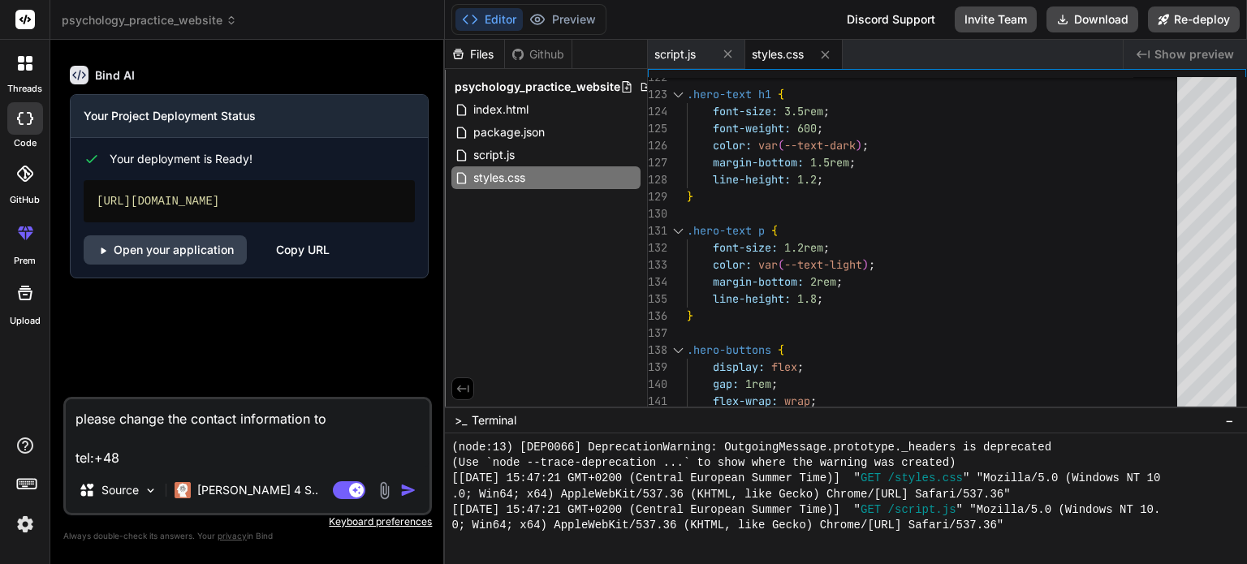
type textarea "x"
type textarea "please change the contact information to tel:+48 6"
type textarea "x"
type textarea "please change the contact information to tel:+48 60"
type textarea "x"
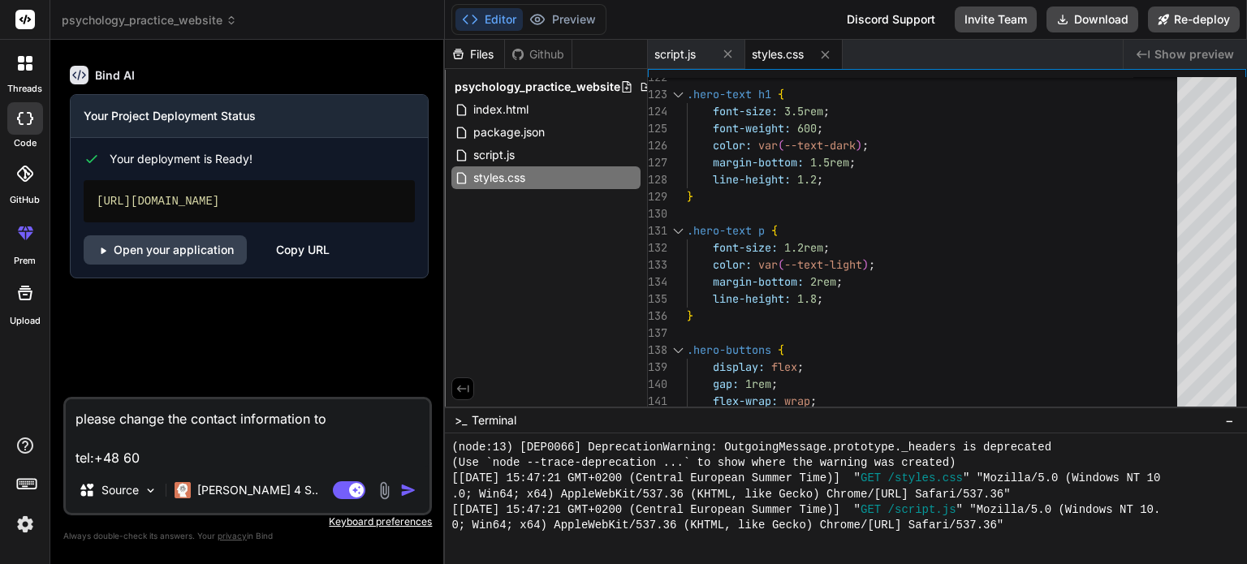
type textarea "please change the contact information to tel:+48 600"
type textarea "x"
type textarea "please change the contact information to tel:+48 600"
type textarea "x"
type textarea "please change the contact information to tel:+48 600 7"
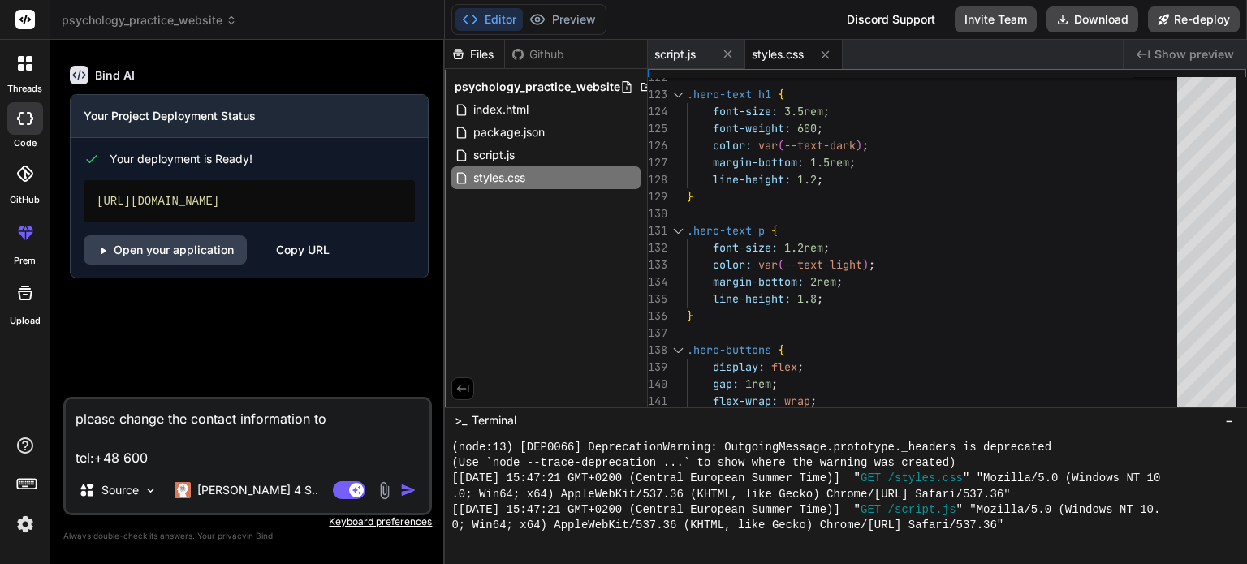
type textarea "x"
type textarea "please change the contact information to tel:[PHONE_NUMBER]"
type textarea "x"
type textarea "please change the contact information to tel:[PHONE_NUMBER]"
type textarea "x"
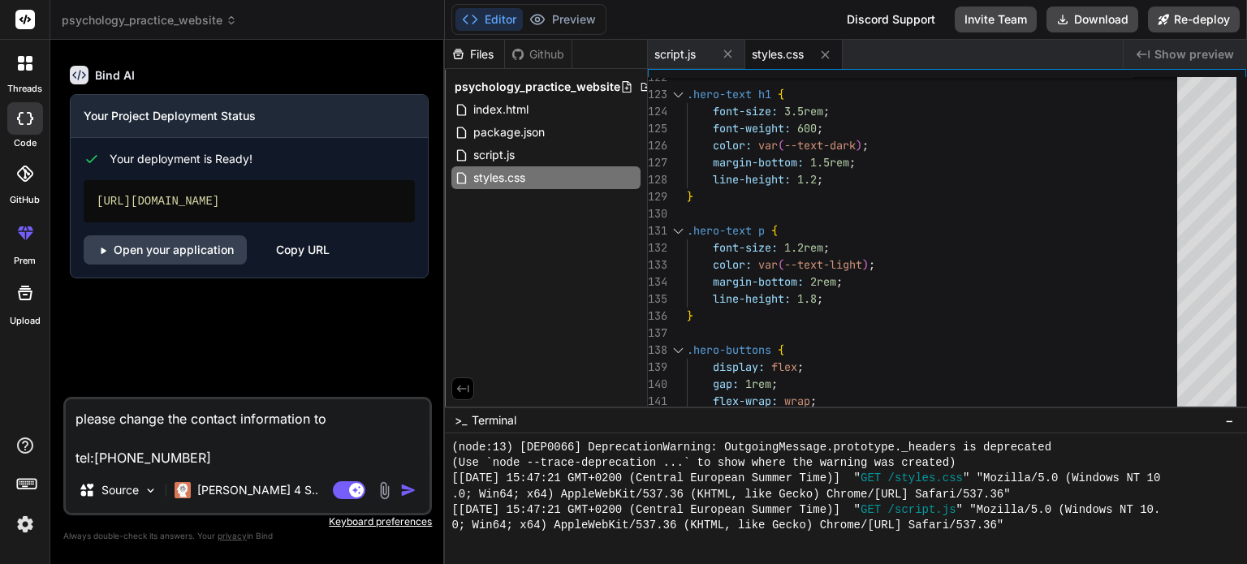
type textarea "please change the contact information to tel:[PHONE_NUMBER]"
type textarea "x"
type textarea "please change the contact information to tel:[PHONE_NUMBER]"
type textarea "x"
type textarea "please change the contact information to tel:[PHONE_NUMBER]"
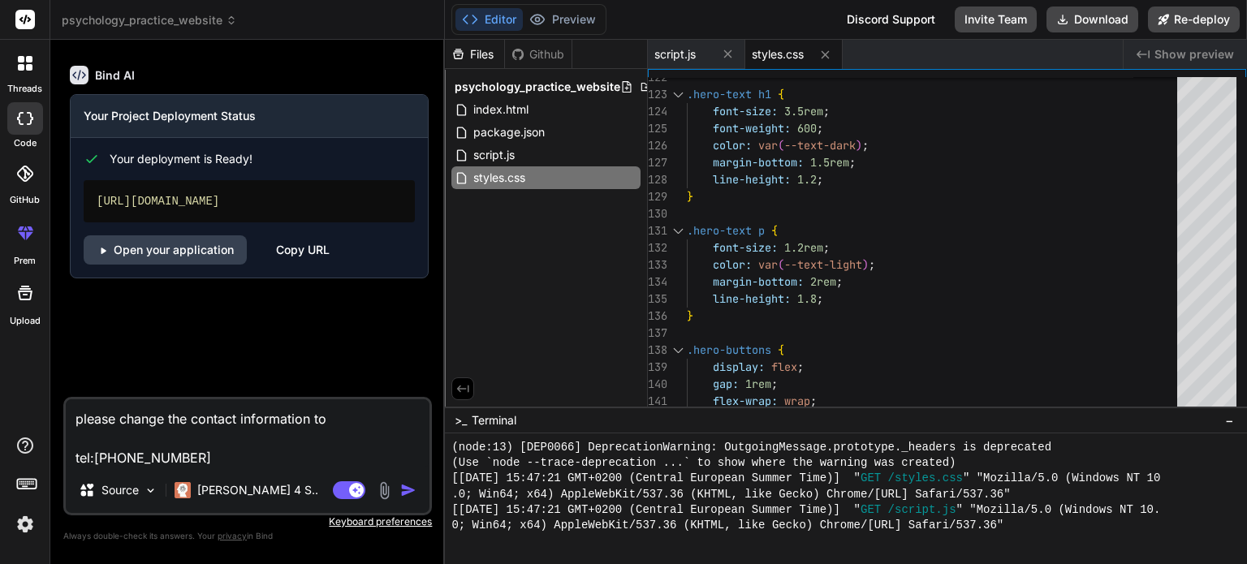
type textarea "x"
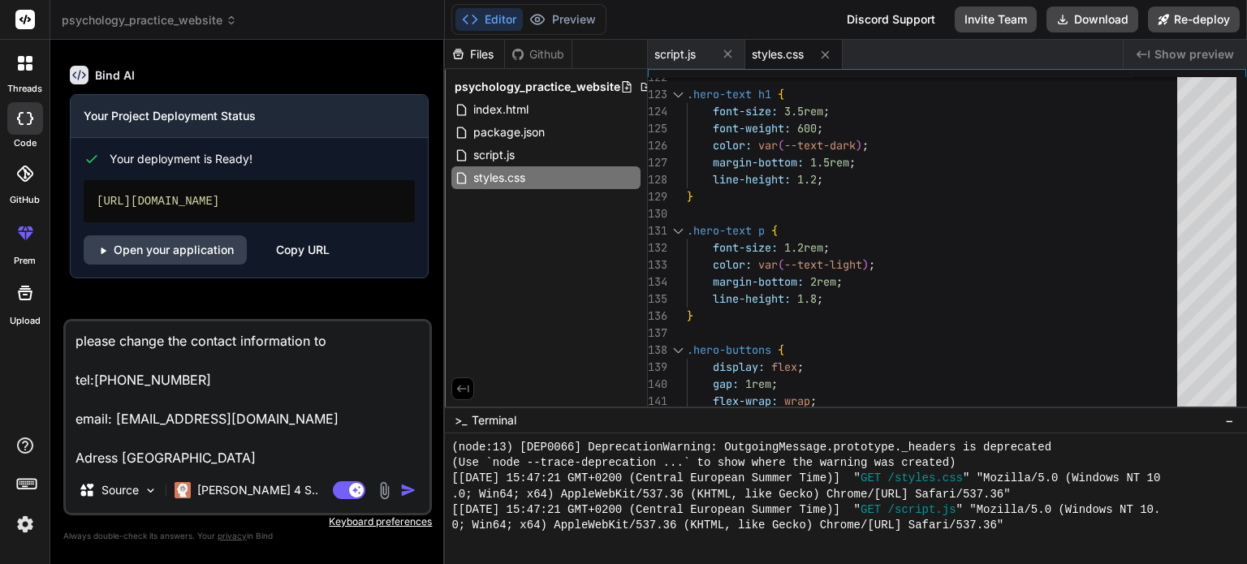
click at [121, 463] on textarea "please change the contact information to tel:[PHONE_NUMBER] email: [EMAIL_ADDRE…" at bounding box center [248, 395] width 364 height 146
click at [110, 422] on textarea "please change the contact information to tel:[PHONE_NUMBER] email: [EMAIL_ADDRE…" at bounding box center [248, 395] width 364 height 146
click at [89, 382] on textarea "please change the contact information to tel:[PHONE_NUMBER] email : [EMAIL_ADDR…" at bounding box center [248, 395] width 364 height 146
click at [414, 493] on img "button" at bounding box center [408, 490] width 16 height 16
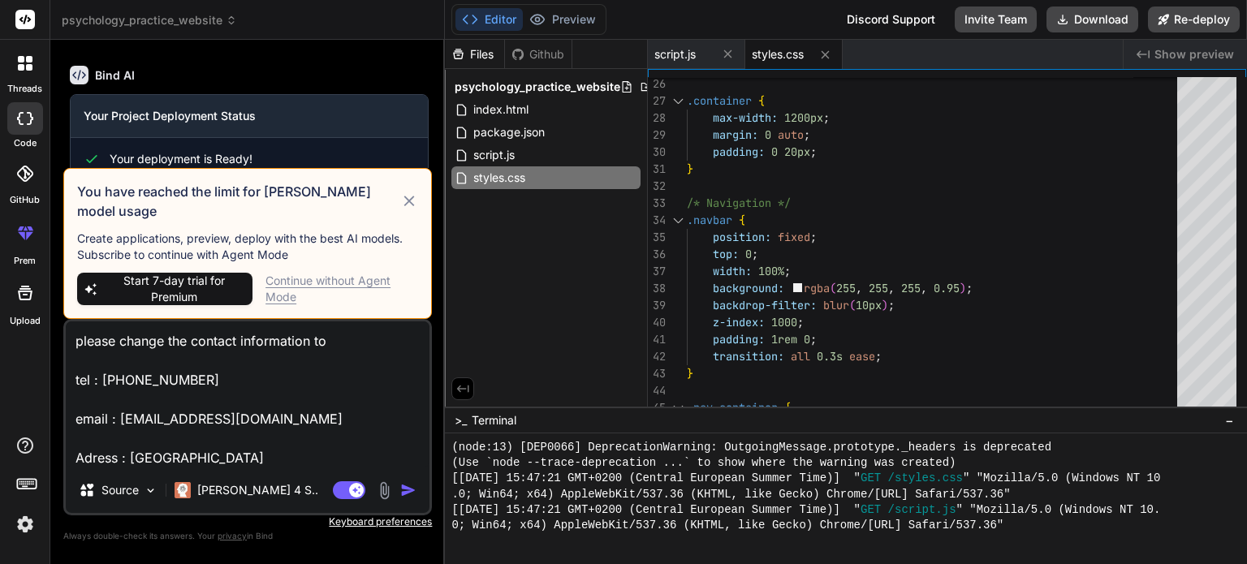
click at [408, 206] on icon at bounding box center [409, 201] width 11 height 11
